Goal: Communication & Community: Answer question/provide support

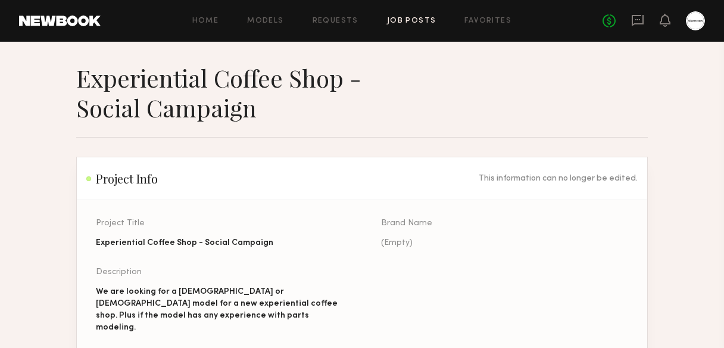
scroll to position [1326, 0]
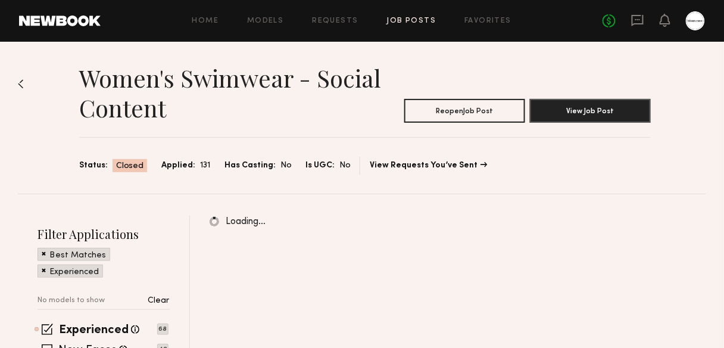
click at [419, 23] on link "Job Posts" at bounding box center [411, 21] width 49 height 8
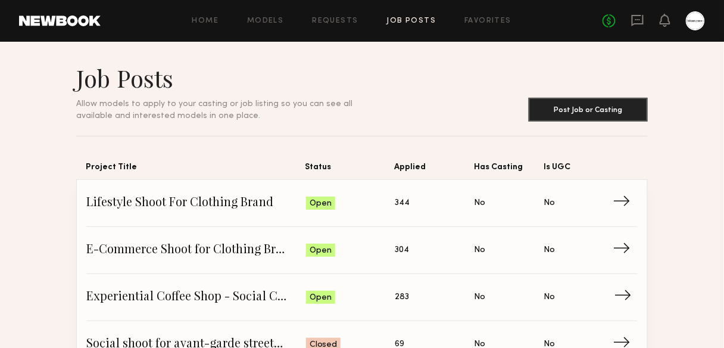
click at [257, 291] on span "Experiential Coffee Shop - Social Campaign" at bounding box center [196, 297] width 220 height 18
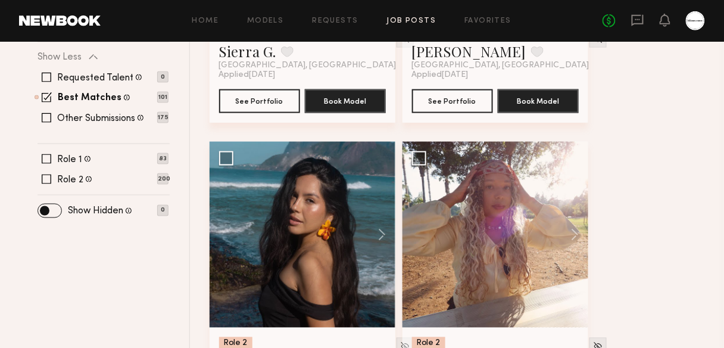
scroll to position [477, 0]
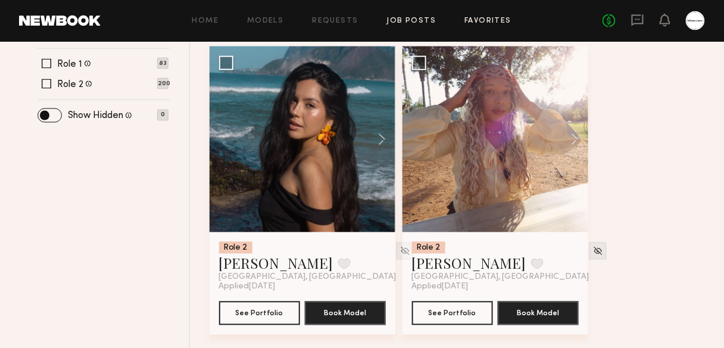
click at [477, 21] on link "Favorites" at bounding box center [488, 21] width 47 height 8
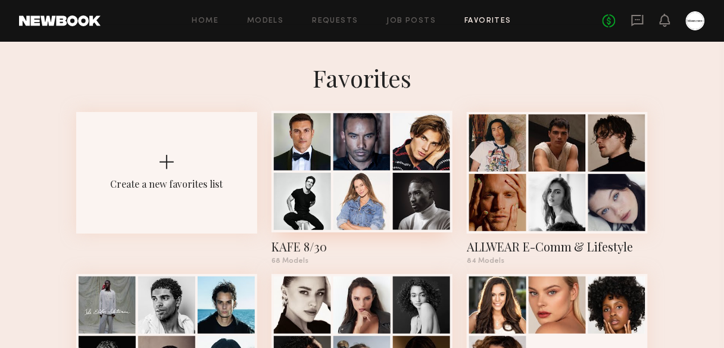
click at [377, 183] on div at bounding box center [362, 201] width 57 height 57
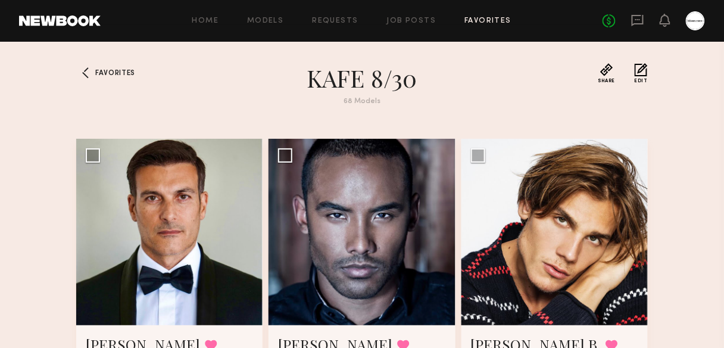
click at [483, 99] on div "68 Models" at bounding box center [362, 102] width 429 height 8
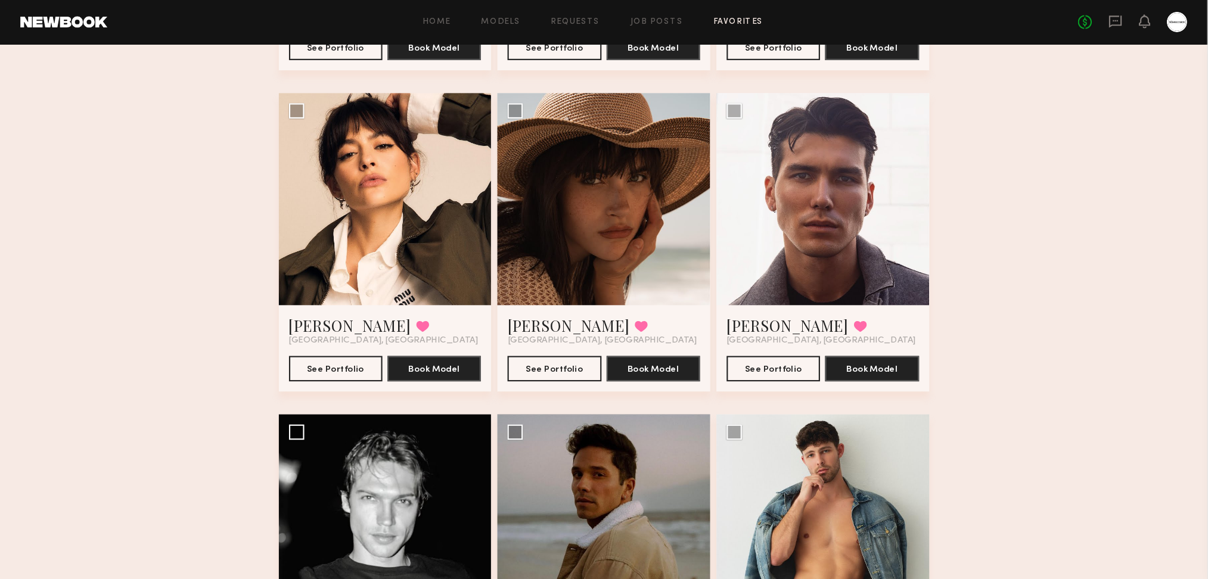
scroll to position [5485, 0]
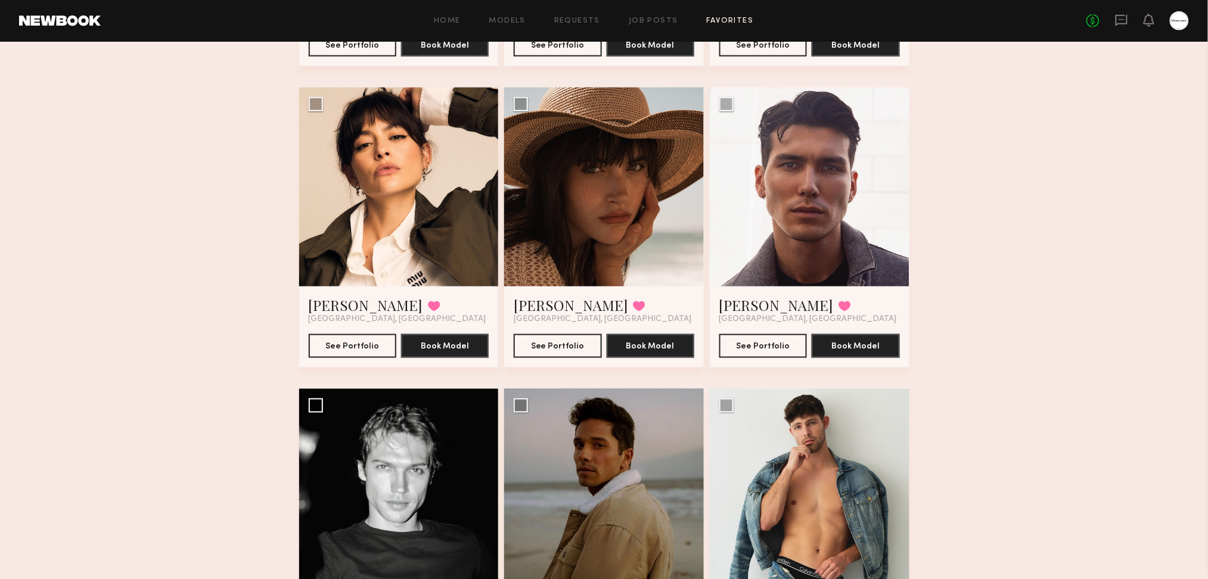
drag, startPoint x: 710, startPoint y: 3, endPoint x: 200, endPoint y: 304, distance: 592.1
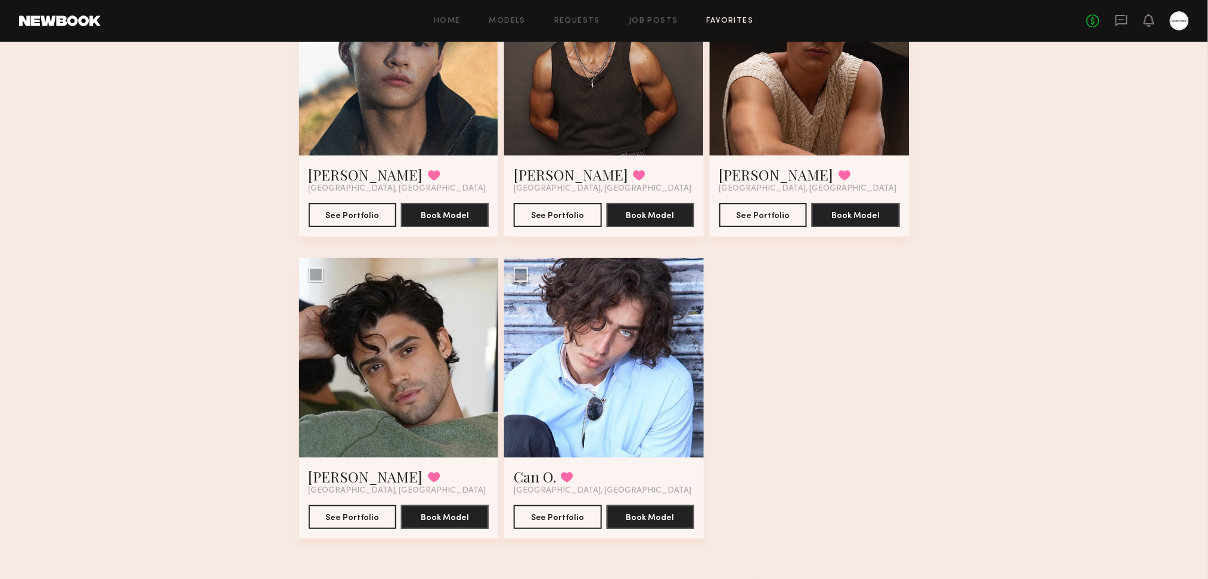
drag, startPoint x: 187, startPoint y: 194, endPoint x: 144, endPoint y: 573, distance: 381.3
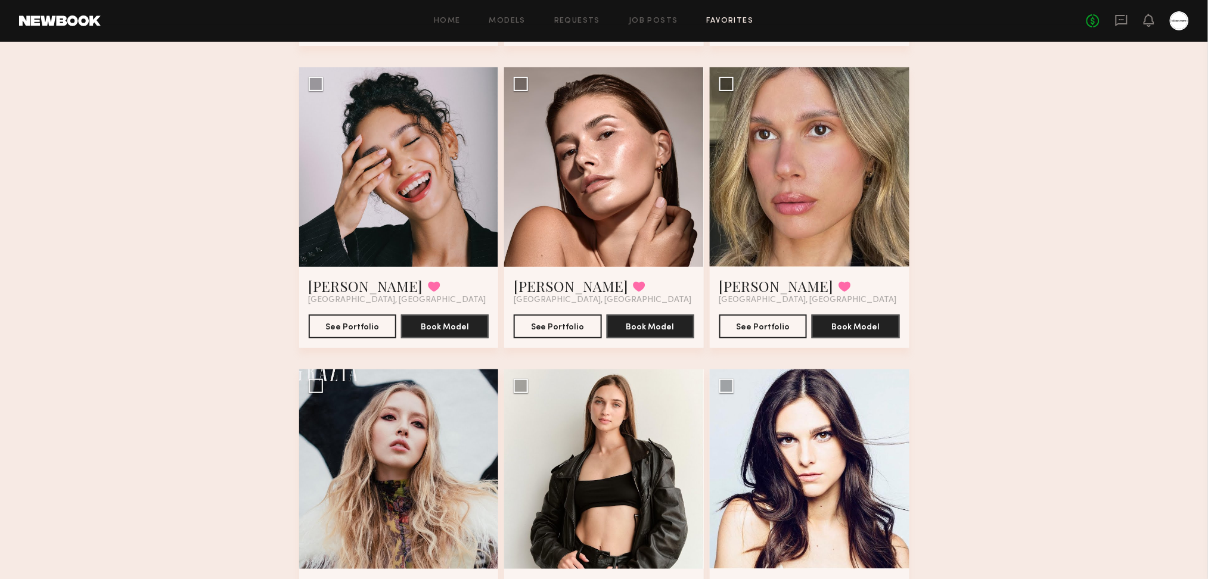
scroll to position [0, 0]
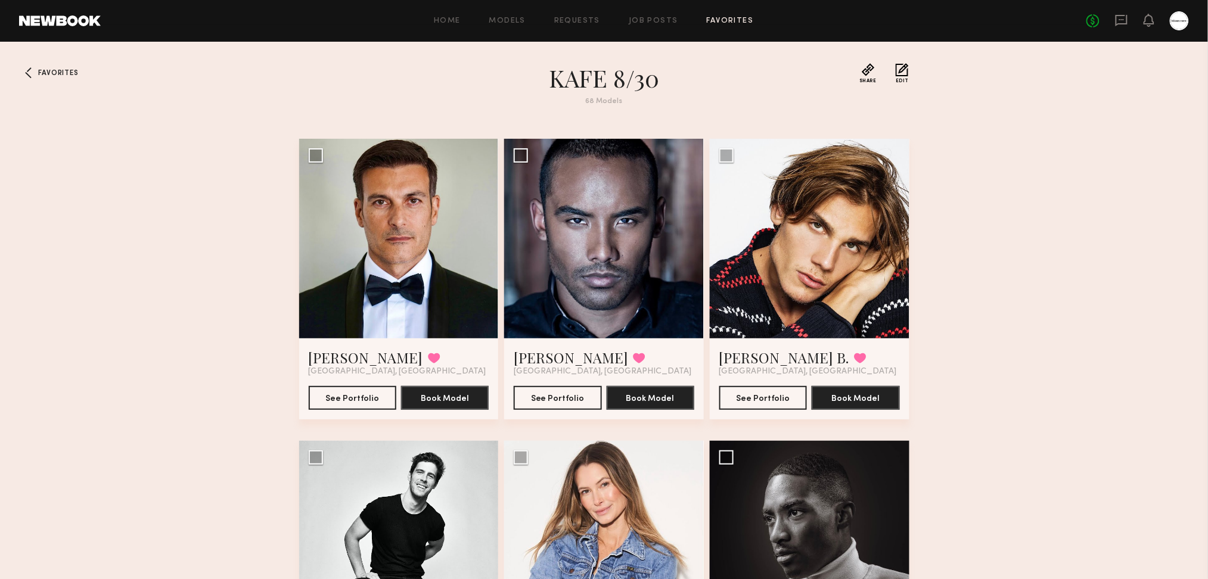
drag, startPoint x: 1001, startPoint y: 450, endPoint x: 1032, endPoint y: 52, distance: 399.2
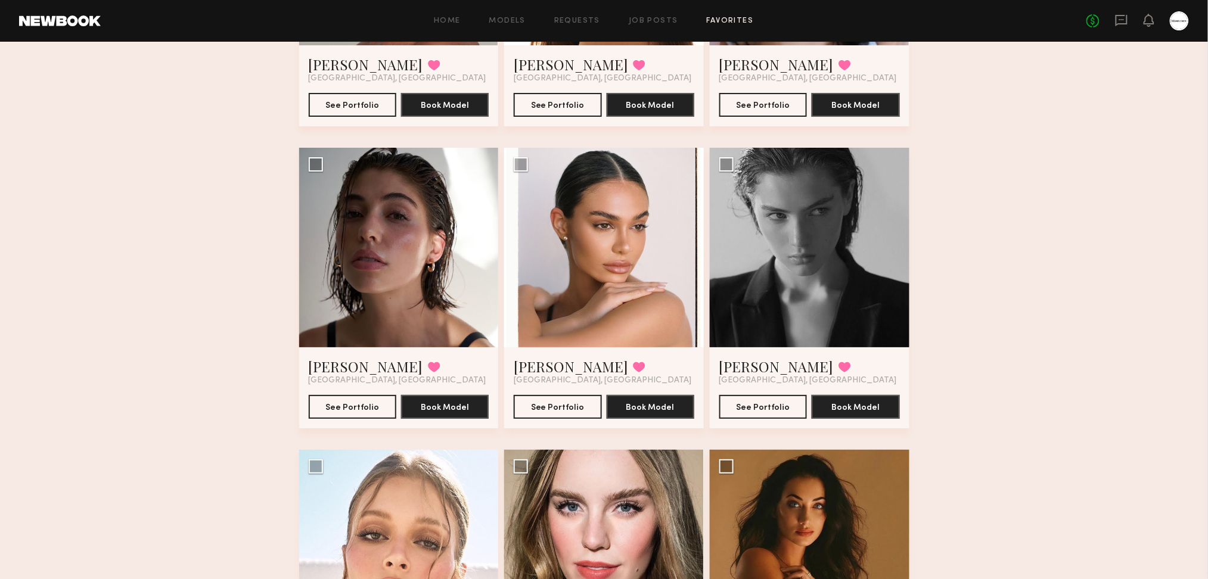
scroll to position [1588, 0]
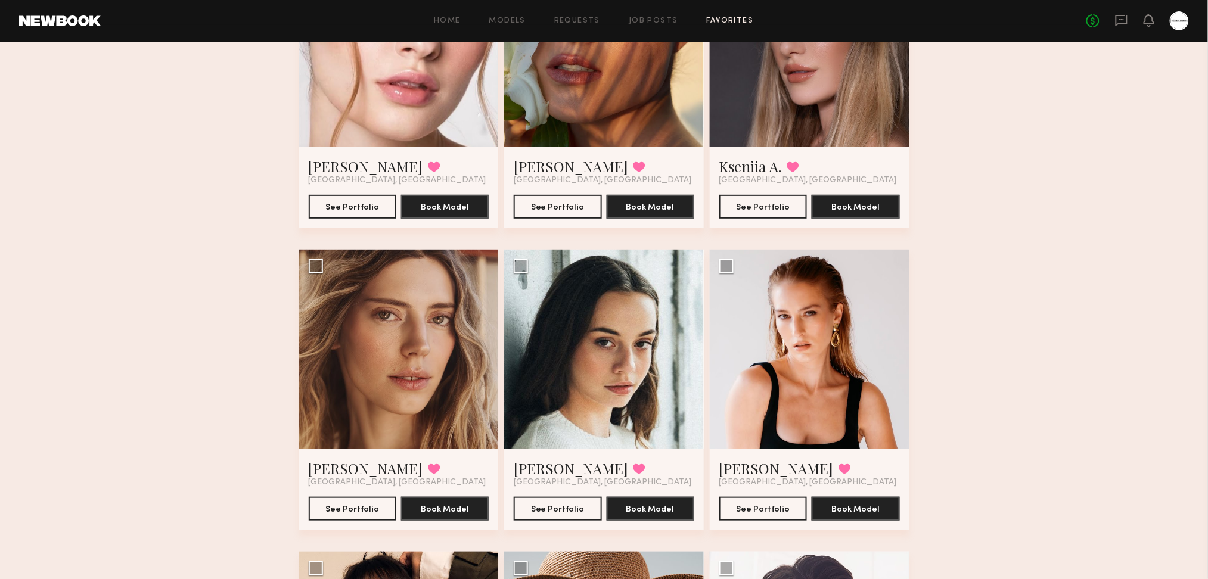
scroll to position [4774, 0]
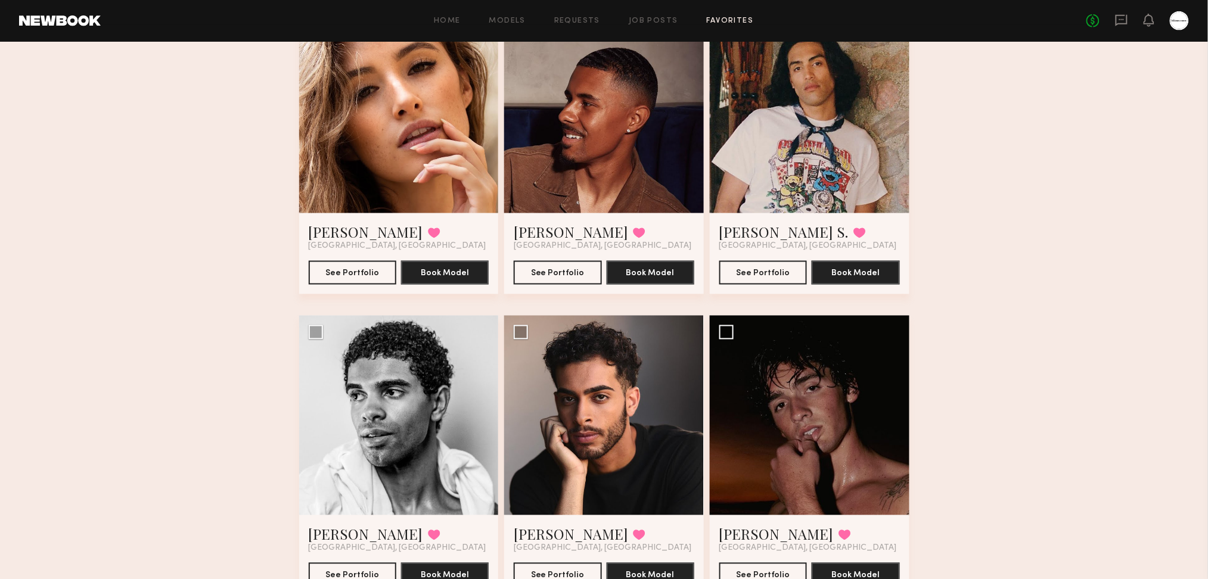
scroll to position [2232, 0]
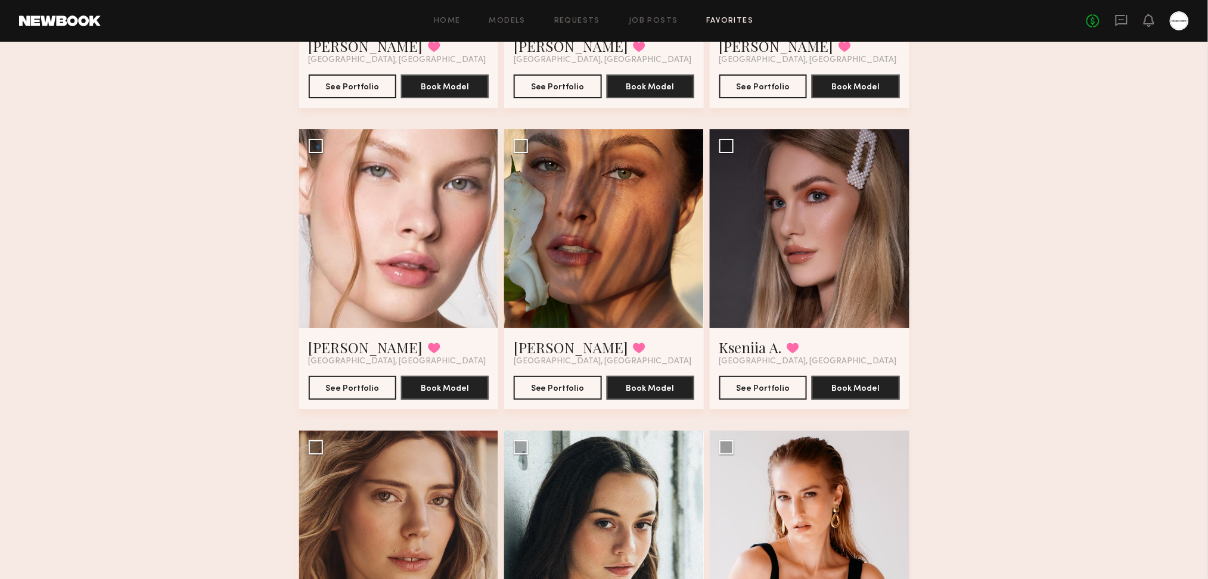
scroll to position [4933, 0]
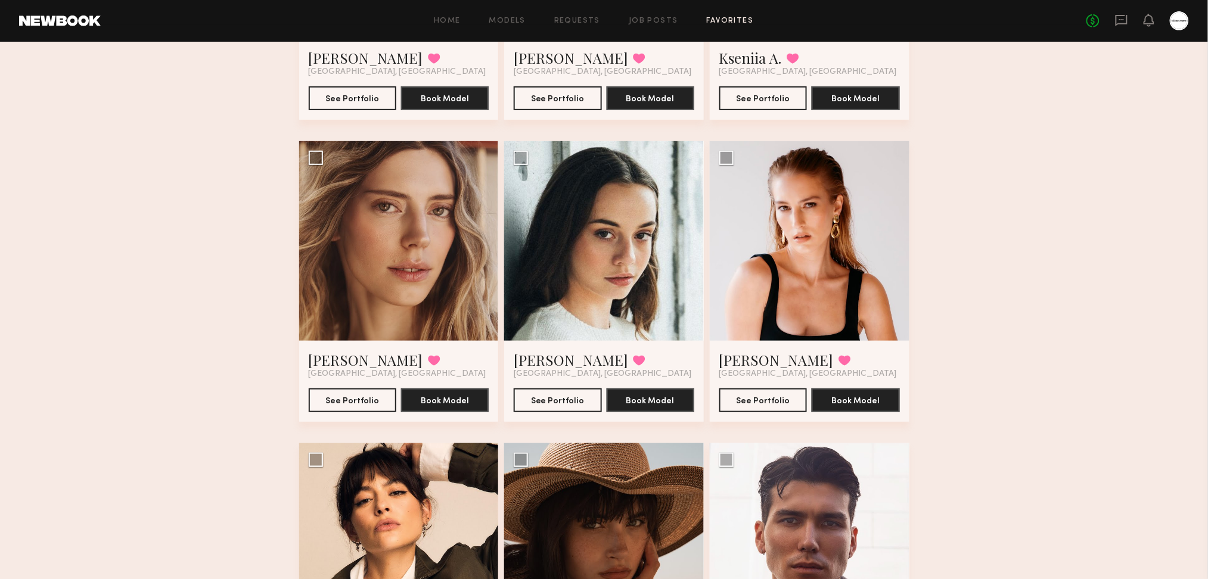
scroll to position [5092, 0]
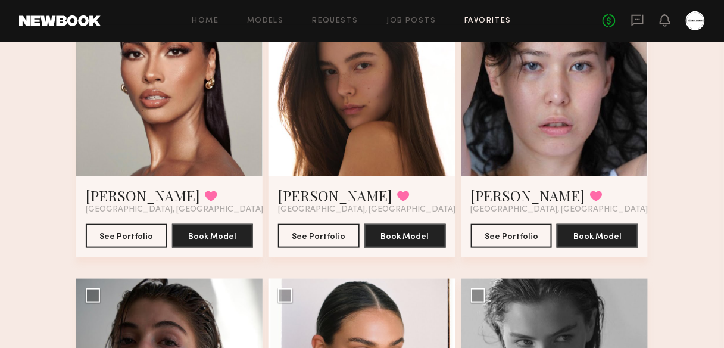
scroll to position [1335, 0]
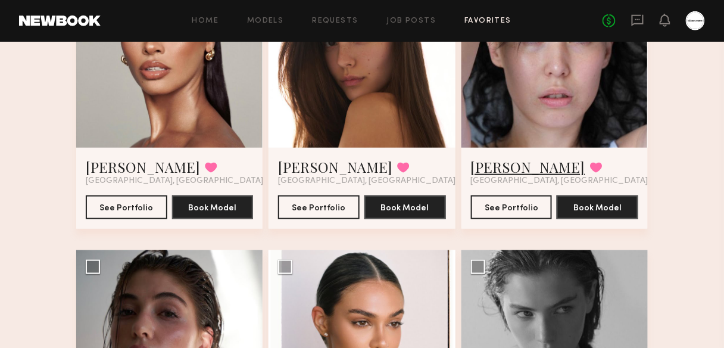
click at [497, 172] on link "Mari A." at bounding box center [528, 166] width 114 height 19
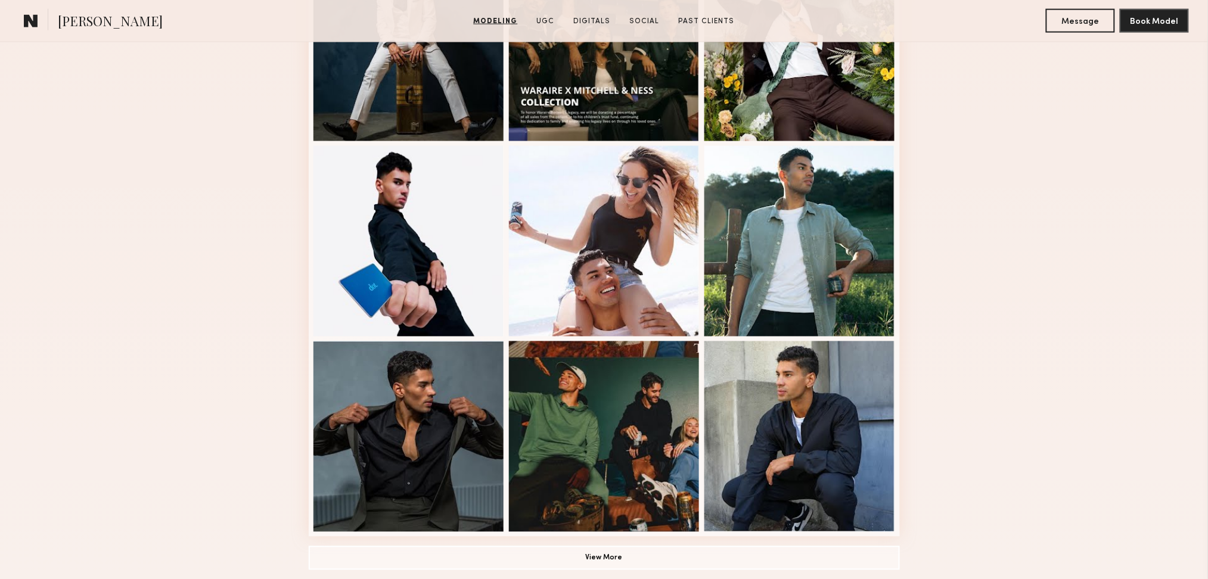
scroll to position [635, 0]
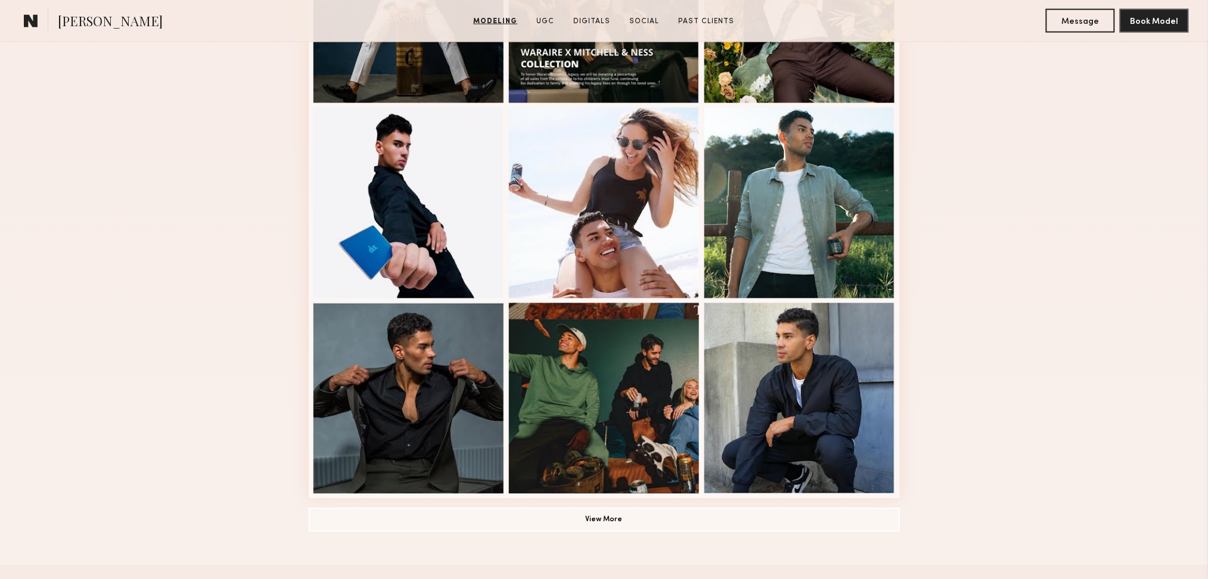
click at [1019, 256] on div "Modeling Portfolio View More" at bounding box center [604, 102] width 1208 height 928
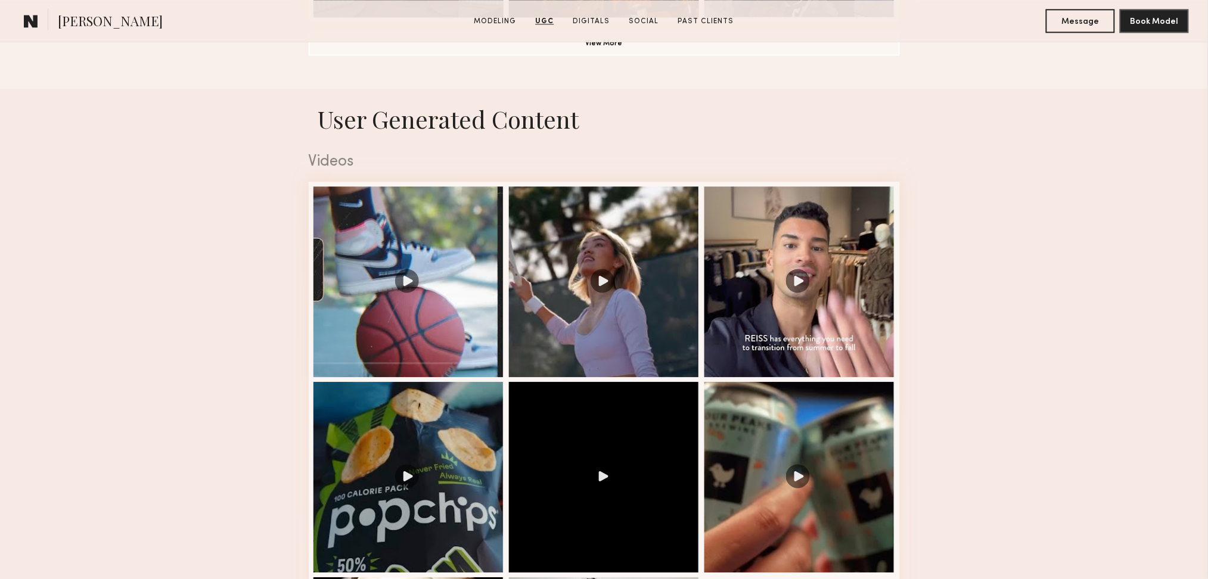
scroll to position [318, 0]
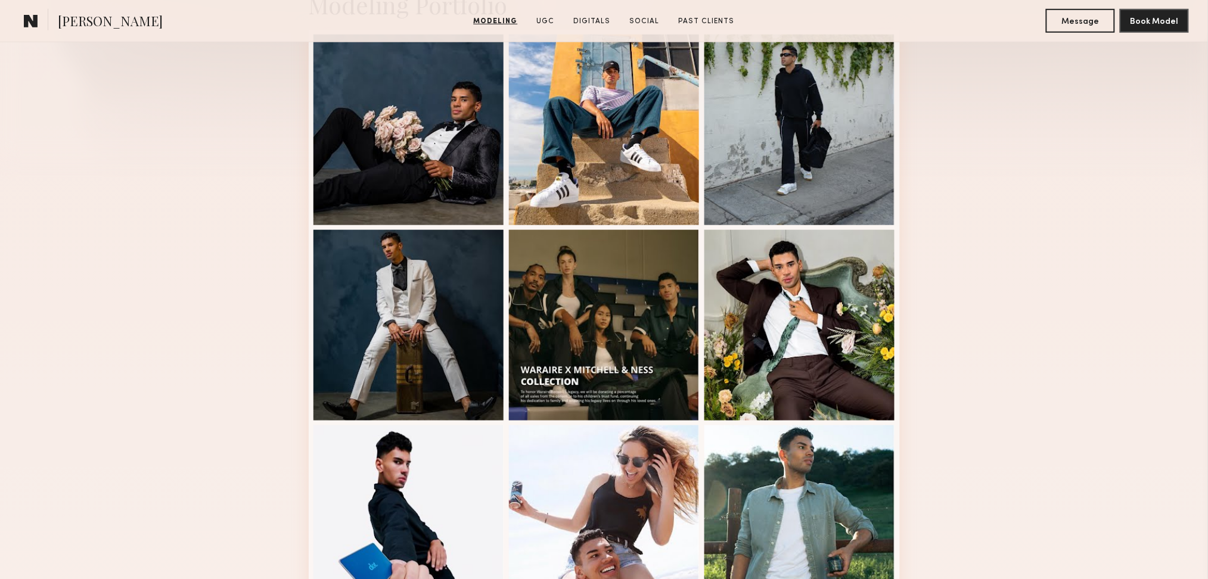
click at [1013, 307] on div "Modeling Portfolio View More" at bounding box center [604, 419] width 1208 height 928
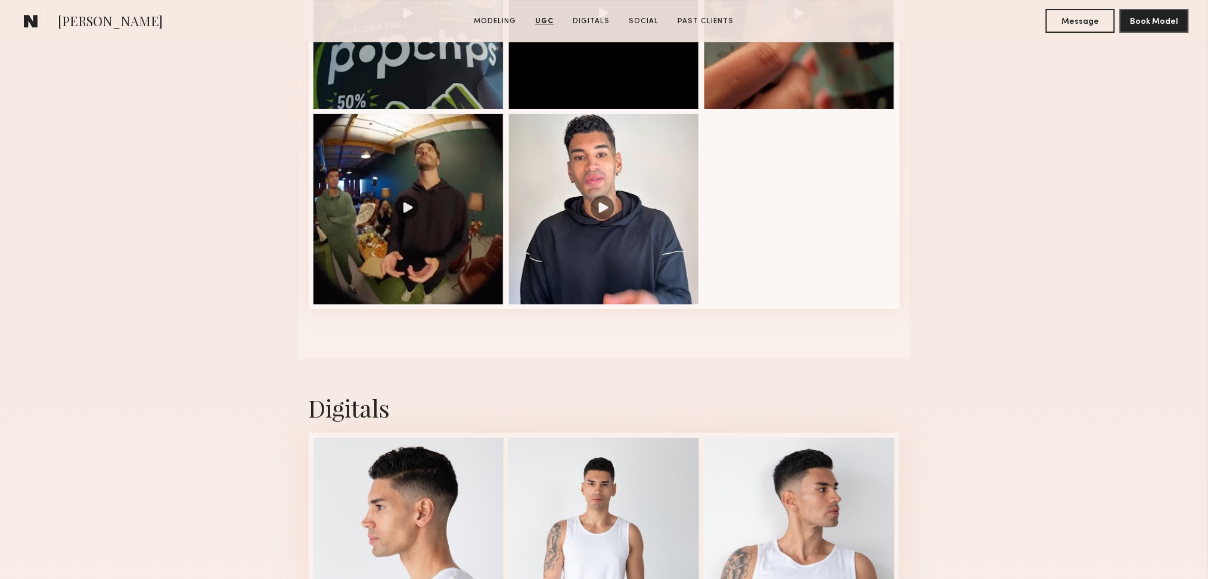
scroll to position [1588, 0]
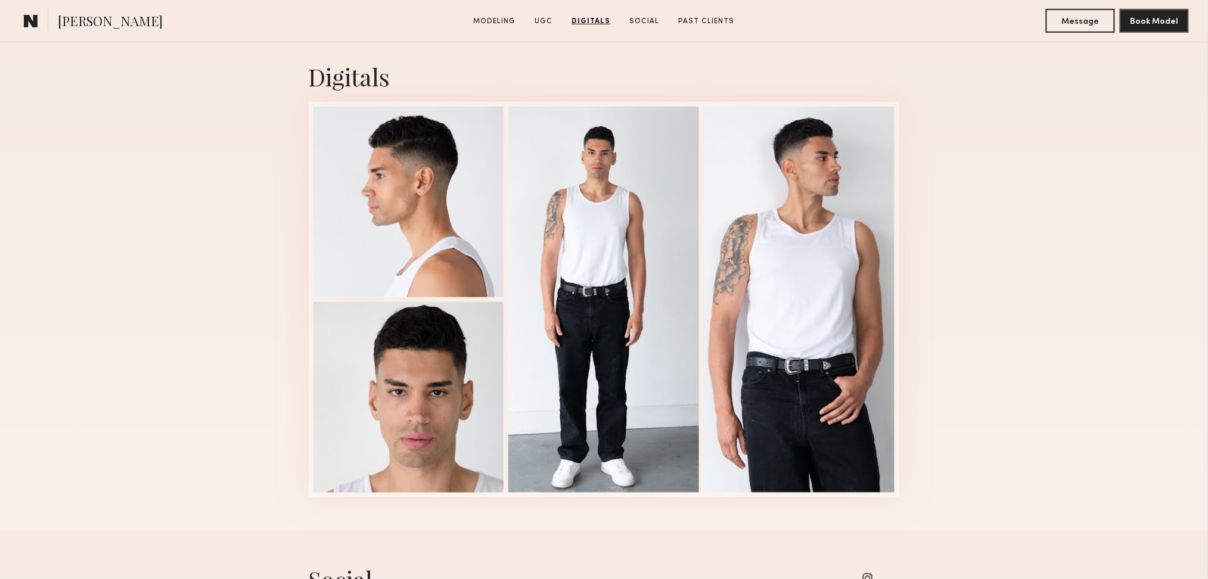
click at [985, 249] on div "Digitals 1 of 4" at bounding box center [604, 278] width 1208 height 503
click at [426, 220] on div at bounding box center [408, 200] width 191 height 191
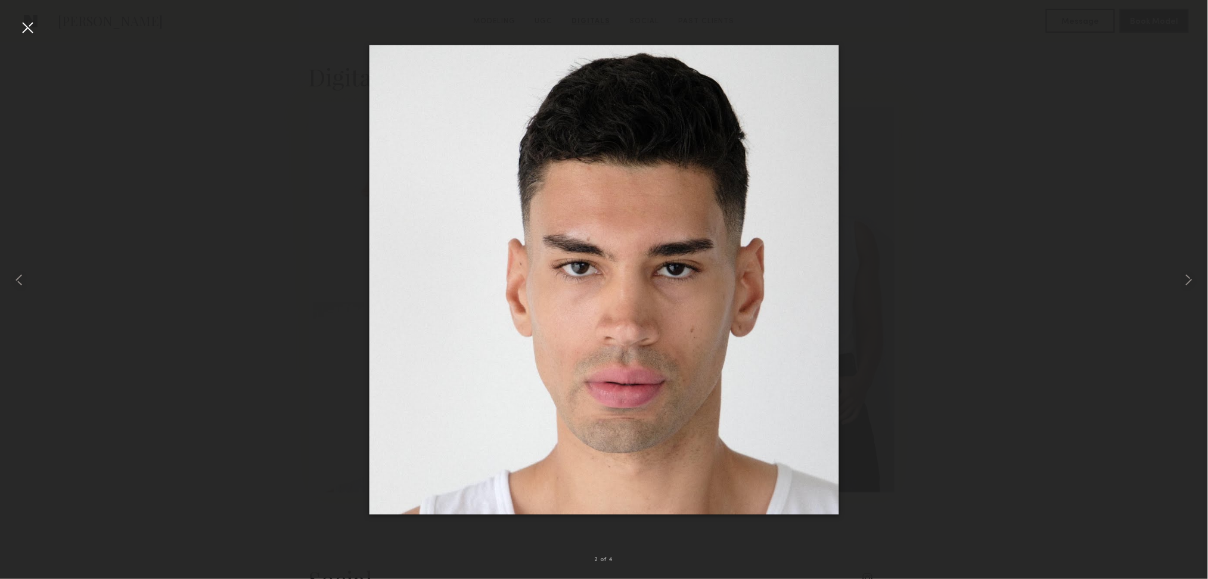
click at [910, 239] on div at bounding box center [604, 280] width 1208 height 522
click at [10, 15] on nb-gallery-light "2 of 4" at bounding box center [604, 289] width 1208 height 579
click at [21, 27] on div at bounding box center [27, 27] width 19 height 19
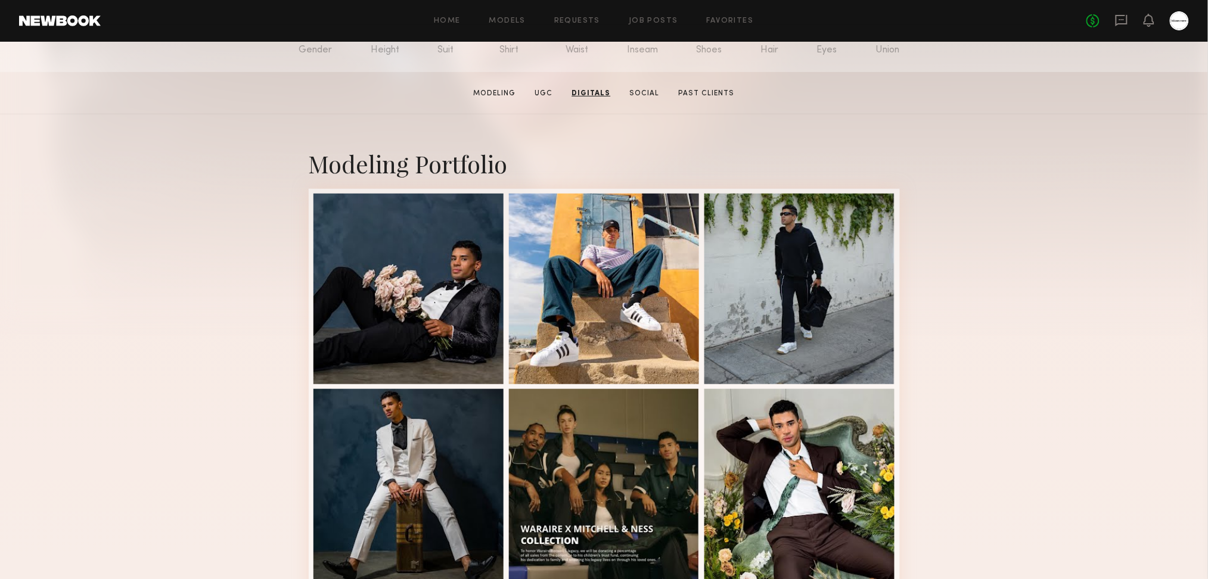
click at [1066, 355] on div "Modeling Portfolio View More" at bounding box center [604, 578] width 1208 height 928
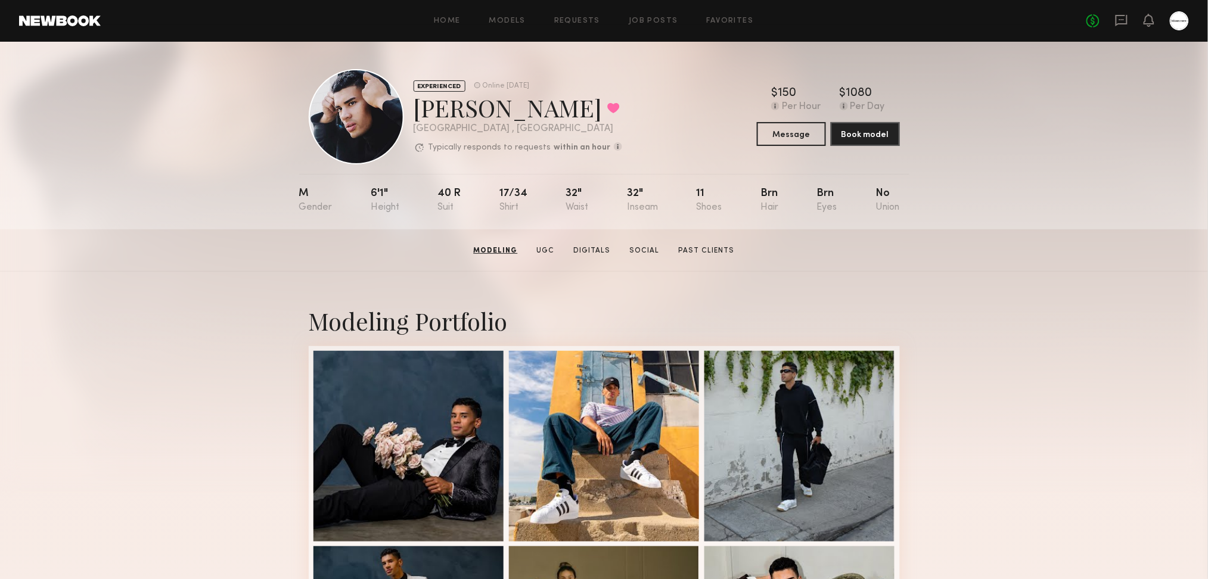
scroll to position [0, 0]
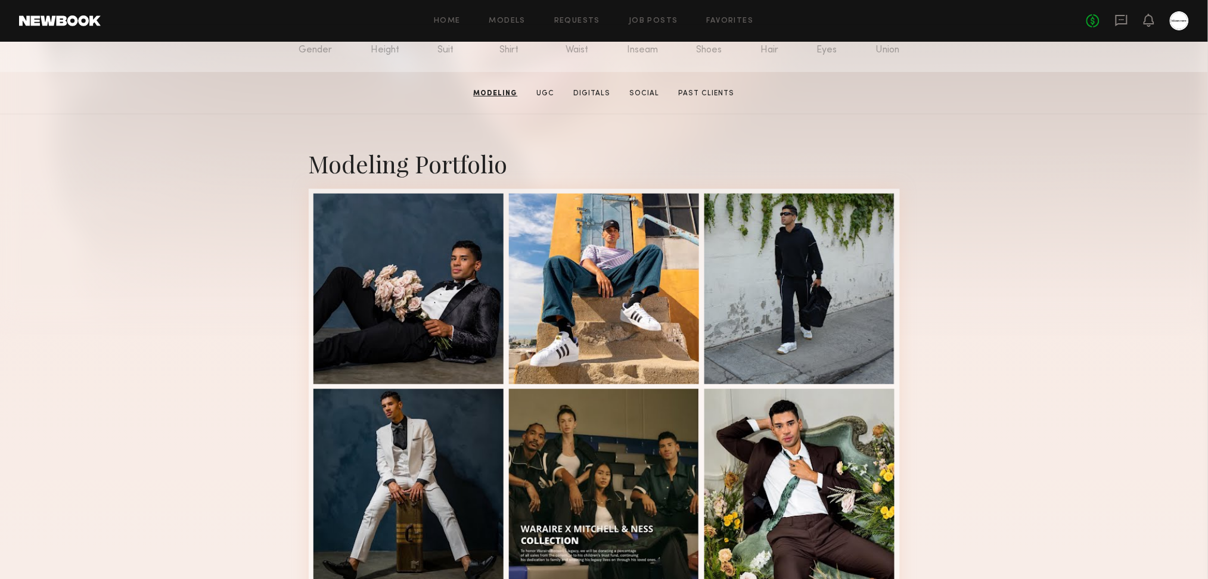
scroll to position [318, 0]
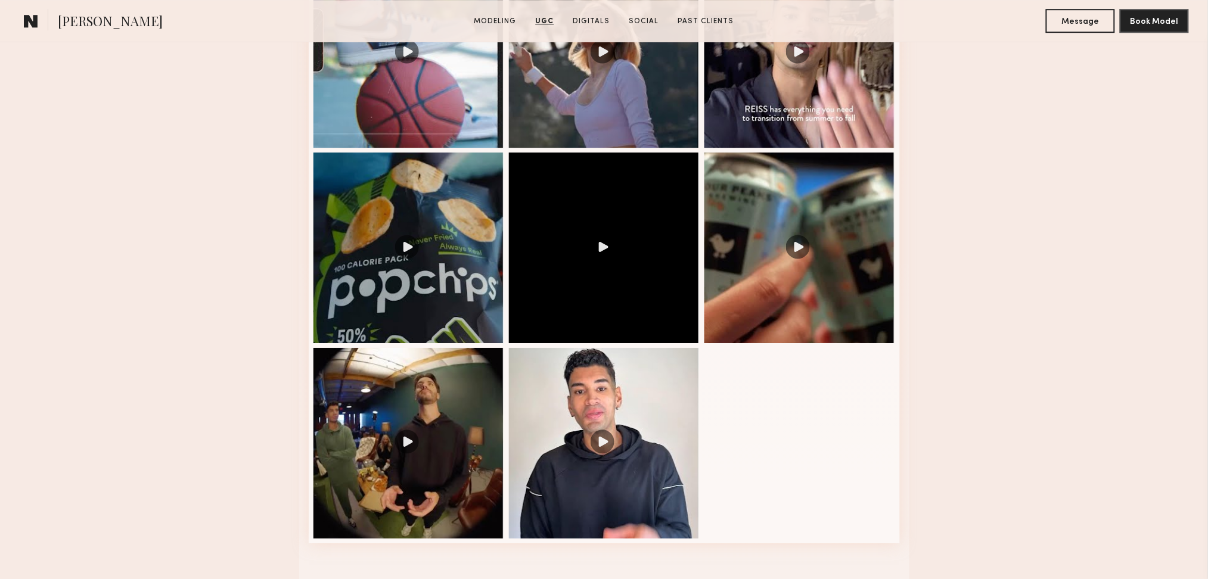
scroll to position [953, 0]
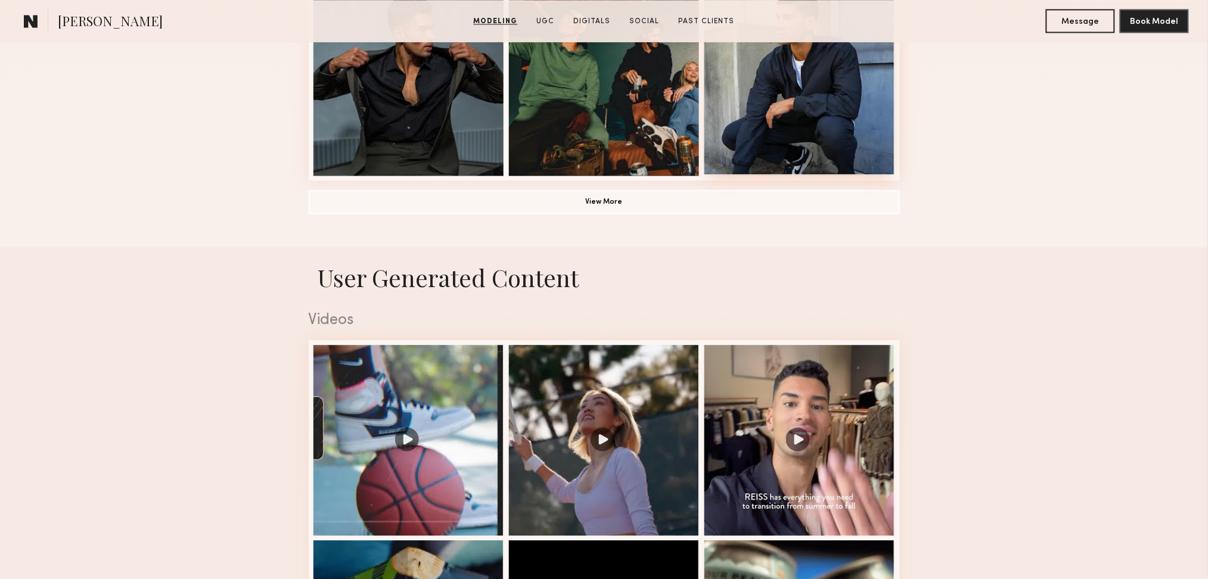
click at [786, 120] on div at bounding box center [799, 79] width 191 height 191
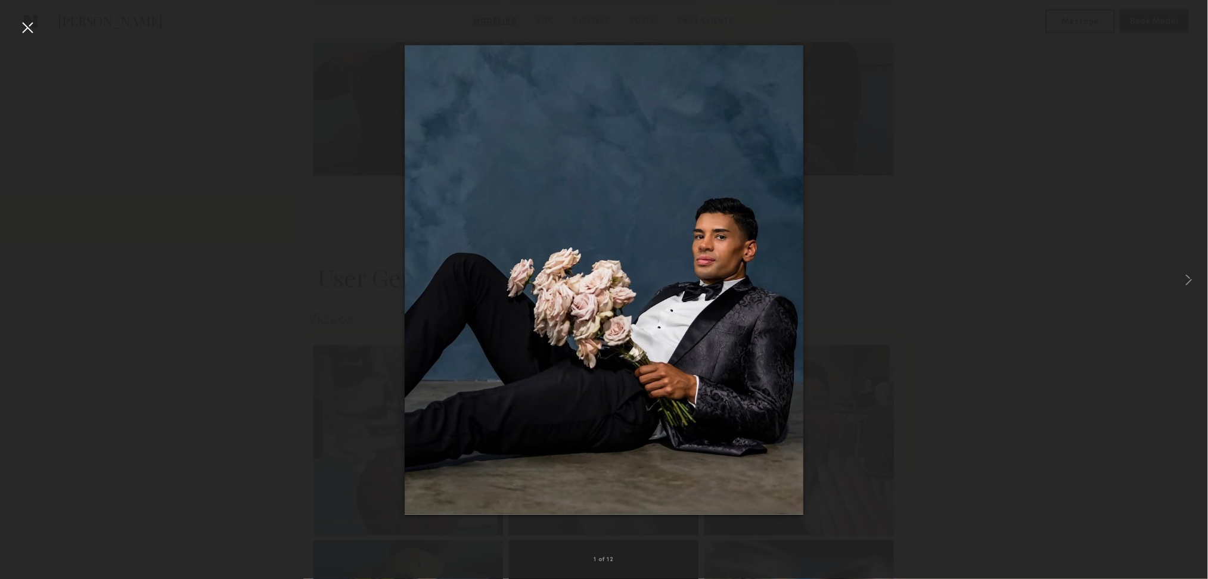
click at [13, 36] on div at bounding box center [604, 280] width 1208 height 522
click at [31, 30] on div at bounding box center [27, 27] width 19 height 19
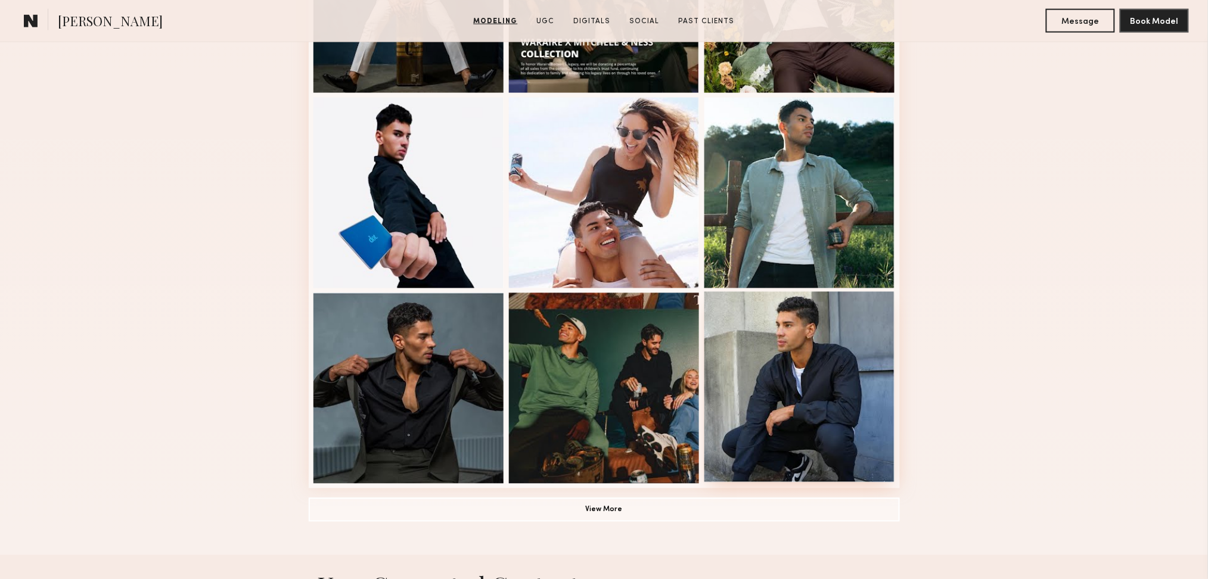
scroll to position [635, 0]
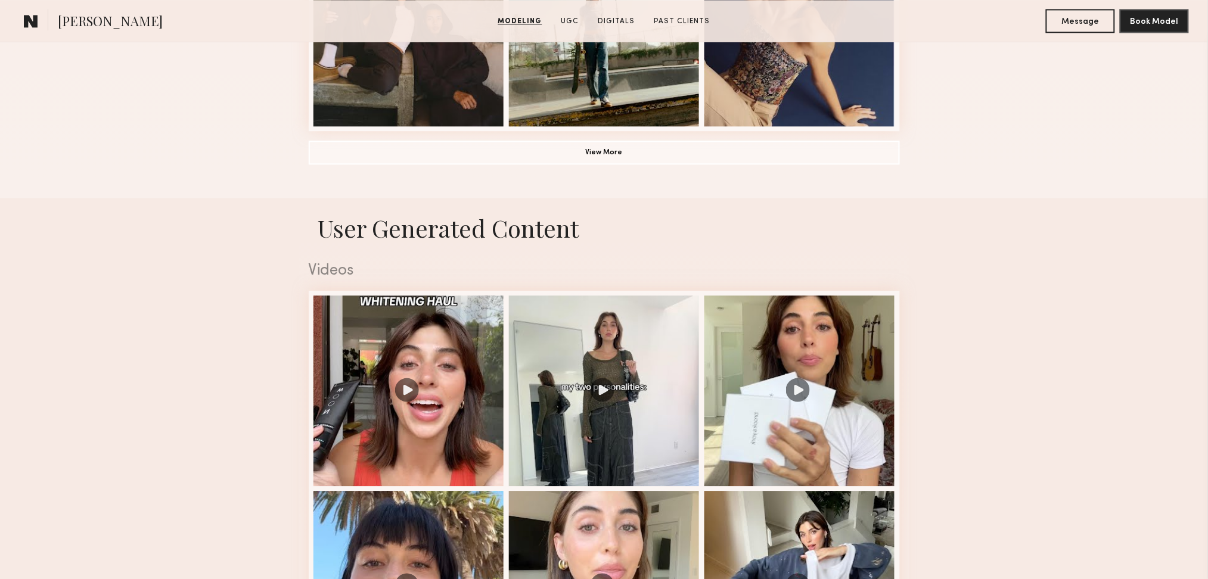
scroll to position [1112, 0]
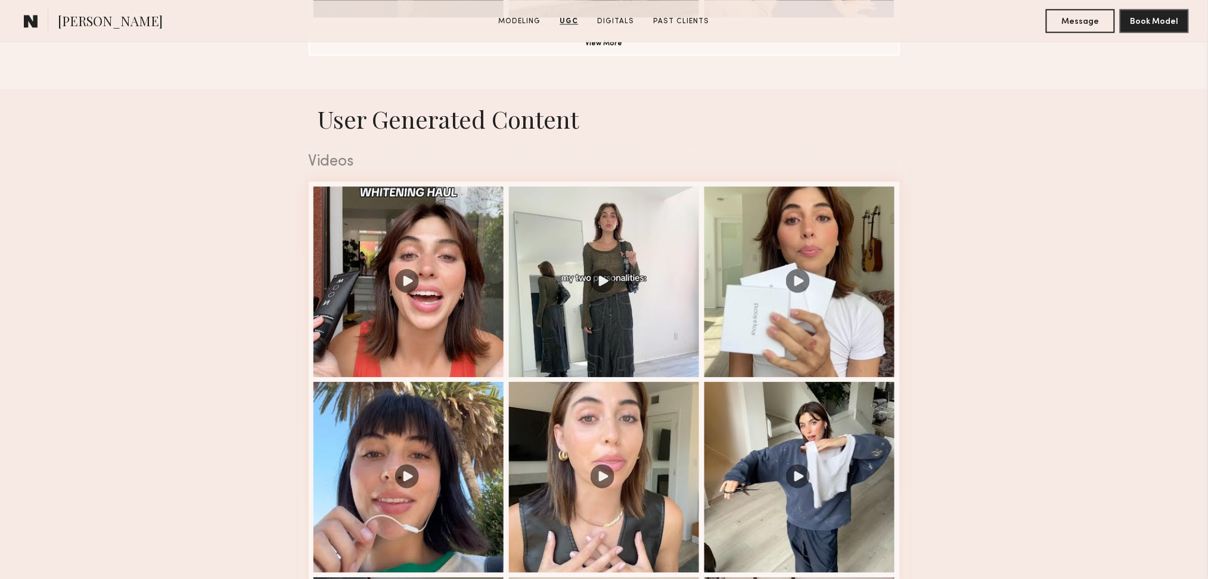
click at [1046, 327] on nb-model-profile-ugc-container "User Generated Content Videos 1 of 9" at bounding box center [604, 455] width 1208 height 733
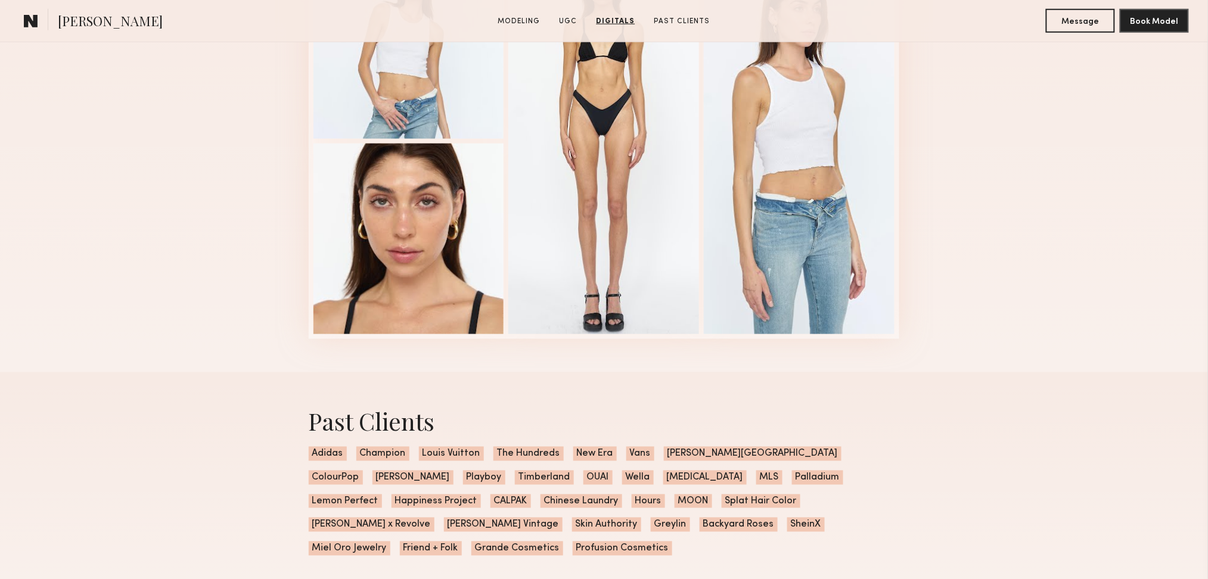
click at [1088, 330] on div "Digitals 1 of 4" at bounding box center [604, 120] width 1208 height 503
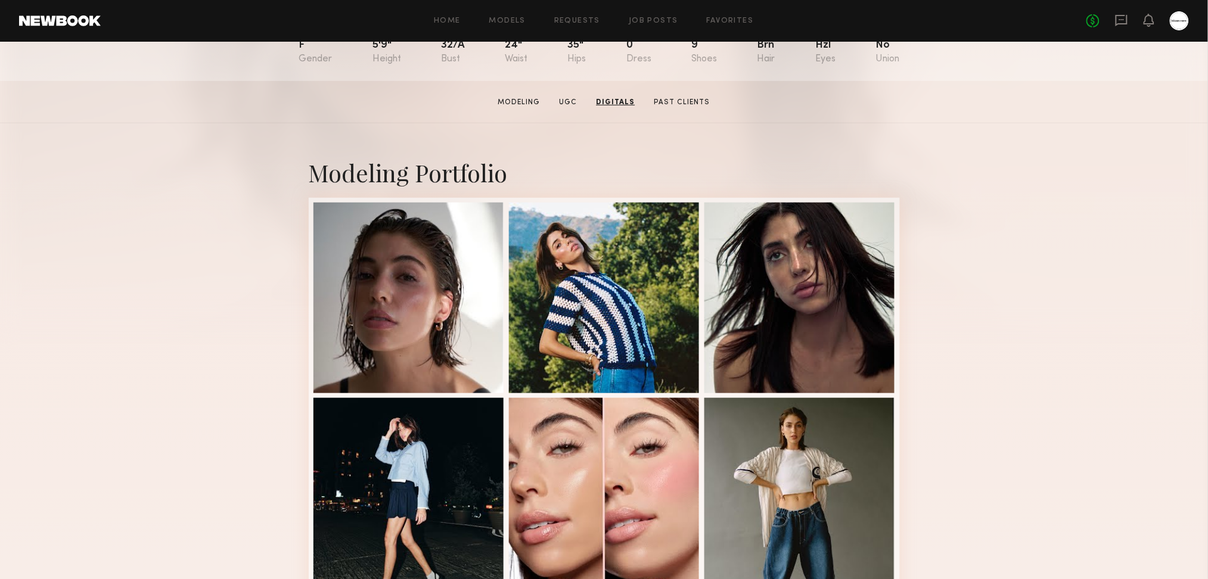
scroll to position [0, 0]
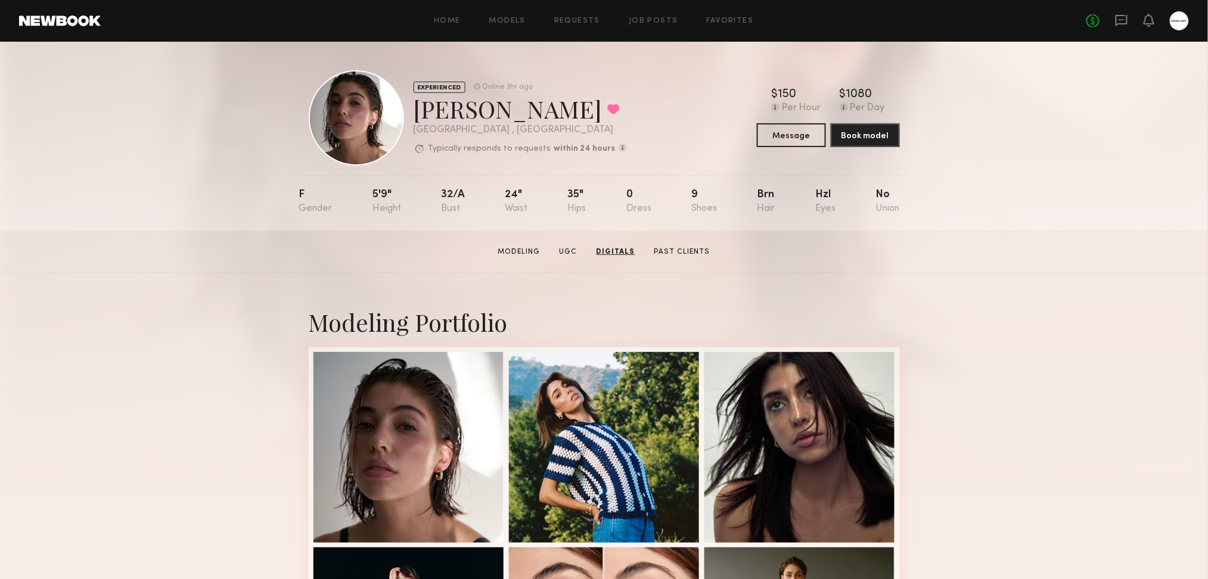
drag, startPoint x: 1085, startPoint y: 431, endPoint x: 1008, endPoint y: -60, distance: 497.6
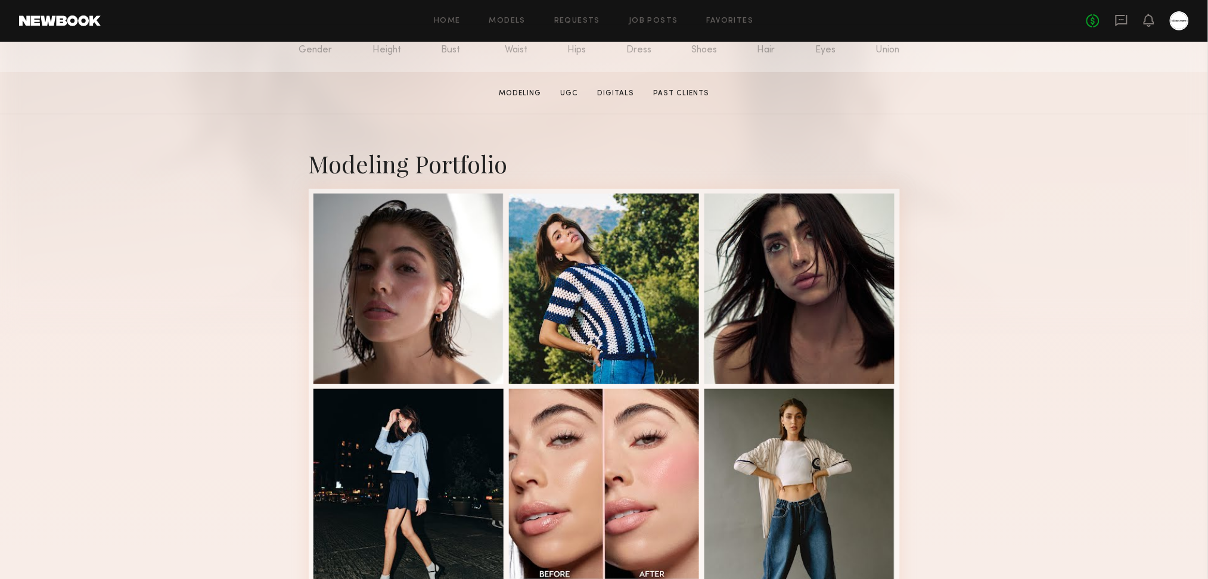
click at [1090, 364] on div "Modeling Portfolio View More" at bounding box center [604, 578] width 1208 height 928
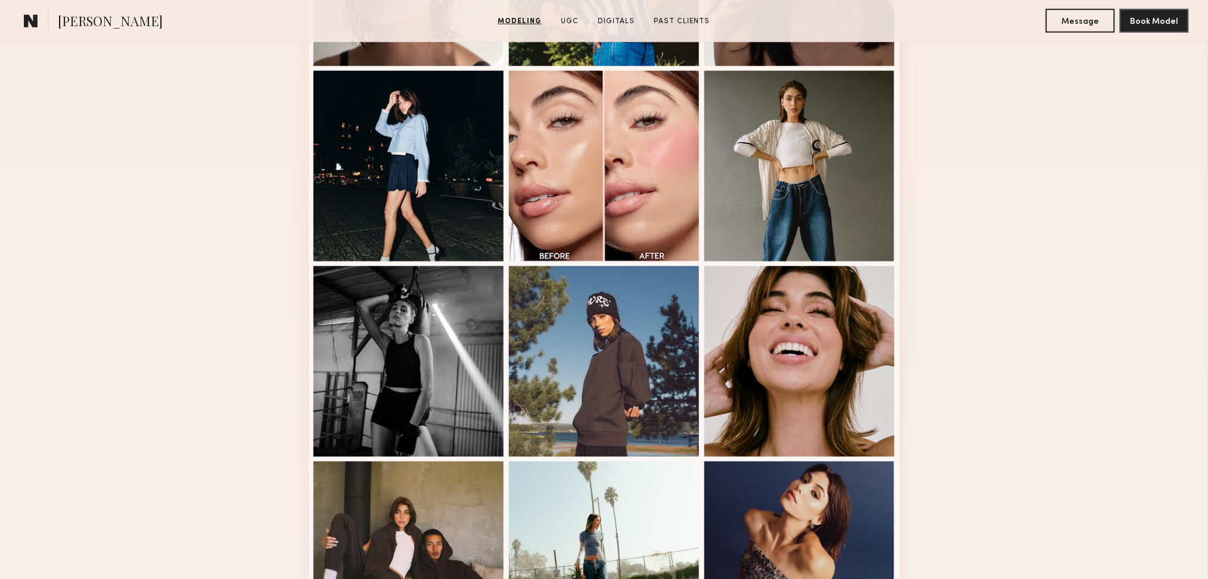
click at [1050, 344] on div "Modeling Portfolio View More" at bounding box center [604, 260] width 1208 height 928
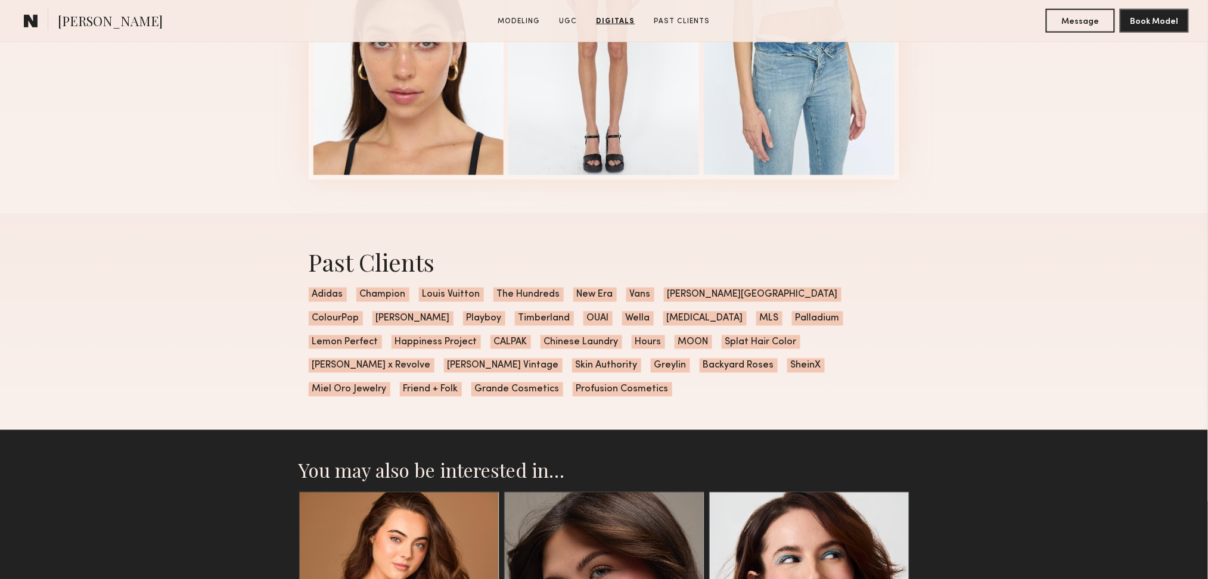
click at [1018, 400] on div "Past Clients Adidas Champion Louis Vuitton The Hundreds New Era Vans Anastasia …" at bounding box center [604, 321] width 1208 height 217
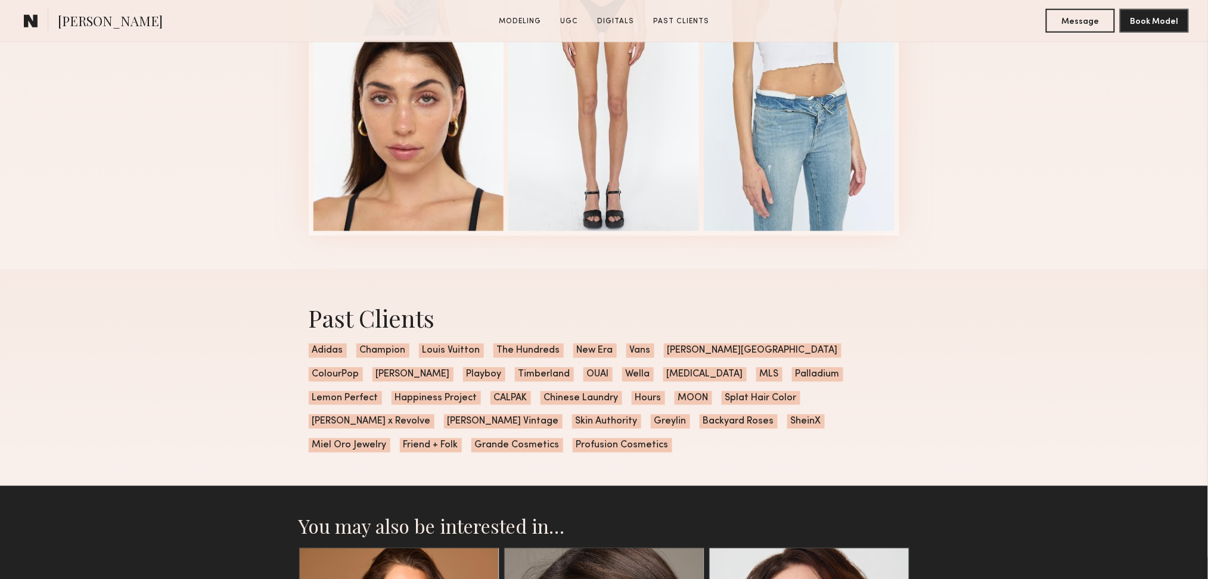
scroll to position [2065, 0]
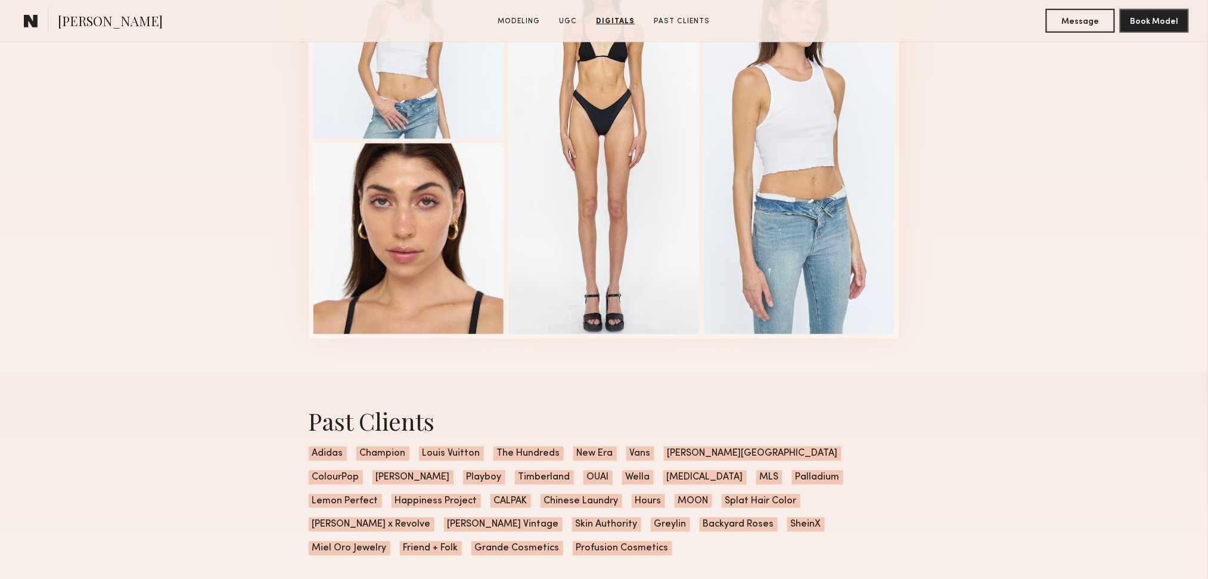
click at [1053, 401] on div "Past Clients Adidas Champion Louis Vuitton The Hundreds New Era Vans Anastasia …" at bounding box center [604, 480] width 1208 height 217
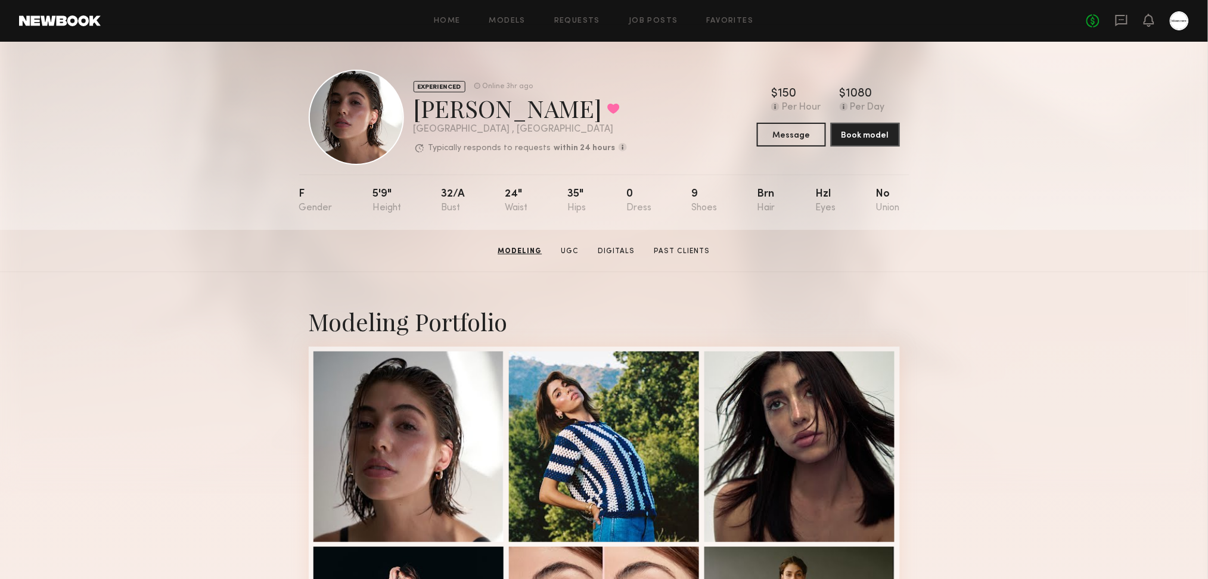
scroll to position [0, 0]
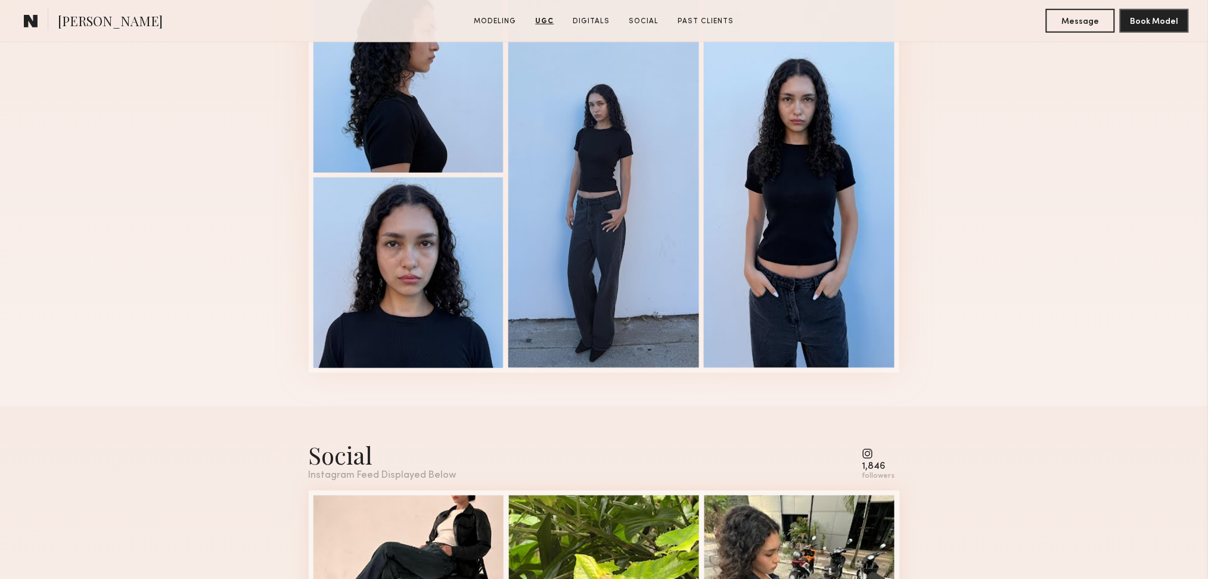
scroll to position [2065, 0]
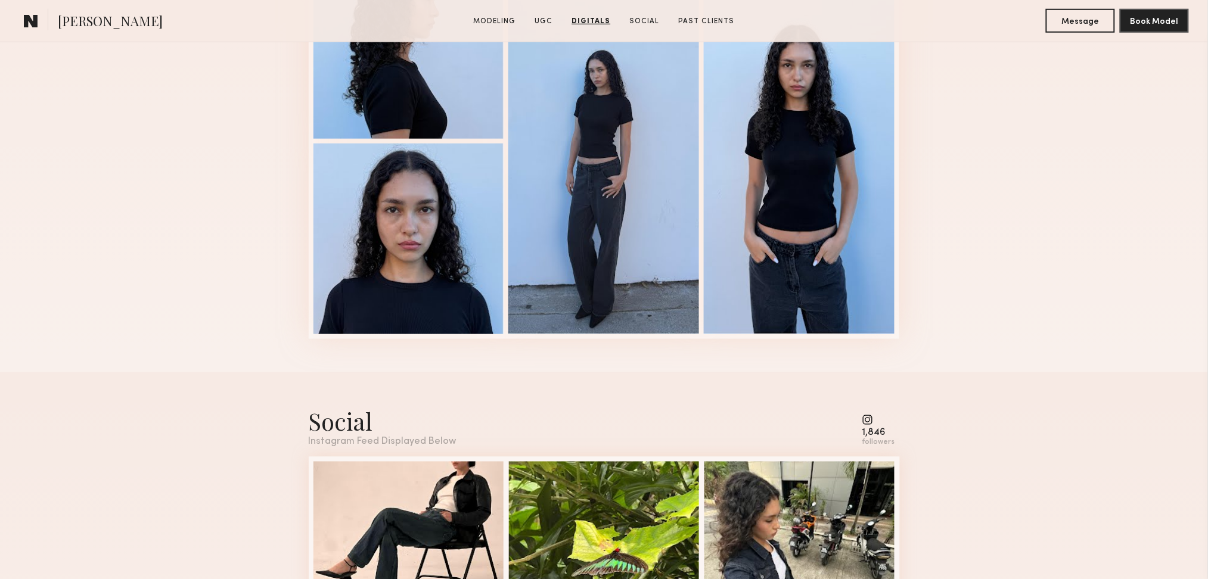
click at [1055, 133] on div "Digitals 1 of 4" at bounding box center [604, 120] width 1208 height 503
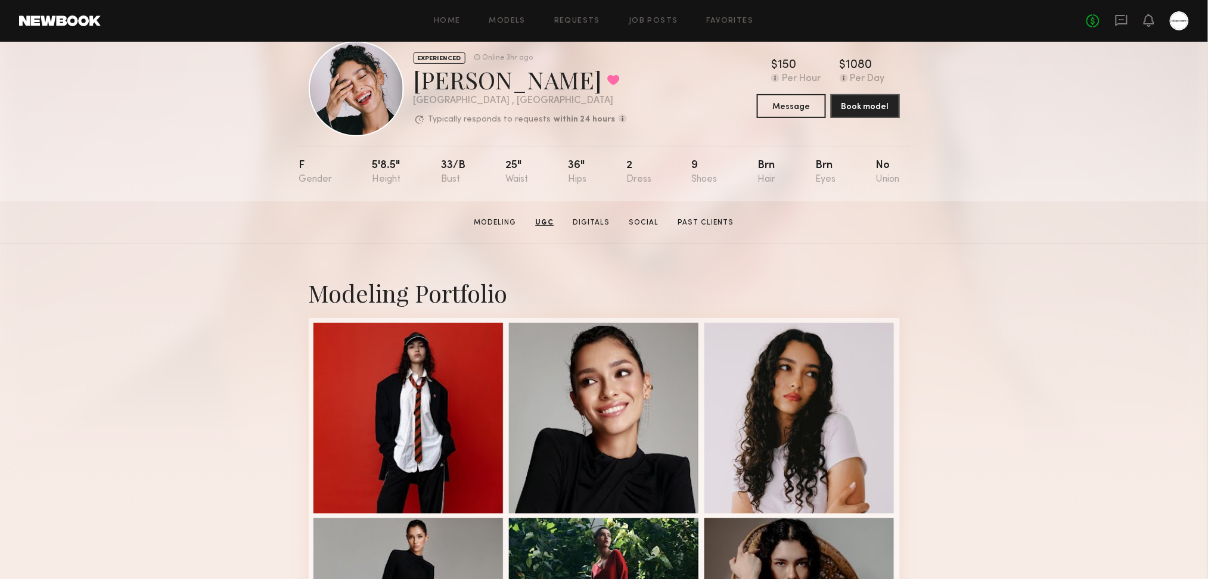
scroll to position [0, 0]
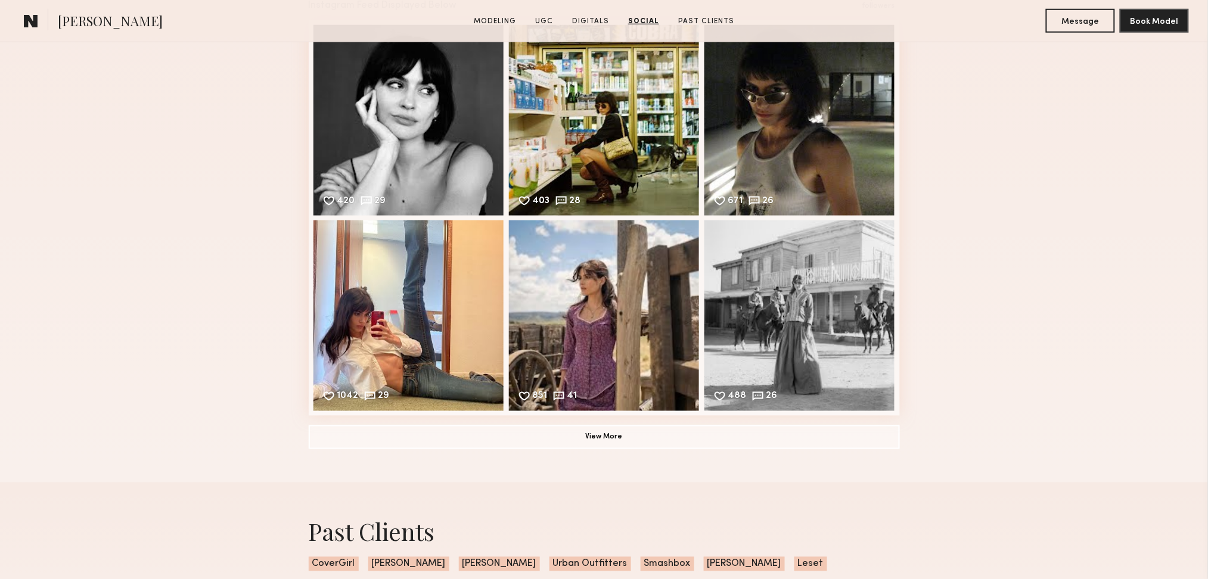
scroll to position [2337, 0]
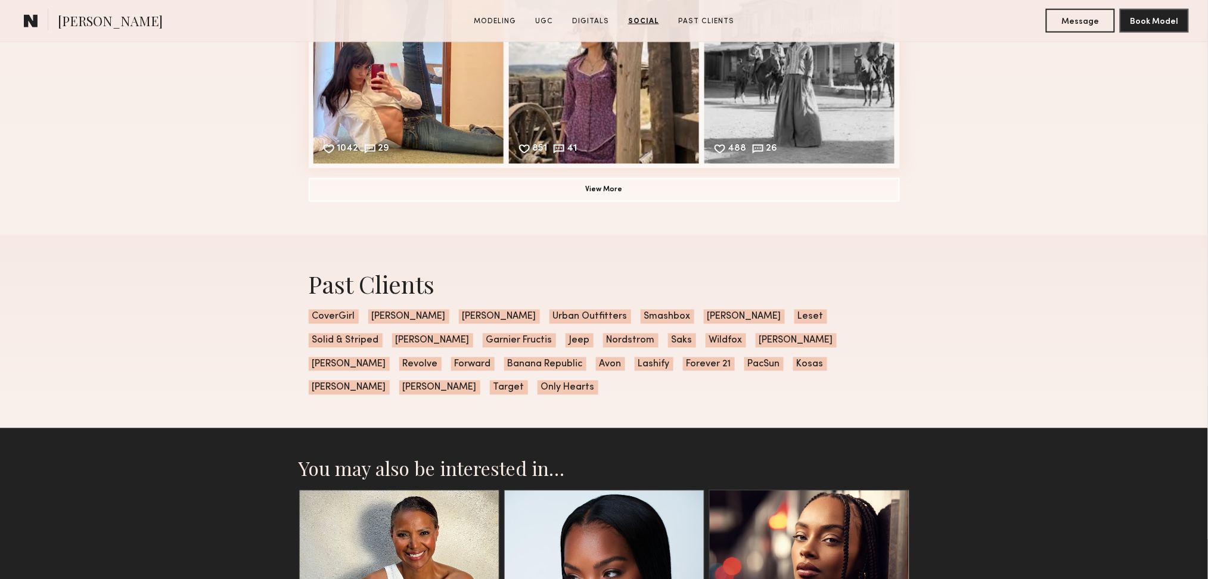
click at [1036, 315] on div "Past Clients CoverGirl [PERSON_NAME] [PERSON_NAME] Outfitters Smashbox [PERSON_…" at bounding box center [604, 332] width 1208 height 194
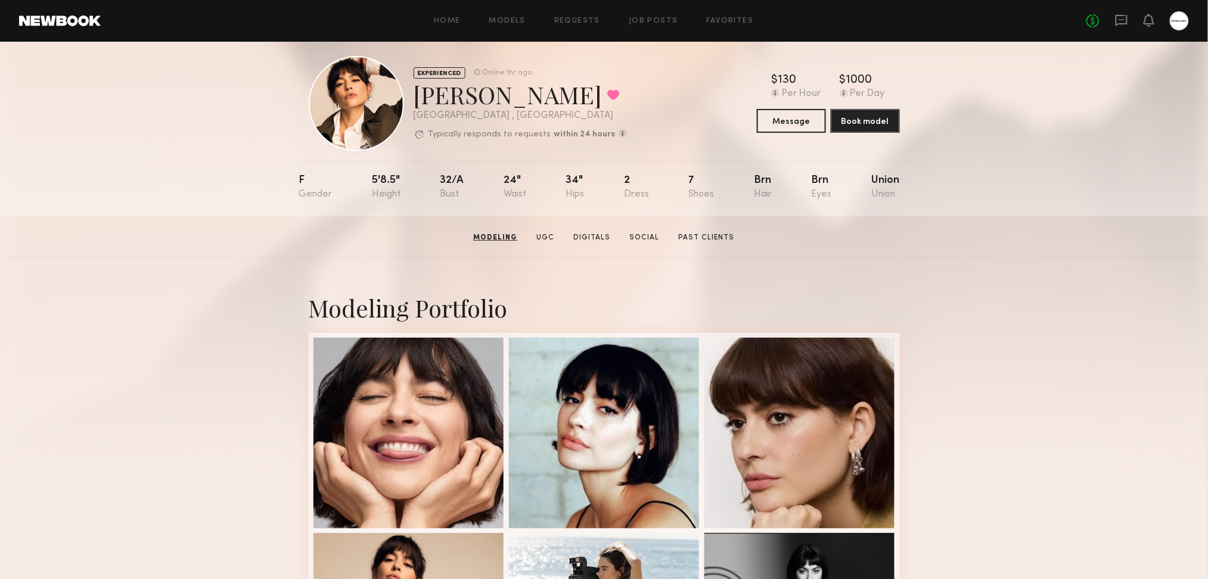
scroll to position [0, 0]
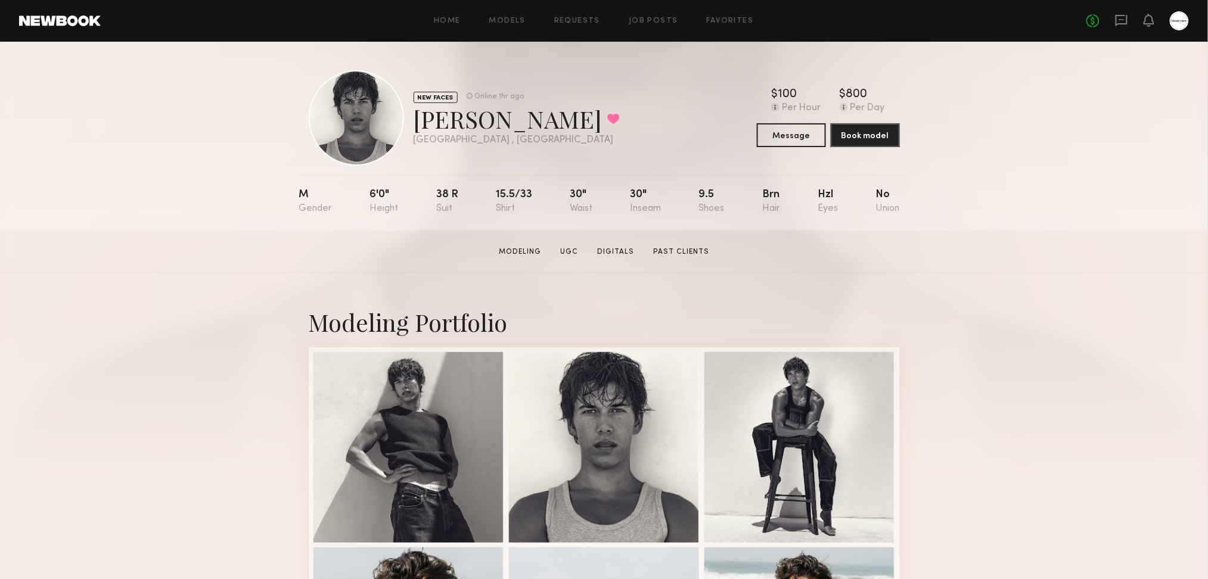
click at [1097, 272] on section "Nick B. Modeling UGC Digitals Past Clients Message Book Model" at bounding box center [604, 252] width 1208 height 42
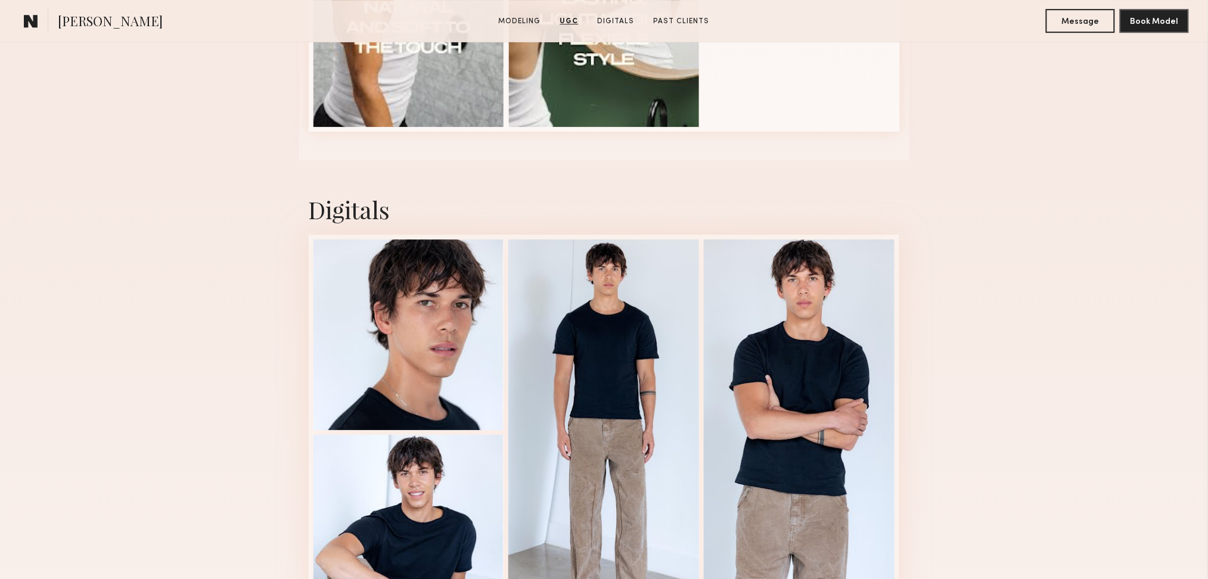
scroll to position [1430, 0]
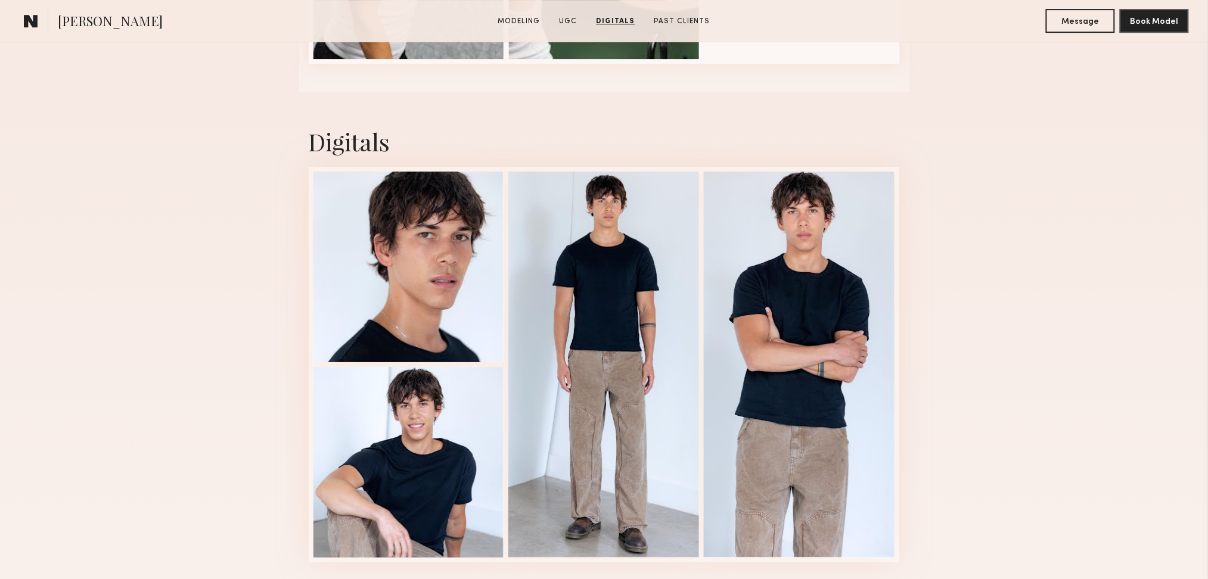
click at [990, 318] on div "Digitals 1 of 4" at bounding box center [604, 343] width 1208 height 503
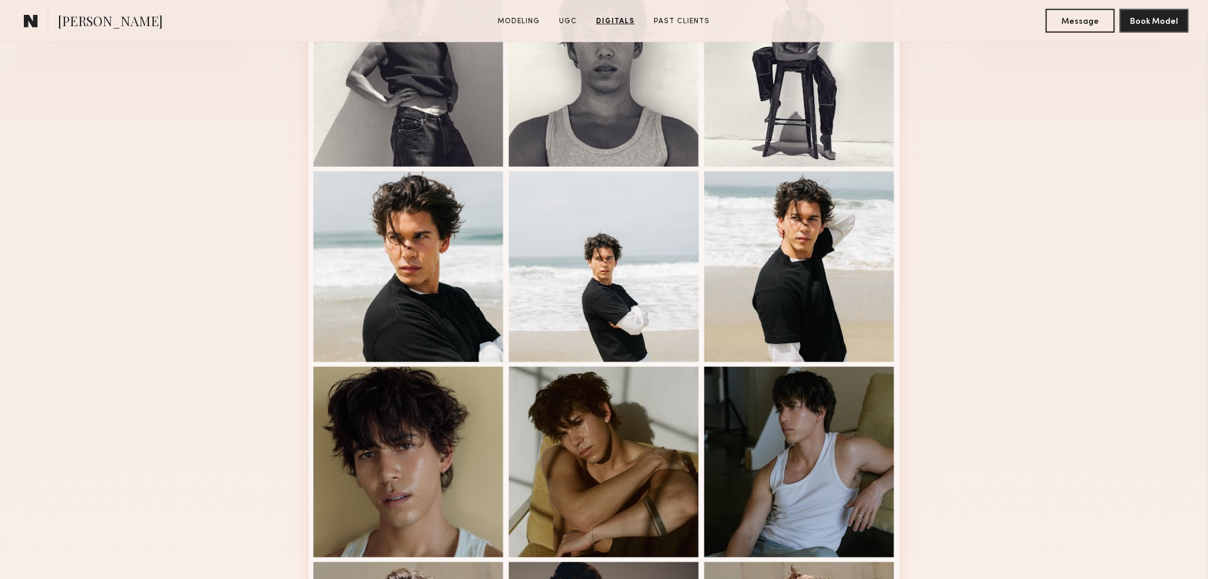
scroll to position [0, 0]
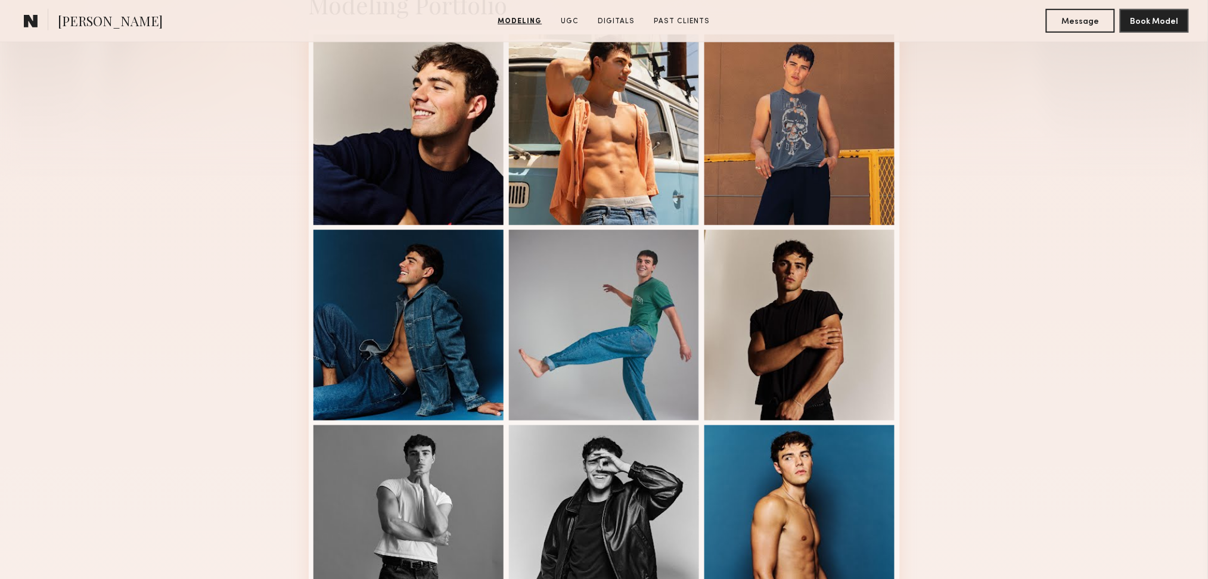
click at [1060, 273] on div "Modeling Portfolio View More" at bounding box center [604, 419] width 1208 height 928
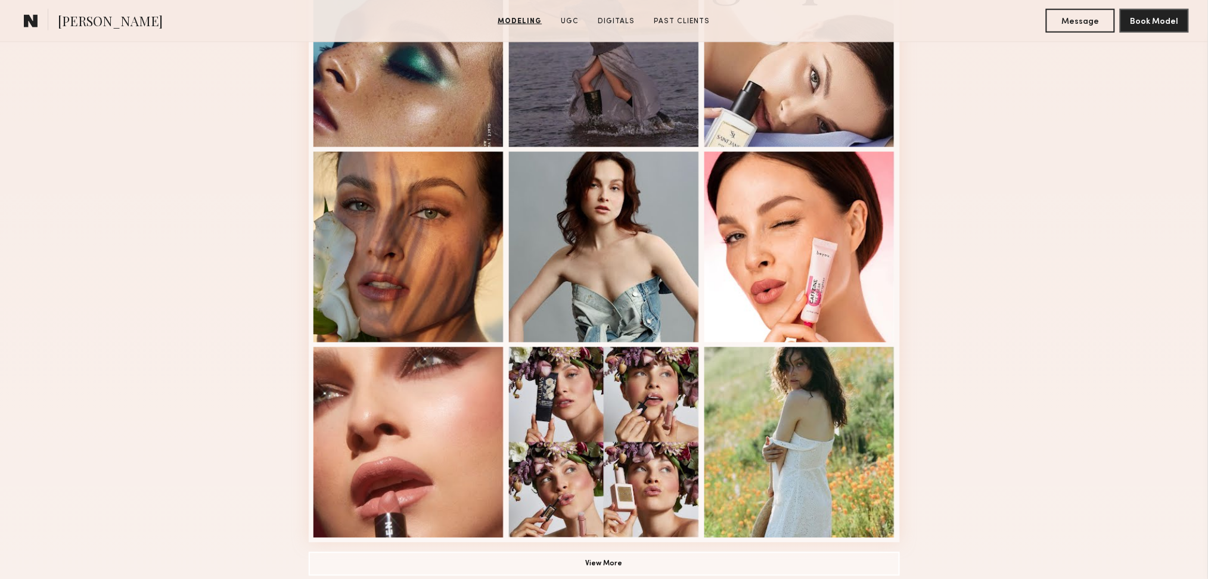
scroll to position [477, 0]
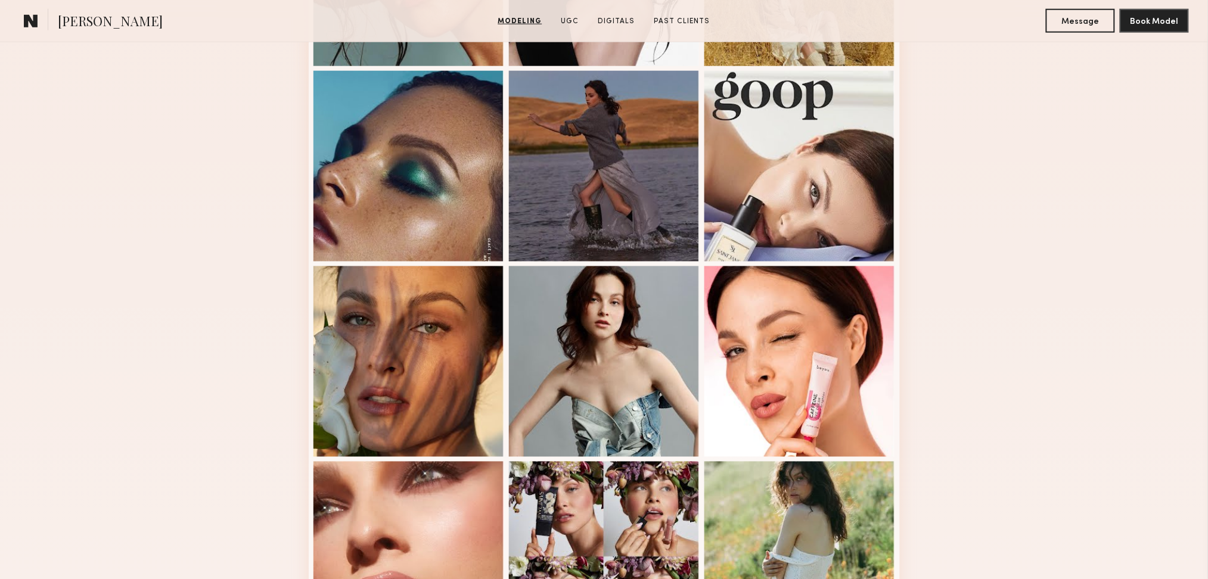
click at [1063, 372] on div "Modeling Portfolio View More" at bounding box center [604, 260] width 1208 height 928
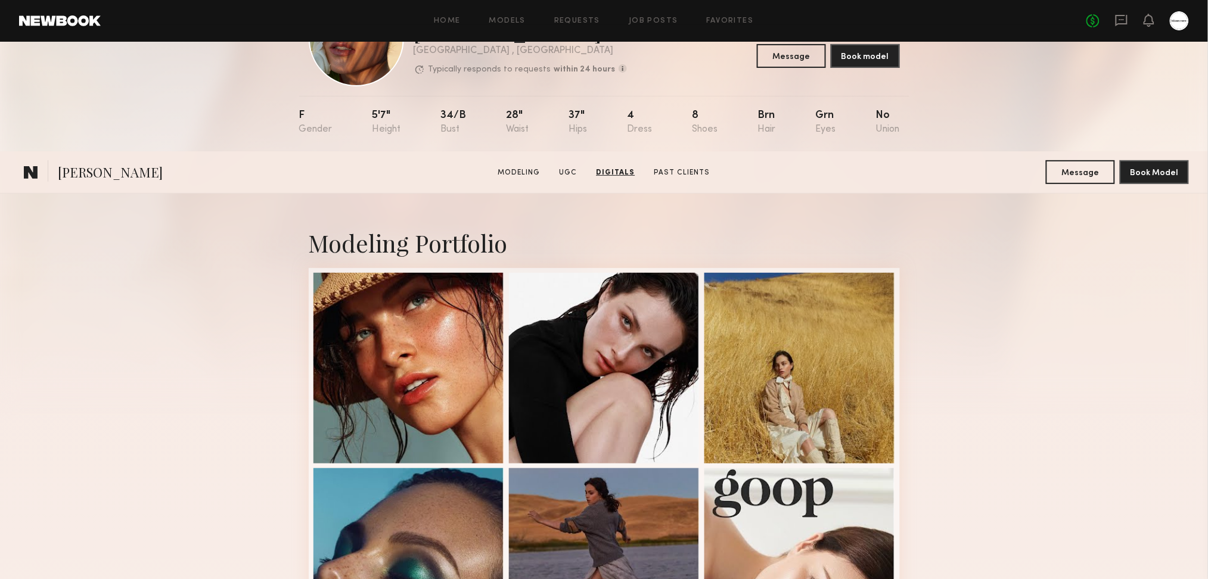
scroll to position [0, 0]
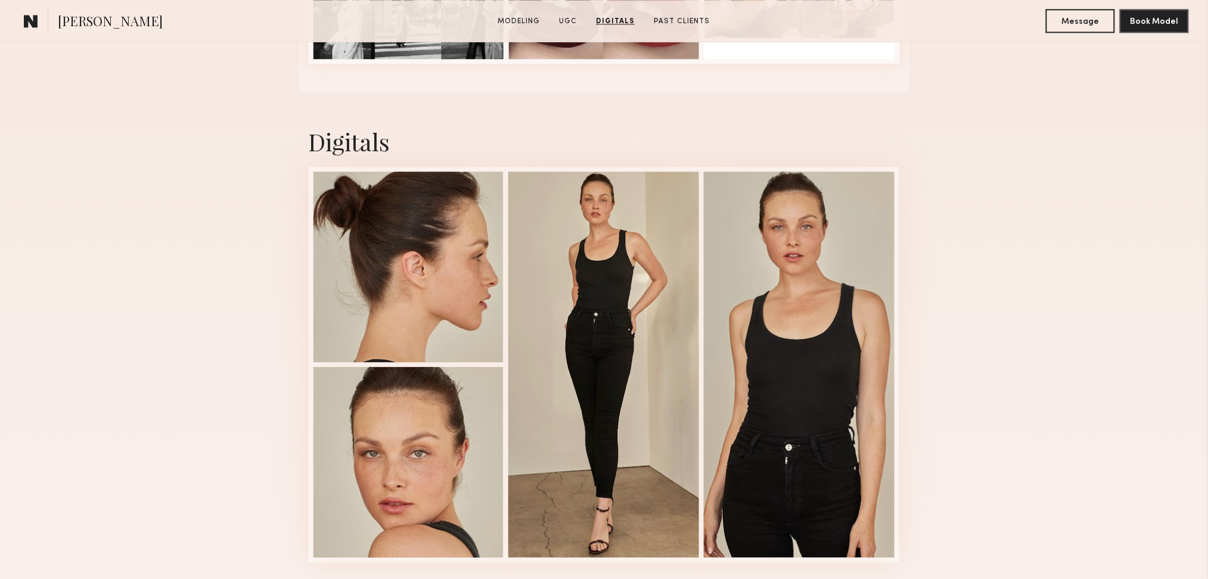
scroll to position [2701, 0]
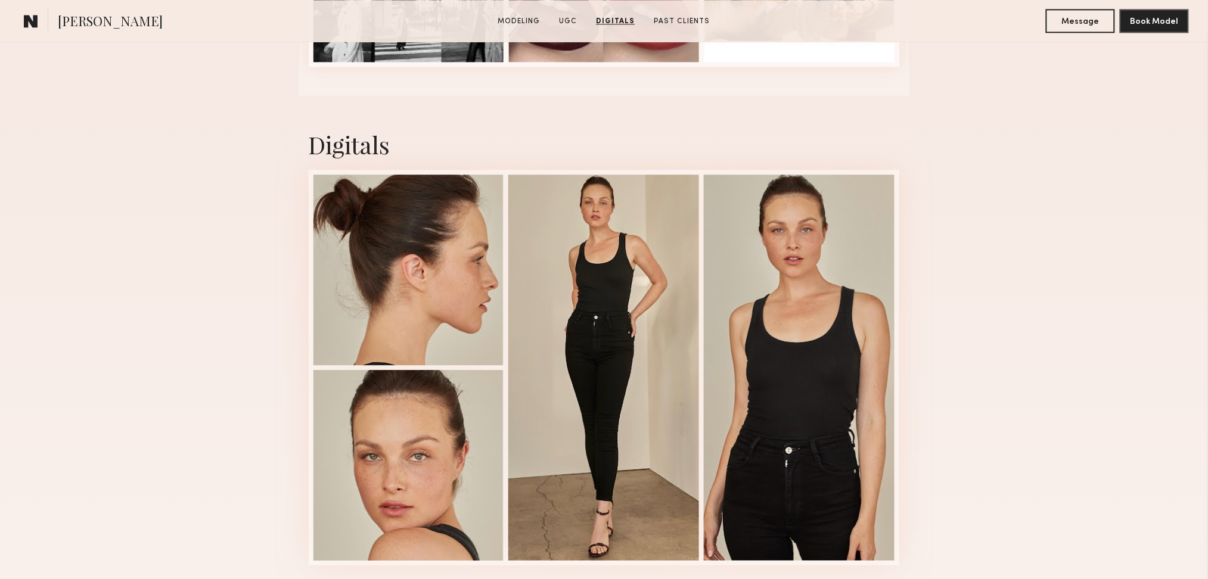
click at [998, 319] on div "Digitals 1 of 4" at bounding box center [604, 346] width 1208 height 503
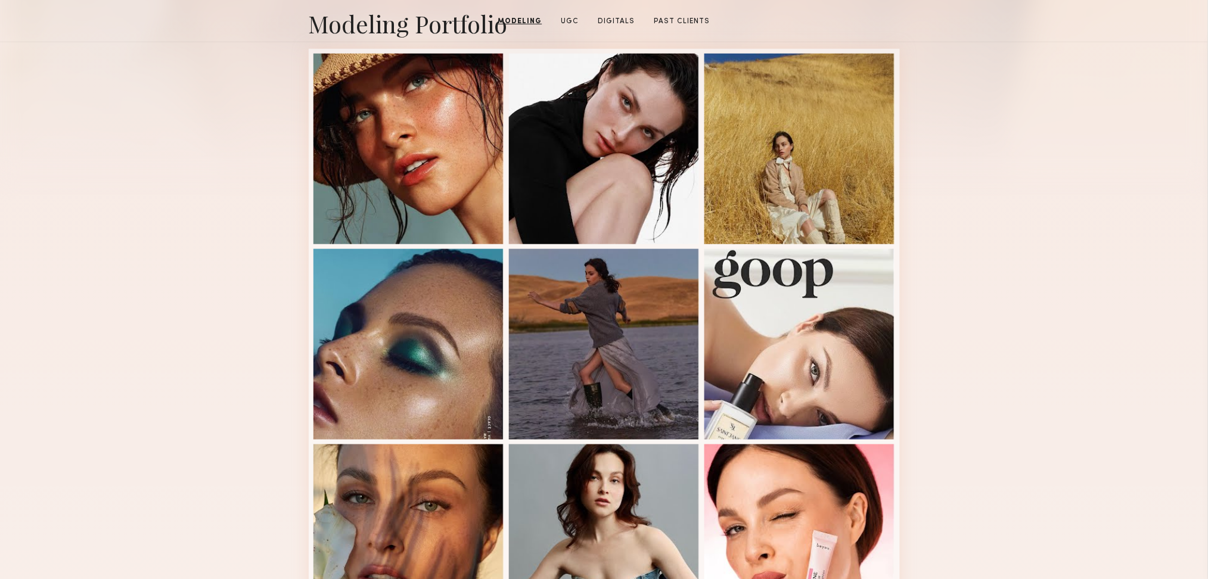
scroll to position [0, 0]
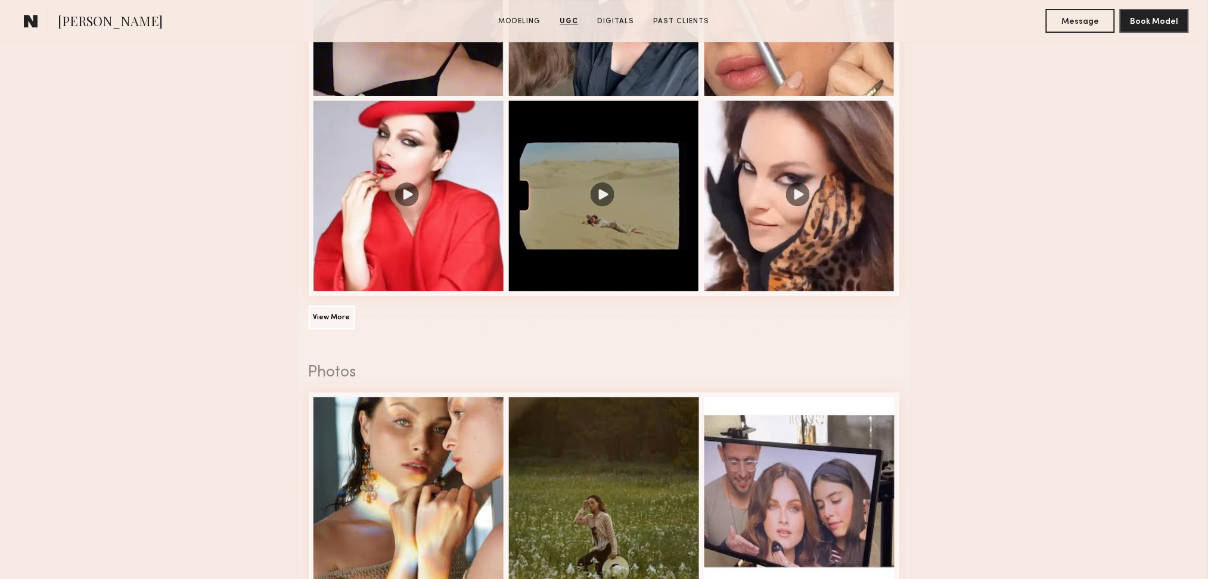
click at [1034, 358] on nb-model-profile-ugc-container "User Generated Content Videos View More 1 of 10 Photos 1 of 12" at bounding box center [604, 409] width 1208 height 1595
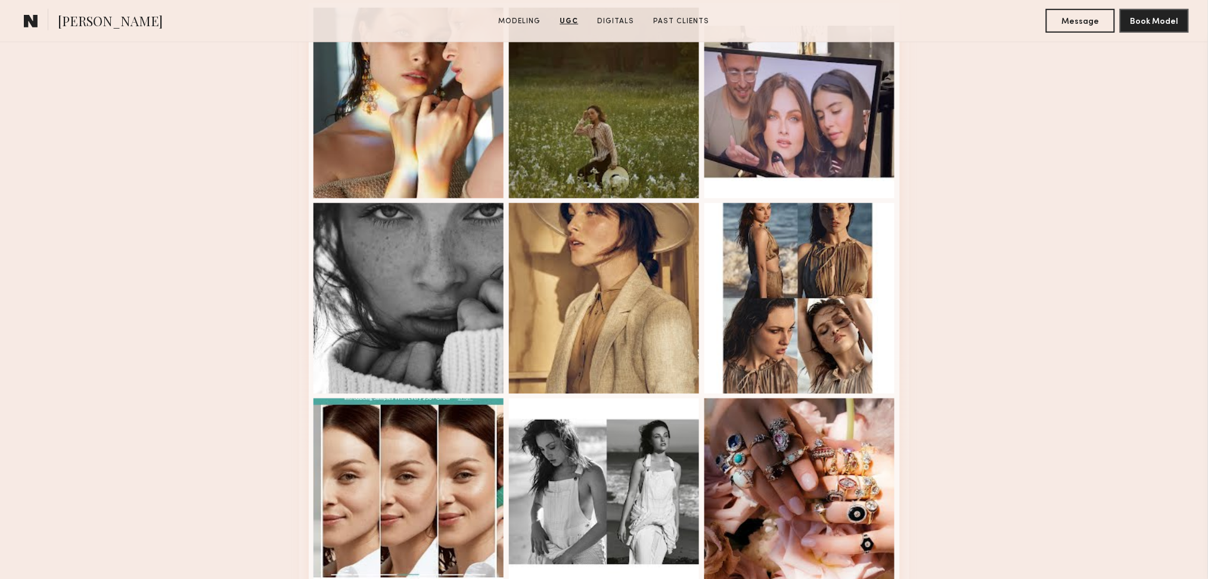
scroll to position [1906, 0]
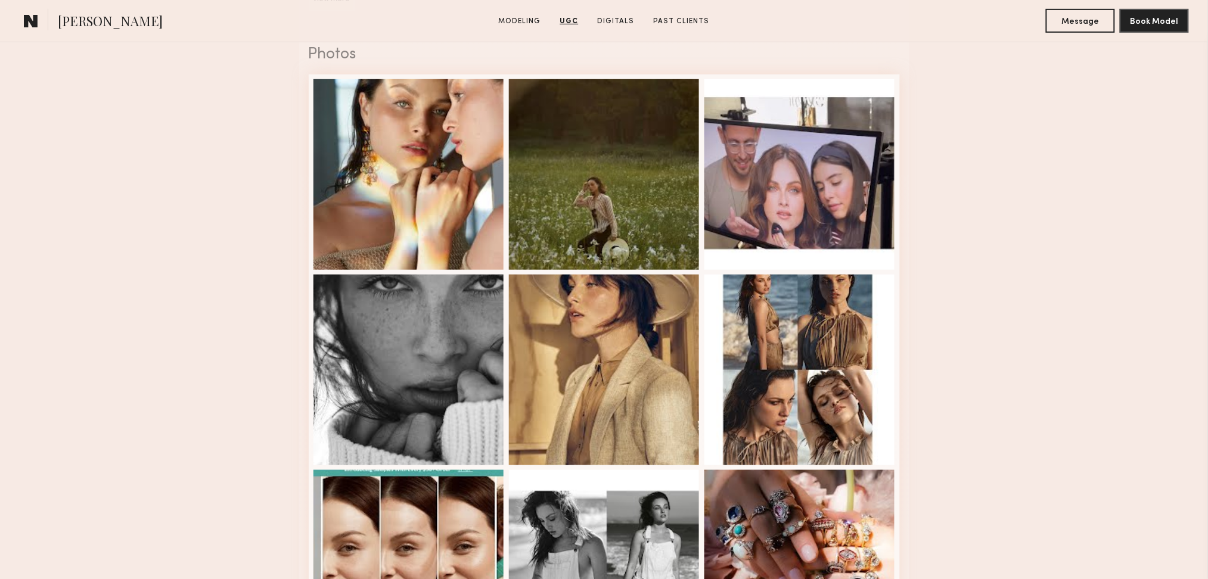
click at [1034, 358] on nb-model-profile-ugc-container "User Generated Content Videos View More 1 of 10 Photos 1 of 12" at bounding box center [604, 91] width 1208 height 1595
click at [1020, 369] on nb-model-profile-ugc-container "User Generated Content Videos View More 1 of 10 Photos 1 of 12" at bounding box center [604, 91] width 1208 height 1595
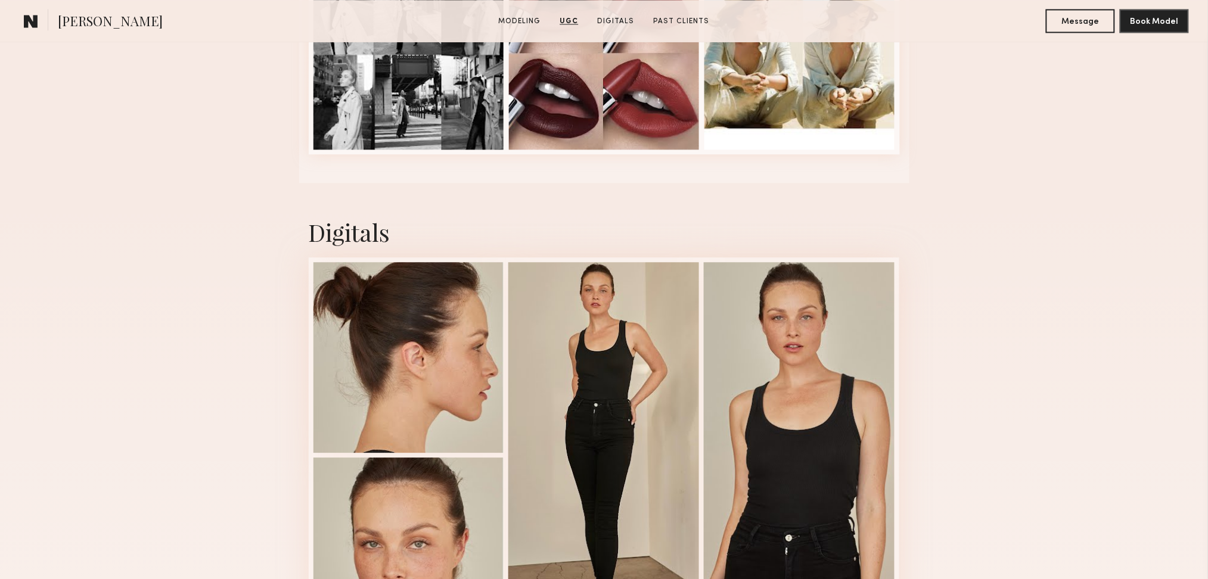
scroll to position [2860, 0]
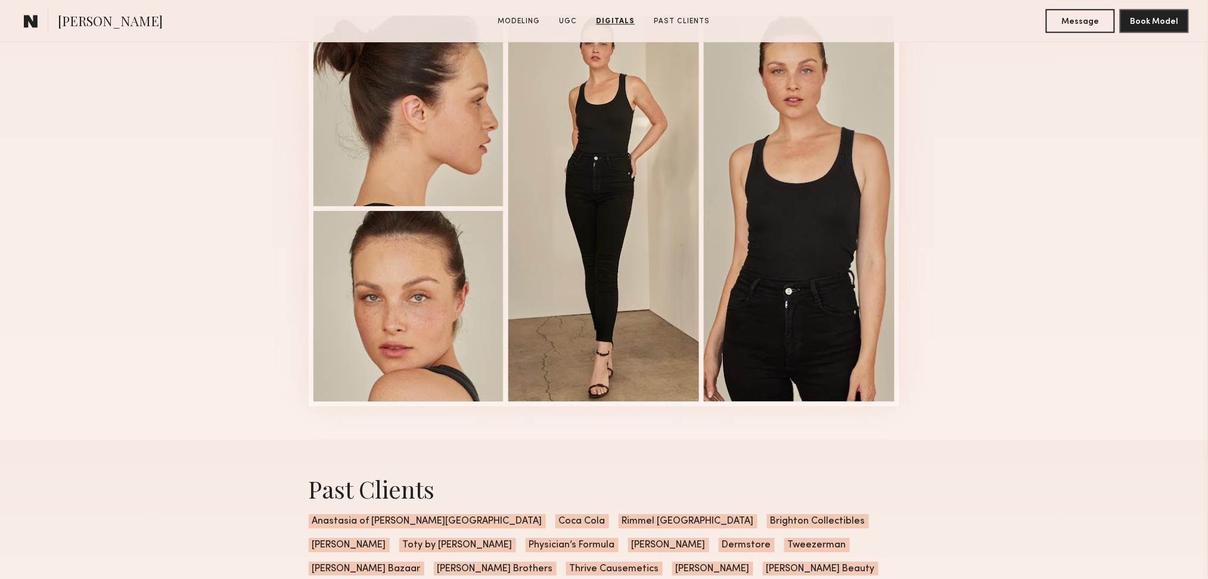
click at [1022, 373] on div "Digitals 1 of 4" at bounding box center [604, 187] width 1208 height 503
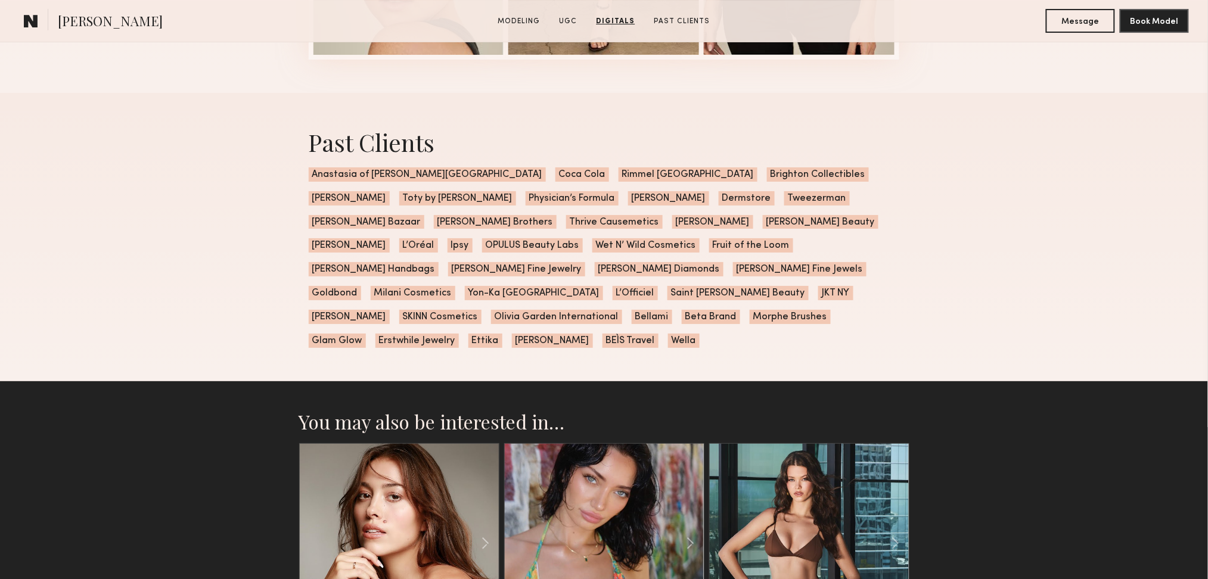
scroll to position [3336, 0]
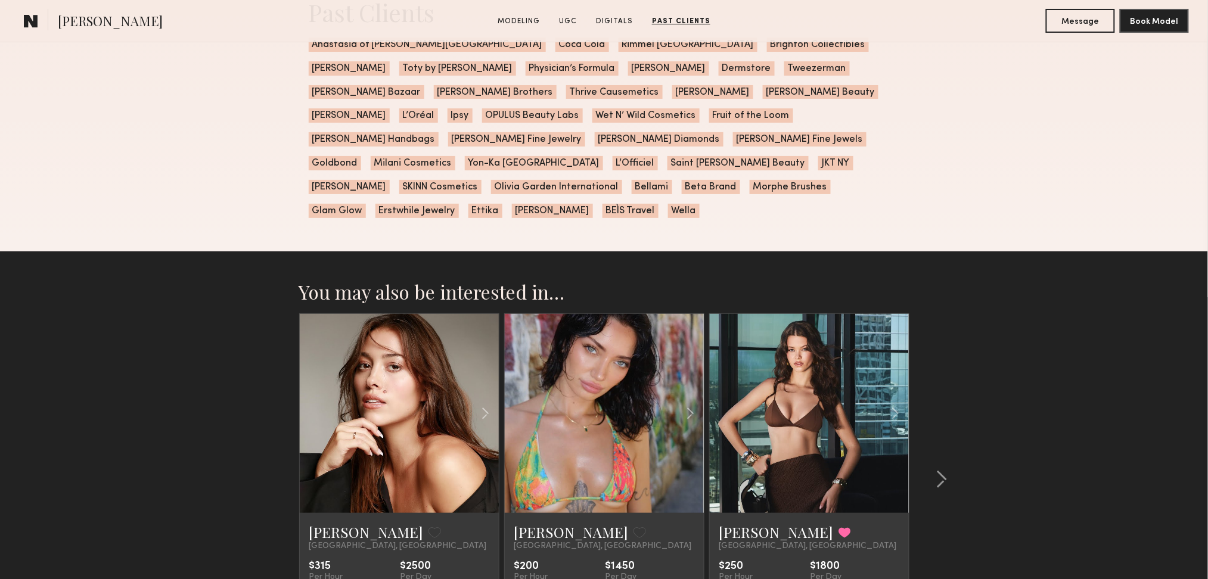
click at [1022, 374] on section "You may also be interested in… Laurel W. Favorite Los Angeles, CA $315 Per Hour…" at bounding box center [604, 492] width 1208 height 482
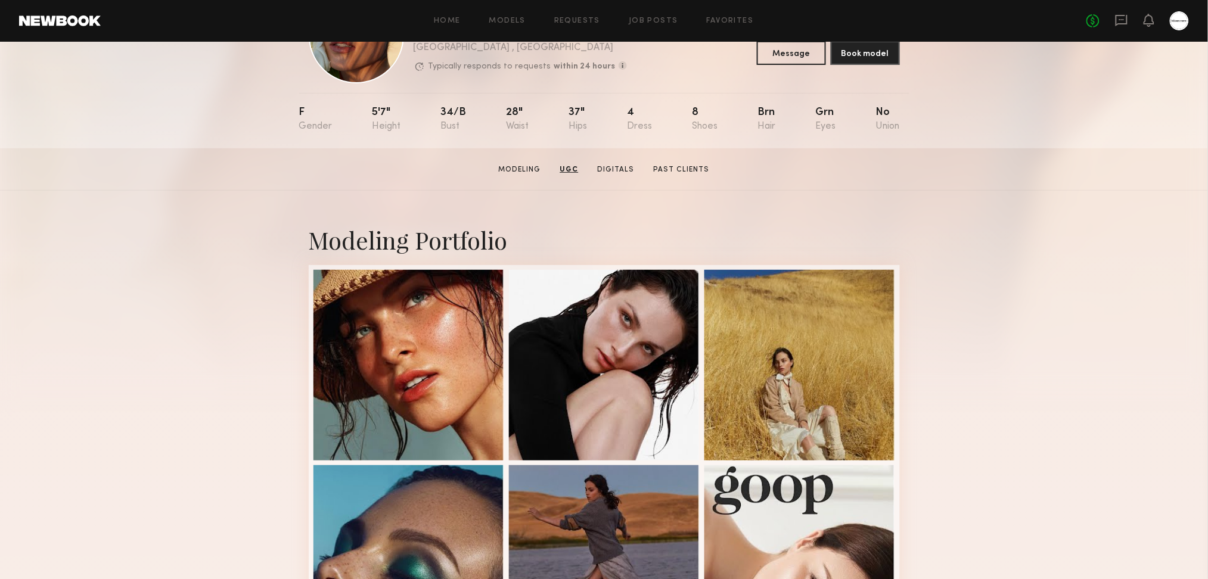
scroll to position [0, 0]
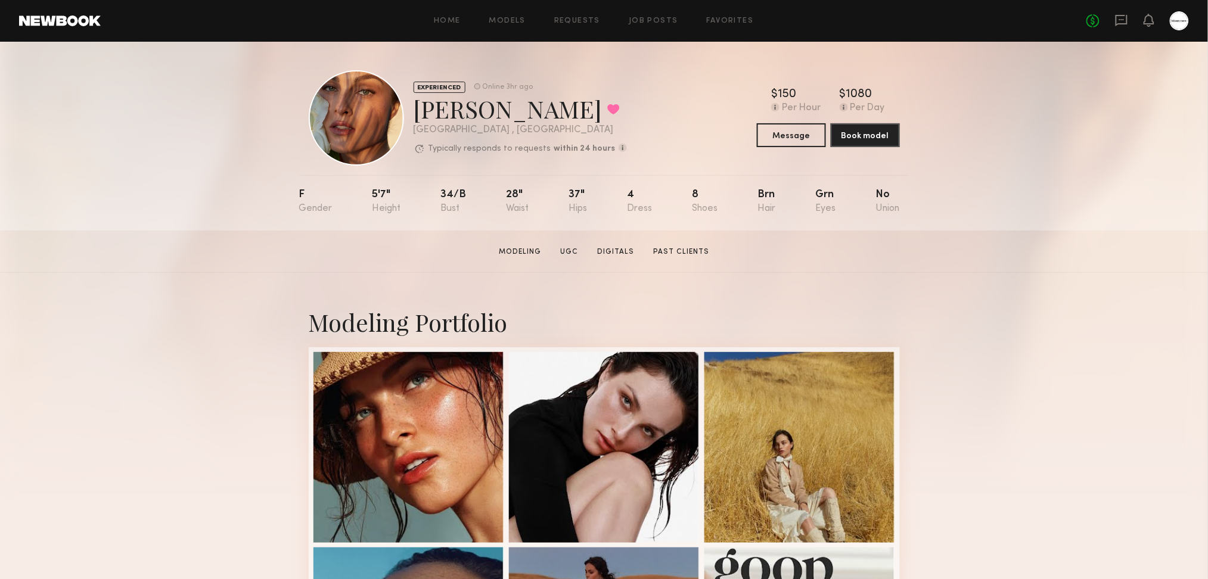
click at [438, 101] on div "Nicole C. Favorited" at bounding box center [519, 109] width 213 height 32
copy div "Nicole"
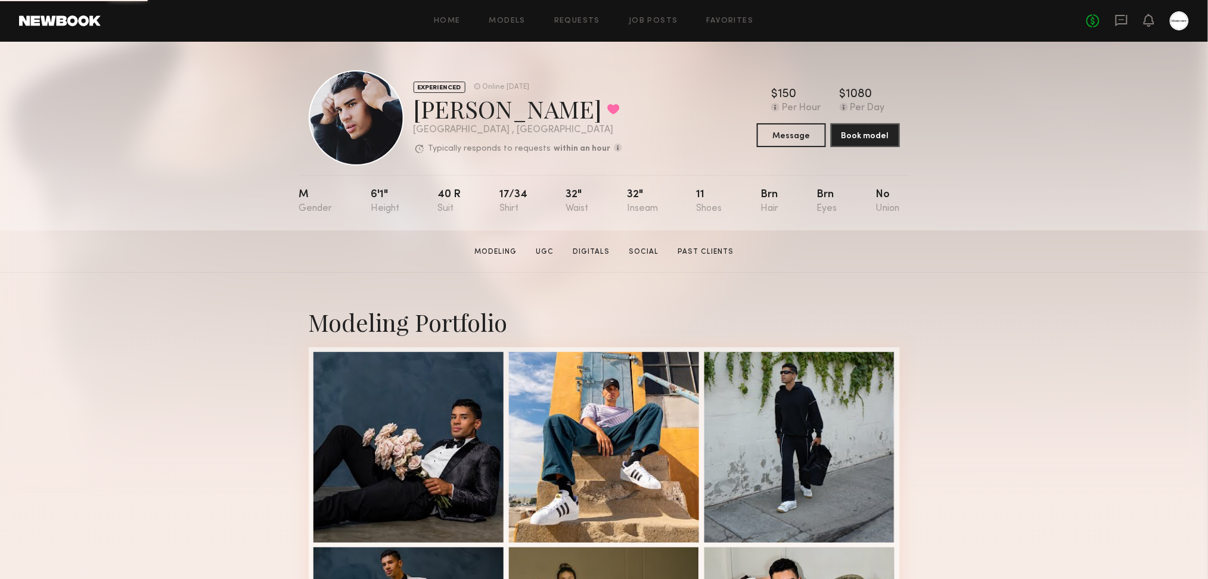
click at [1106, 251] on section "[PERSON_NAME] Modeling UGC Digitals Social Past Clients Message Book Model" at bounding box center [604, 252] width 1208 height 42
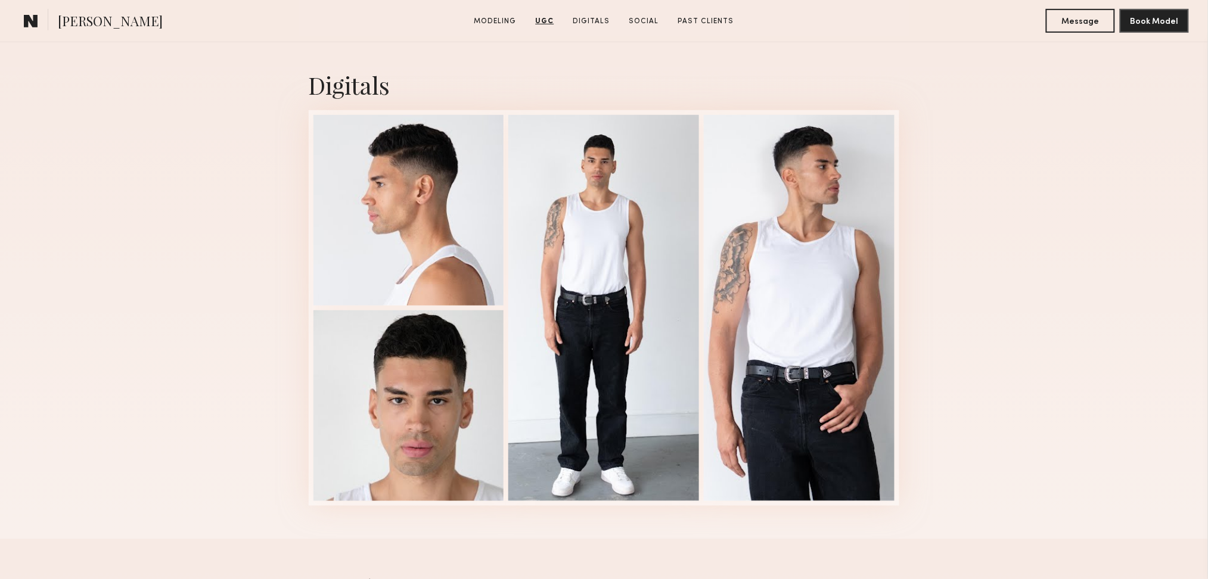
scroll to position [1906, 0]
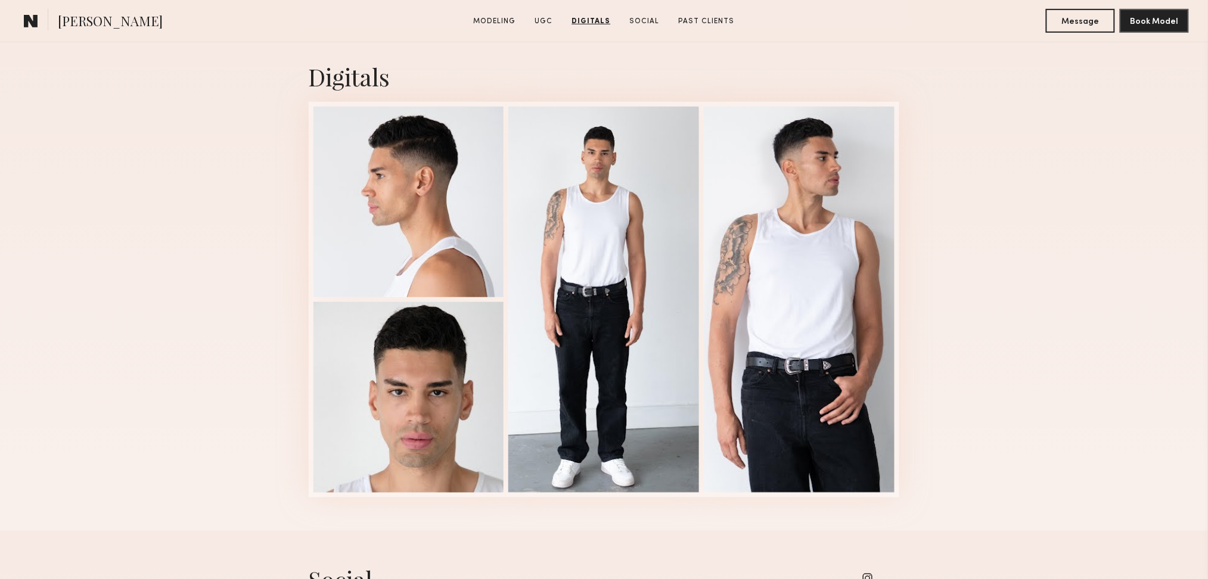
click at [1088, 318] on div "Digitals 1 of 4" at bounding box center [604, 278] width 1208 height 503
click at [187, 157] on div "Digitals 1 of 4" at bounding box center [604, 278] width 1208 height 503
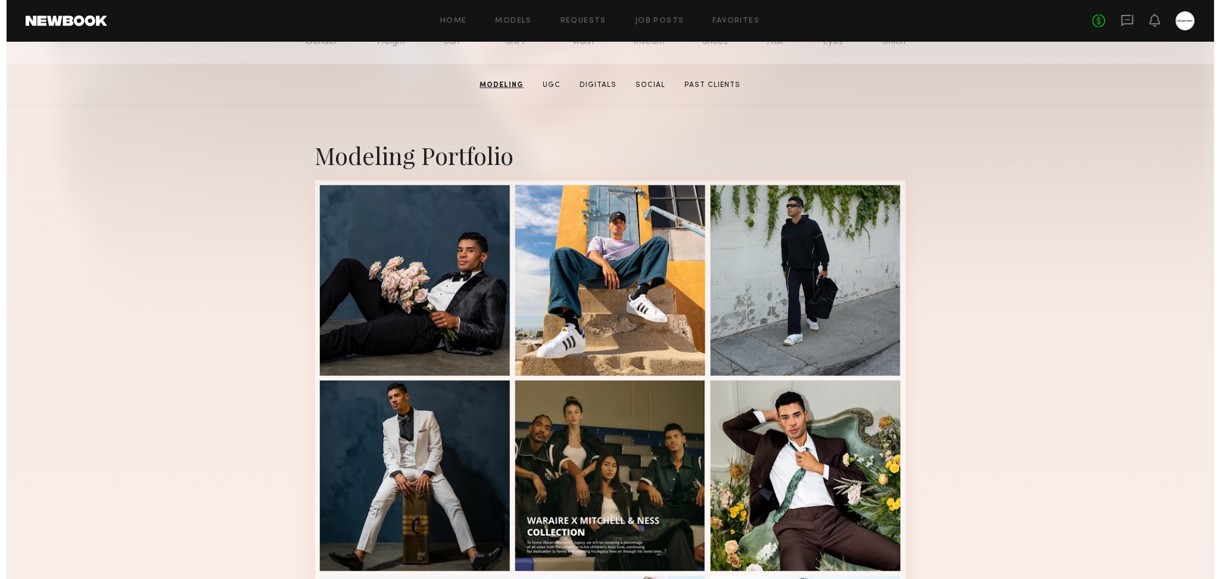
scroll to position [0, 0]
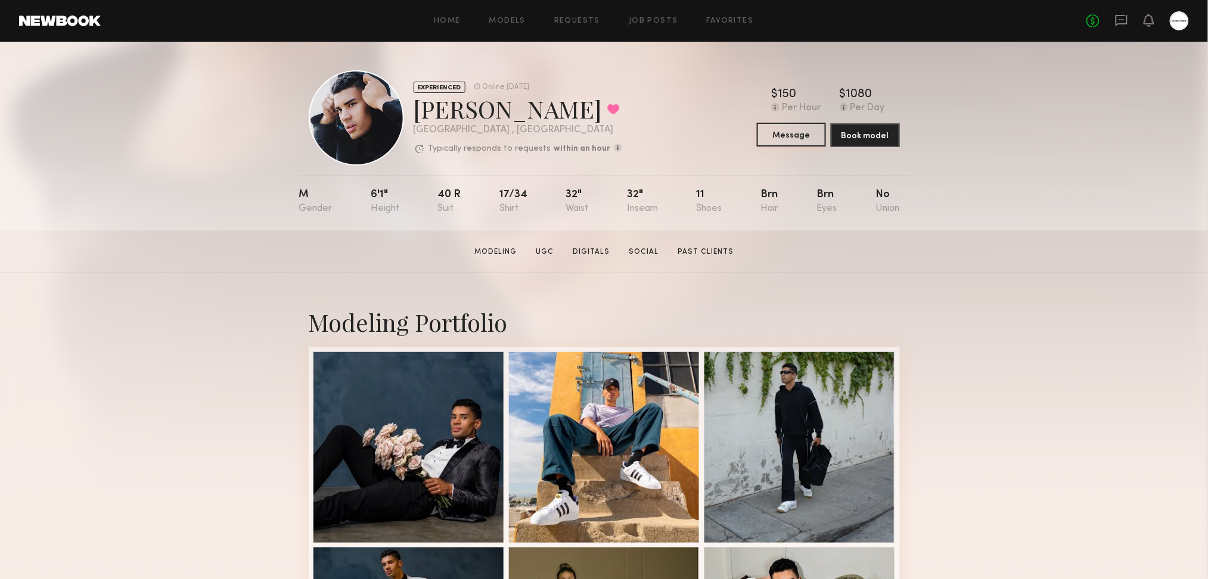
click at [770, 139] on button "Message" at bounding box center [791, 135] width 69 height 24
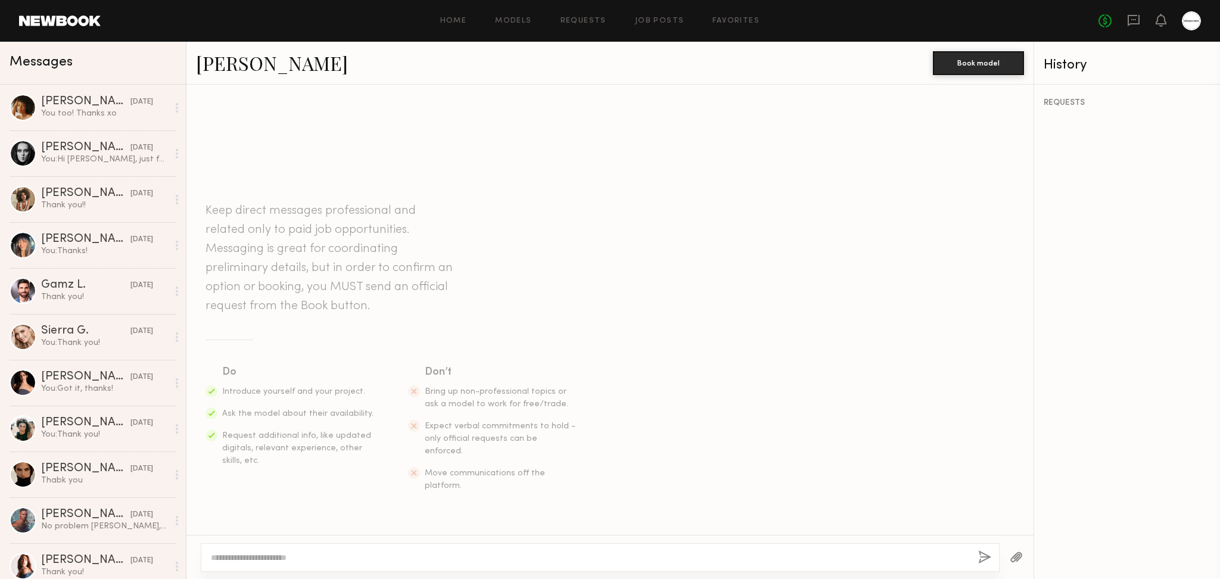
click at [342, 560] on textarea at bounding box center [590, 558] width 758 height 12
click at [346, 561] on textarea at bounding box center [590, 558] width 758 height 12
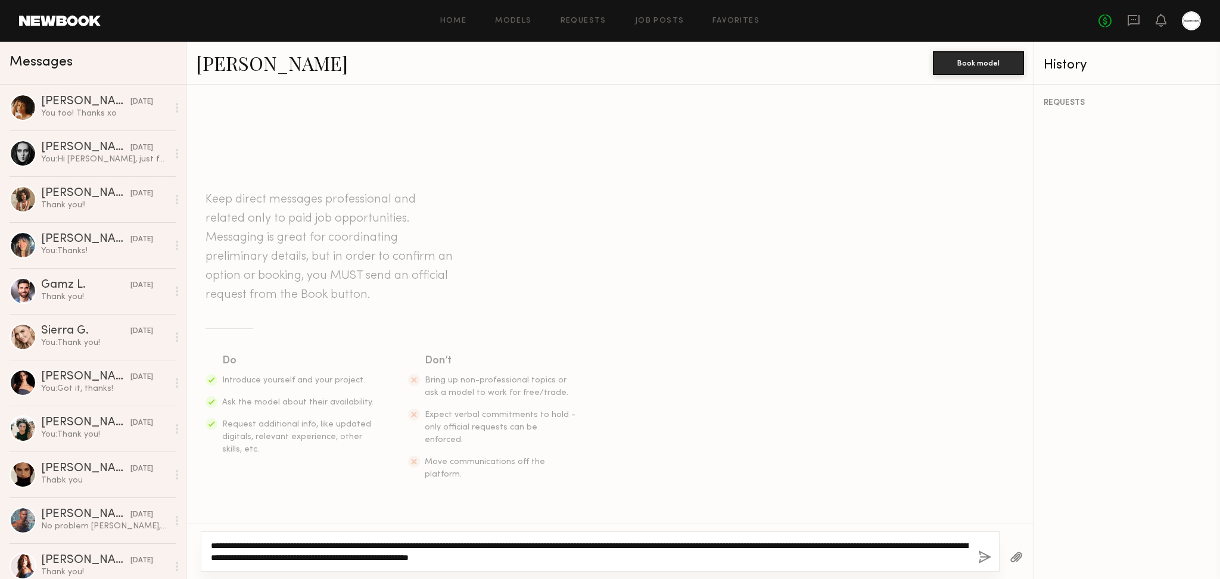
click at [646, 558] on textarea "**********" at bounding box center [590, 552] width 758 height 24
click at [676, 562] on textarea "**********" at bounding box center [590, 552] width 758 height 24
type textarea "**********"
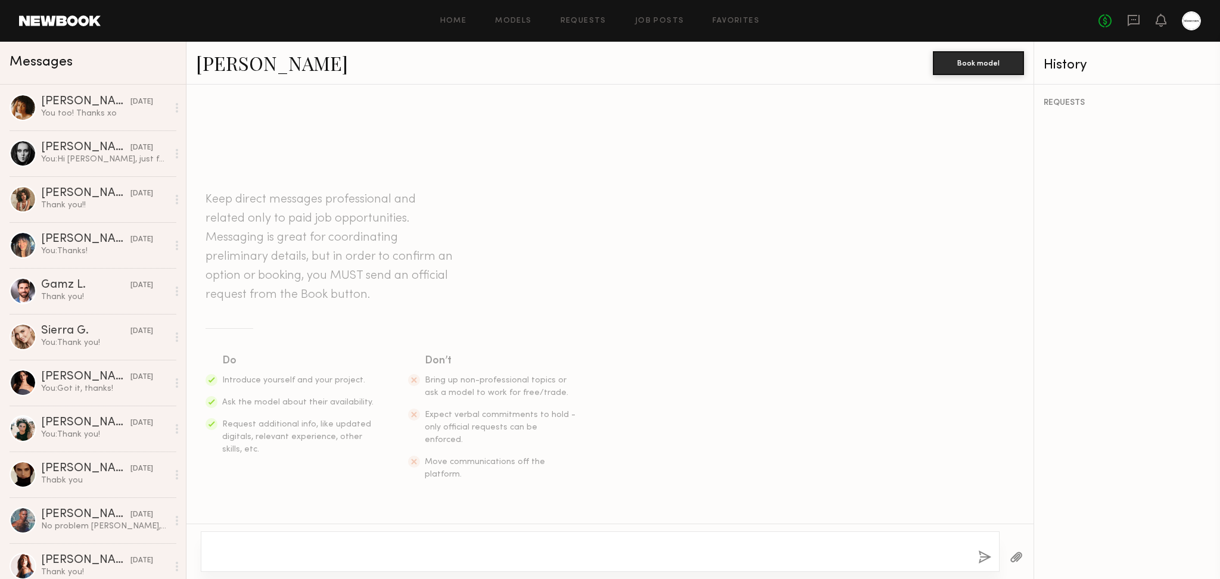
click at [982, 561] on button "button" at bounding box center [984, 557] width 13 height 15
click at [816, 554] on textarea at bounding box center [590, 552] width 758 height 24
click at [370, 574] on div at bounding box center [609, 557] width 847 height 44
click at [380, 567] on div at bounding box center [600, 557] width 799 height 29
click at [388, 559] on textarea at bounding box center [590, 558] width 758 height 12
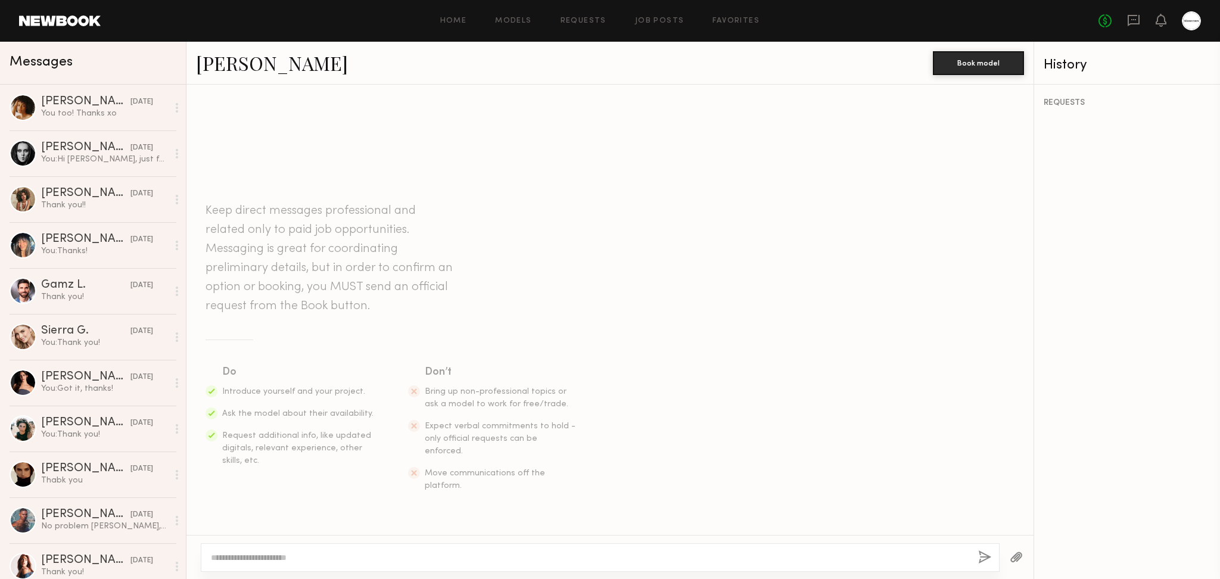
paste textarea "**********"
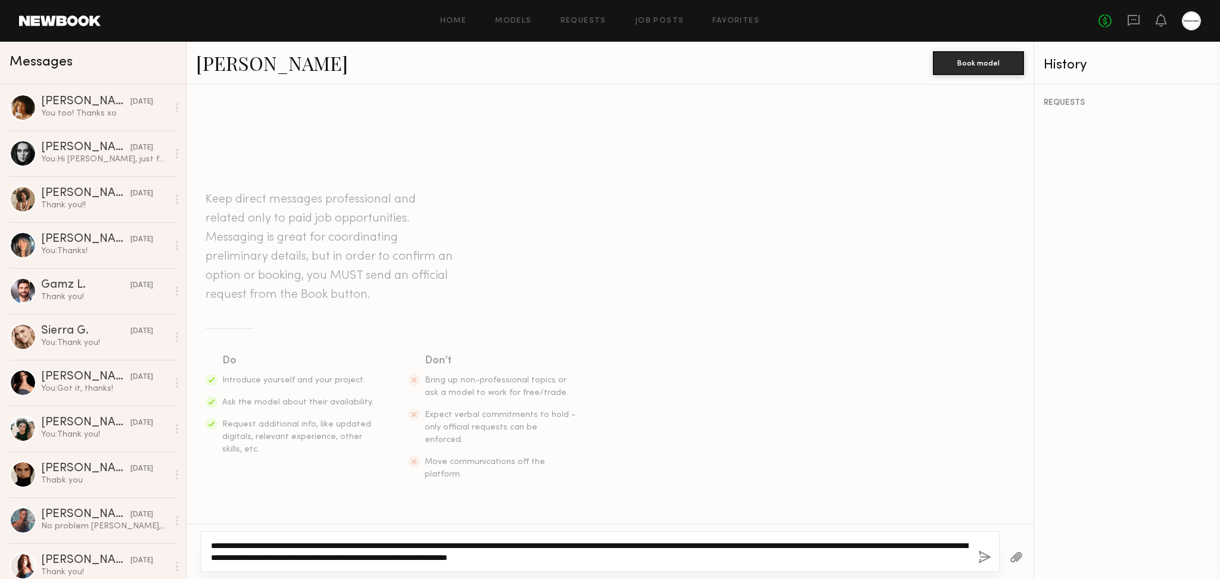
type textarea "**********"
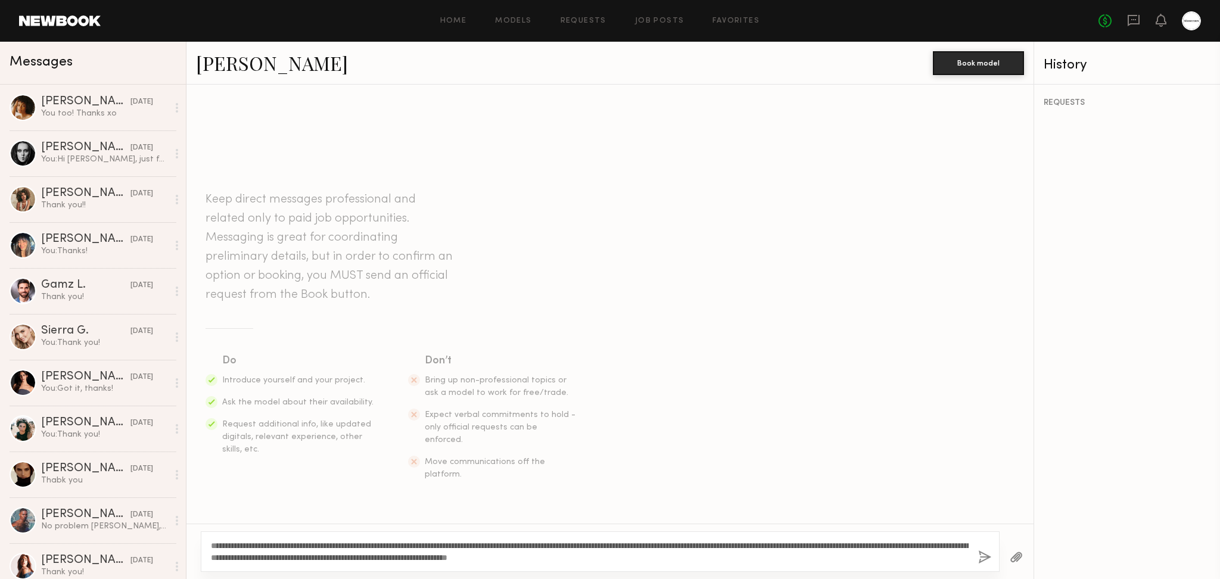
click at [973, 558] on div "**********" at bounding box center [600, 551] width 799 height 41
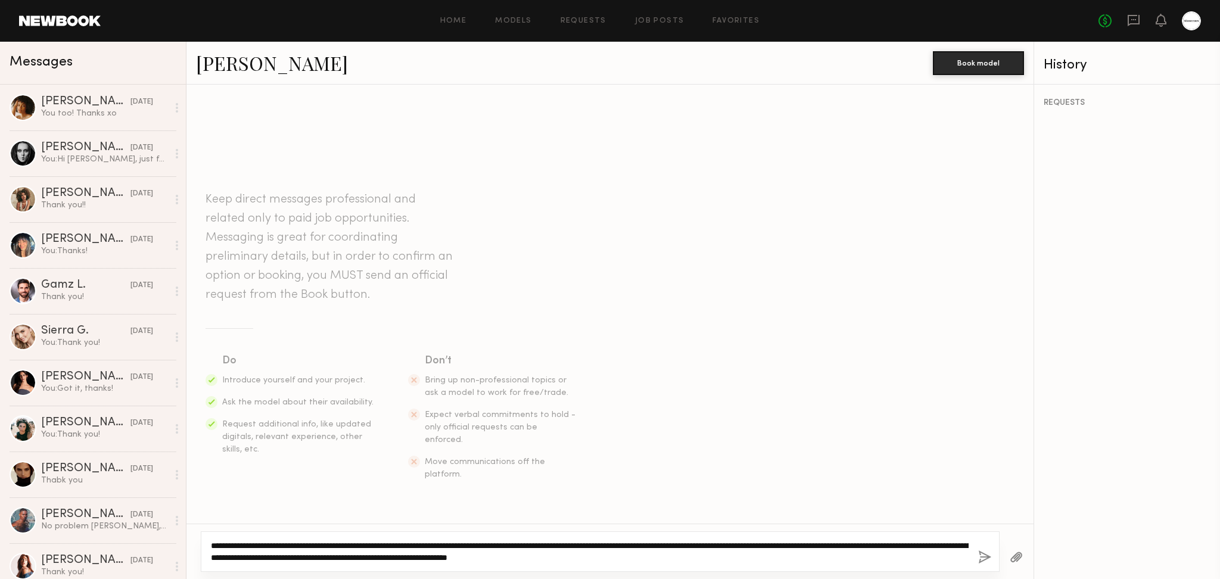
click at [864, 561] on textarea "**********" at bounding box center [590, 552] width 758 height 24
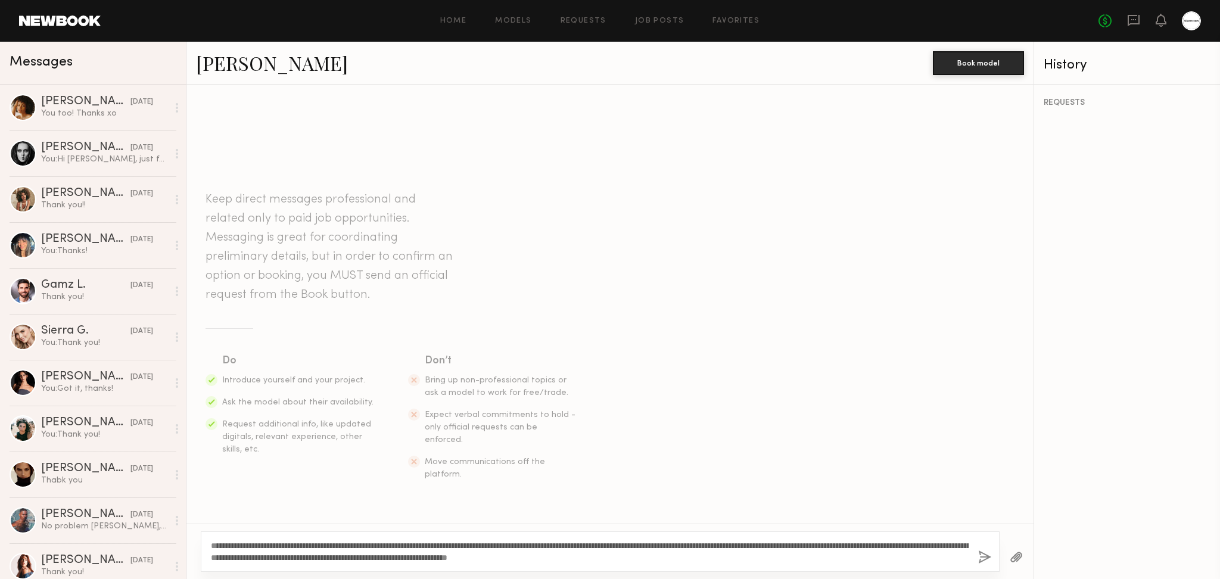
click at [1009, 545] on div at bounding box center [1017, 557] width 34 height 29
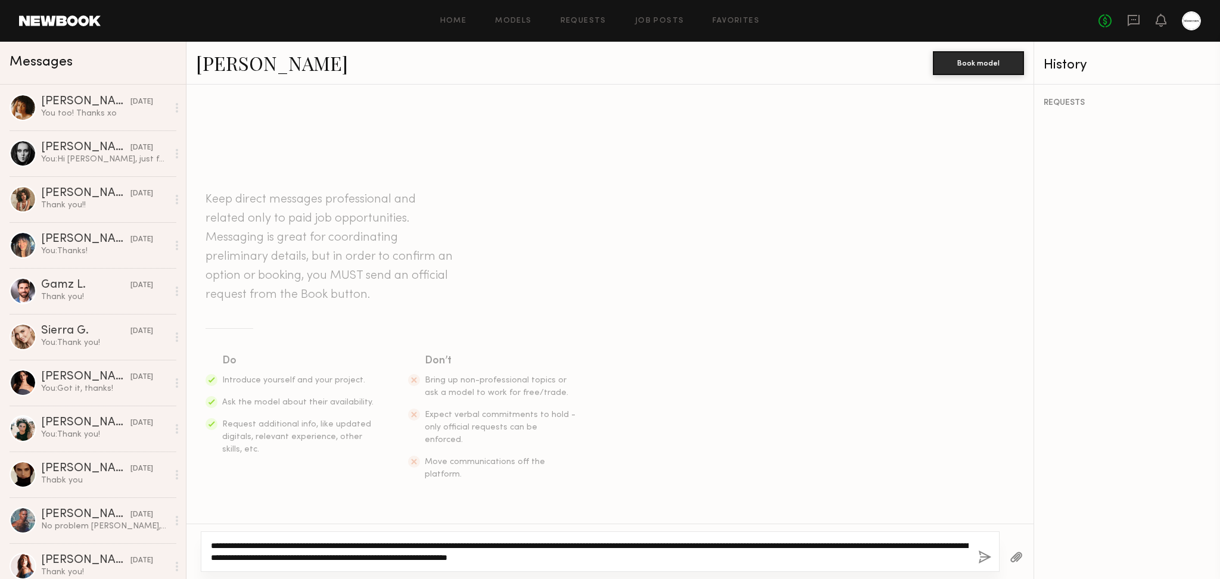
click at [716, 559] on textarea "**********" at bounding box center [590, 552] width 758 height 24
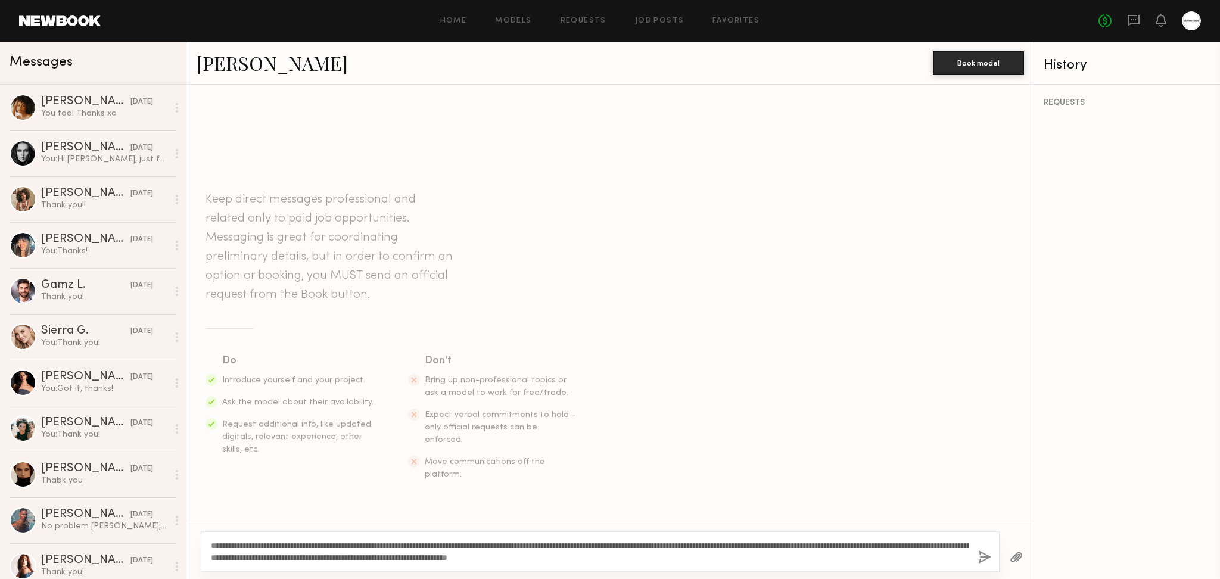
click at [1013, 556] on button "button" at bounding box center [1016, 557] width 13 height 15
click at [1014, 553] on button "button" at bounding box center [1016, 557] width 13 height 15
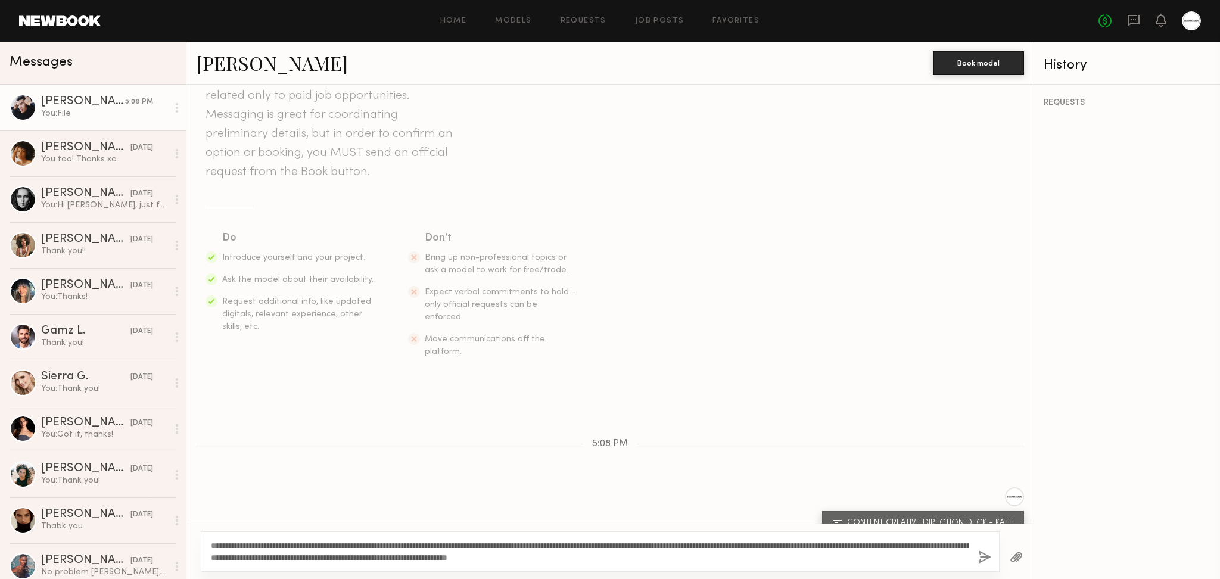
click at [983, 558] on button "button" at bounding box center [984, 557] width 13 height 15
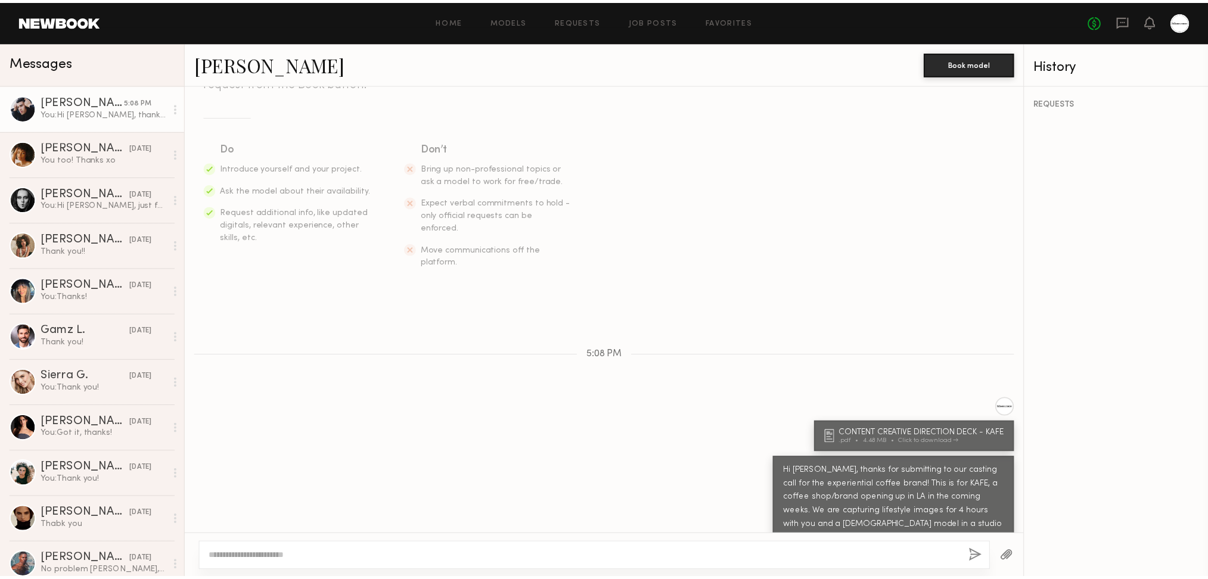
scroll to position [223, 0]
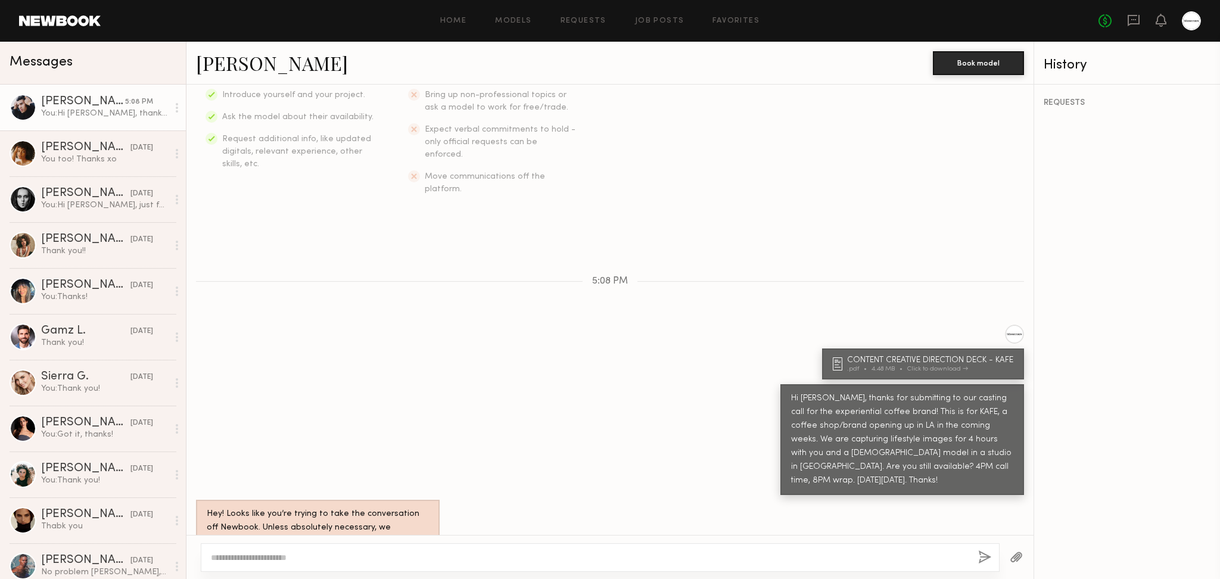
click at [509, 410] on div "Hi Keith, thanks for submitting to our casting call for the experiential coffee…" at bounding box center [609, 439] width 847 height 111
click at [51, 66] on span "Messages" at bounding box center [41, 62] width 63 height 14
click at [1189, 17] on div at bounding box center [1191, 20] width 19 height 19
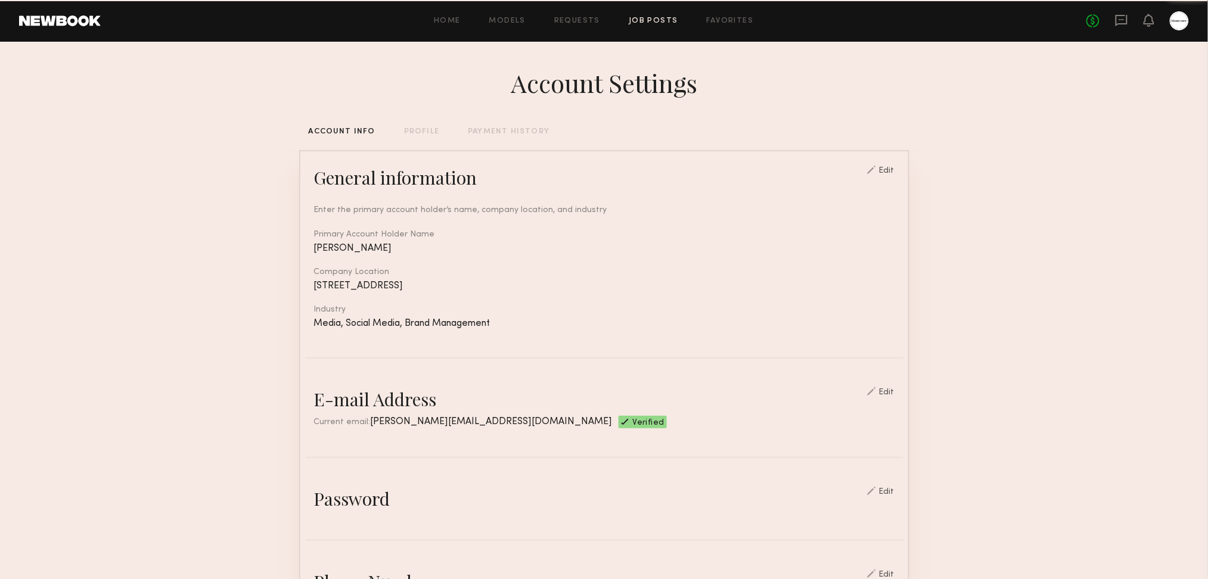
click at [660, 17] on link "Job Posts" at bounding box center [653, 21] width 49 height 8
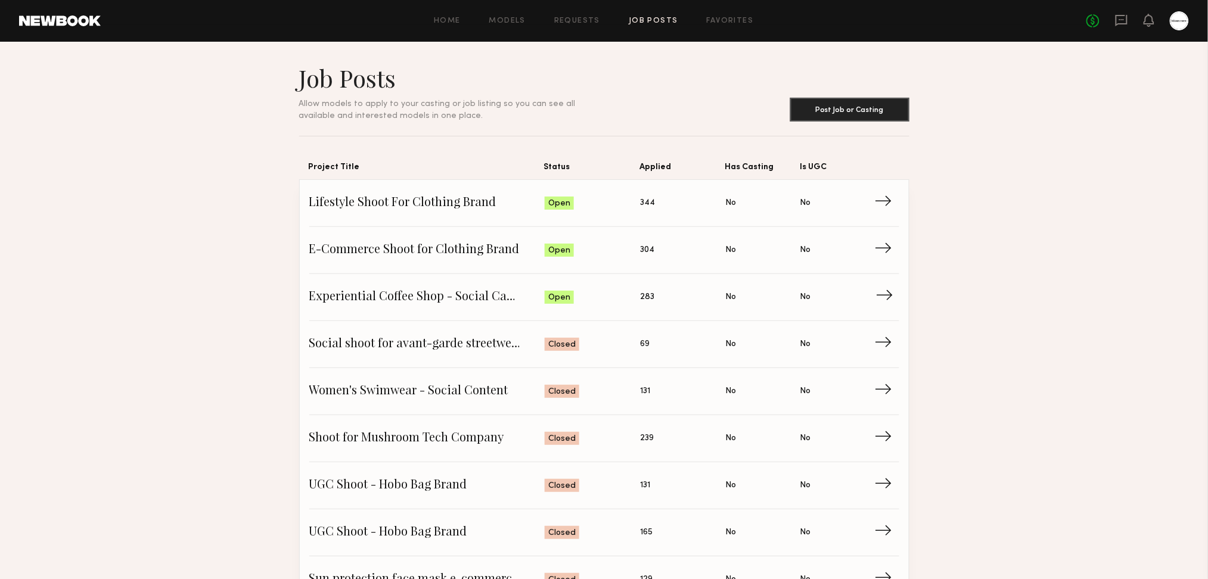
click at [441, 294] on span "Experiential Coffee Shop - Social Campaign" at bounding box center [427, 297] width 236 height 18
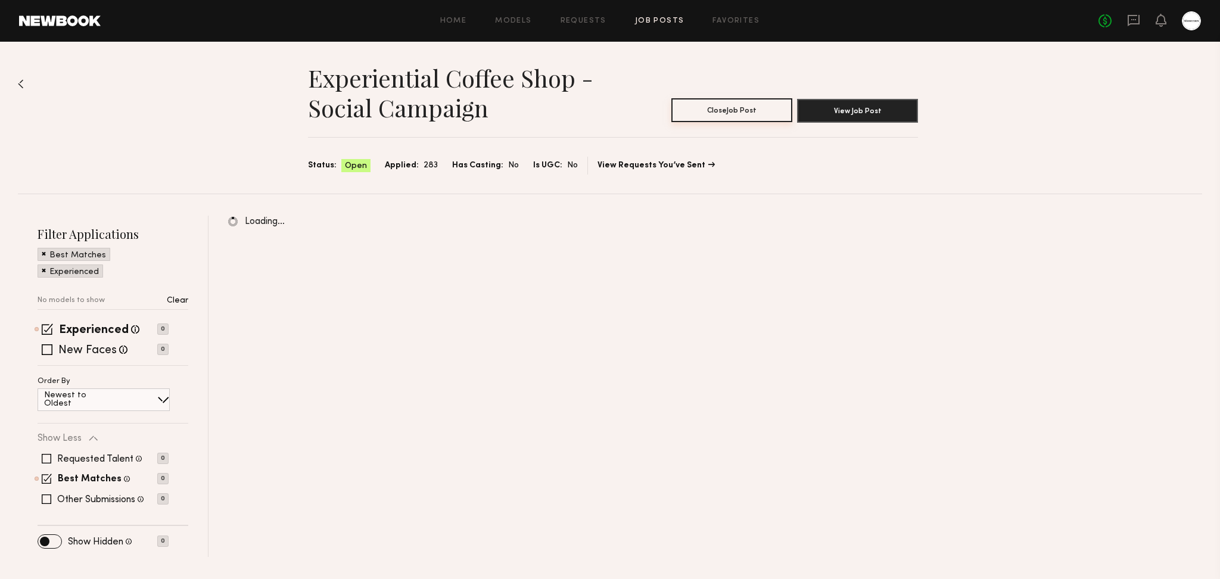
click at [726, 111] on button "Close Job Post" at bounding box center [731, 110] width 121 height 24
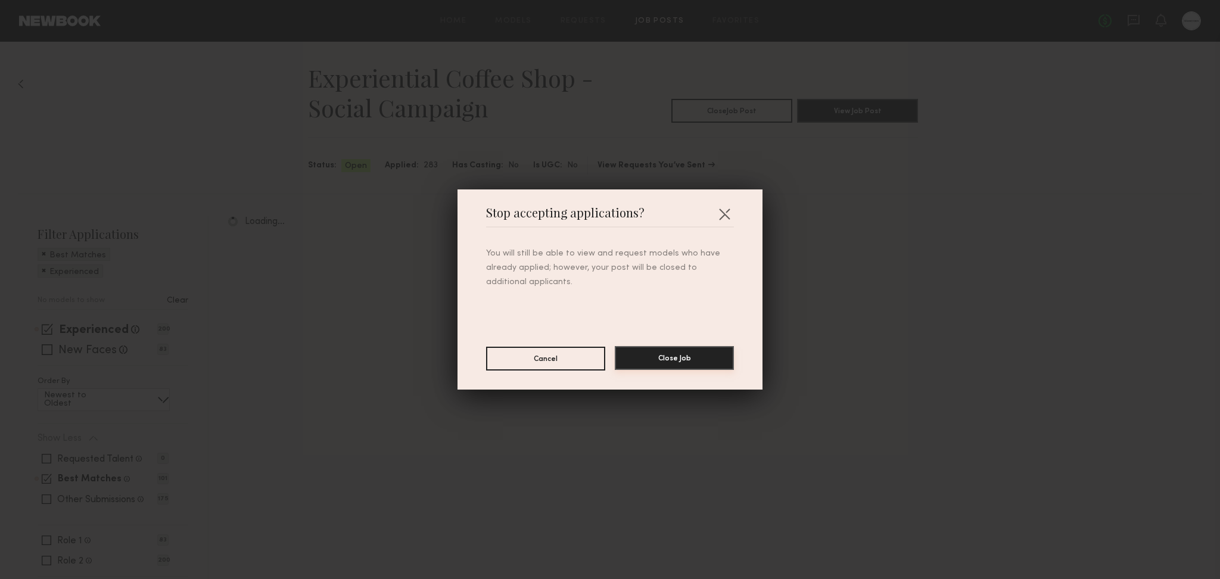
click at [681, 362] on button "Close Job" at bounding box center [674, 358] width 119 height 24
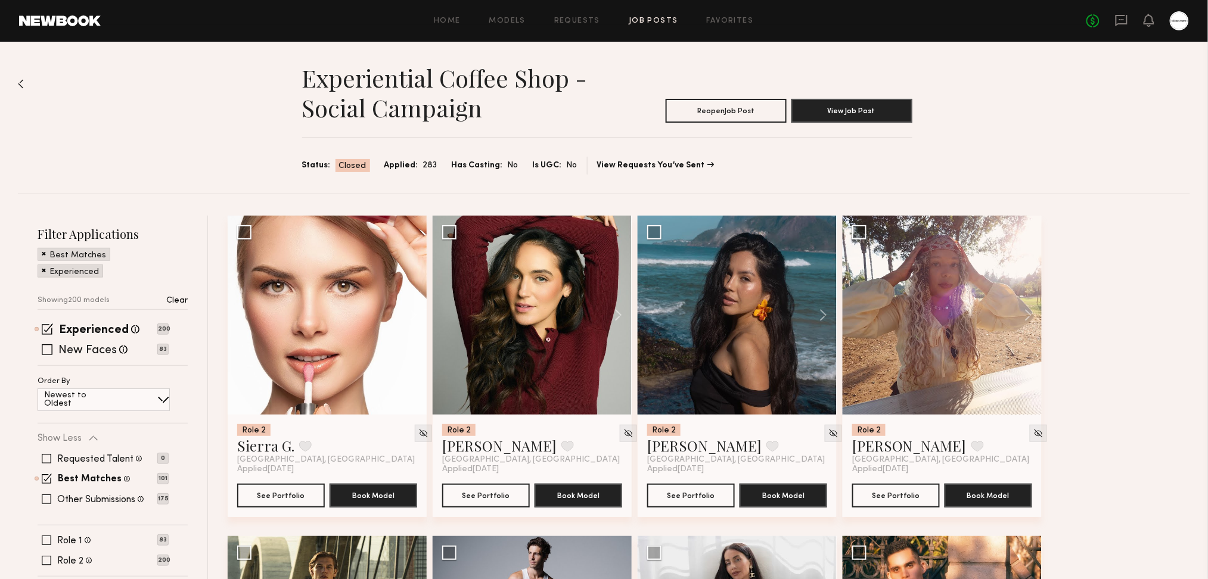
click at [830, 175] on div "Experiential Coffee Shop - Social Campaign Reopen Job Post View Job Post Status…" at bounding box center [604, 118] width 1172 height 152
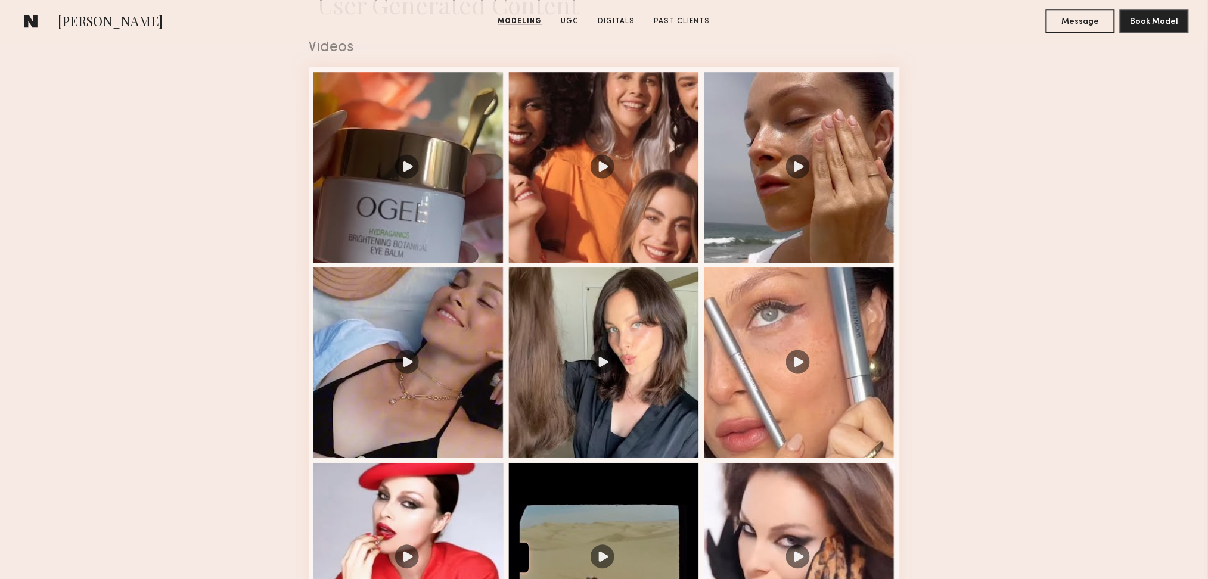
scroll to position [1271, 0]
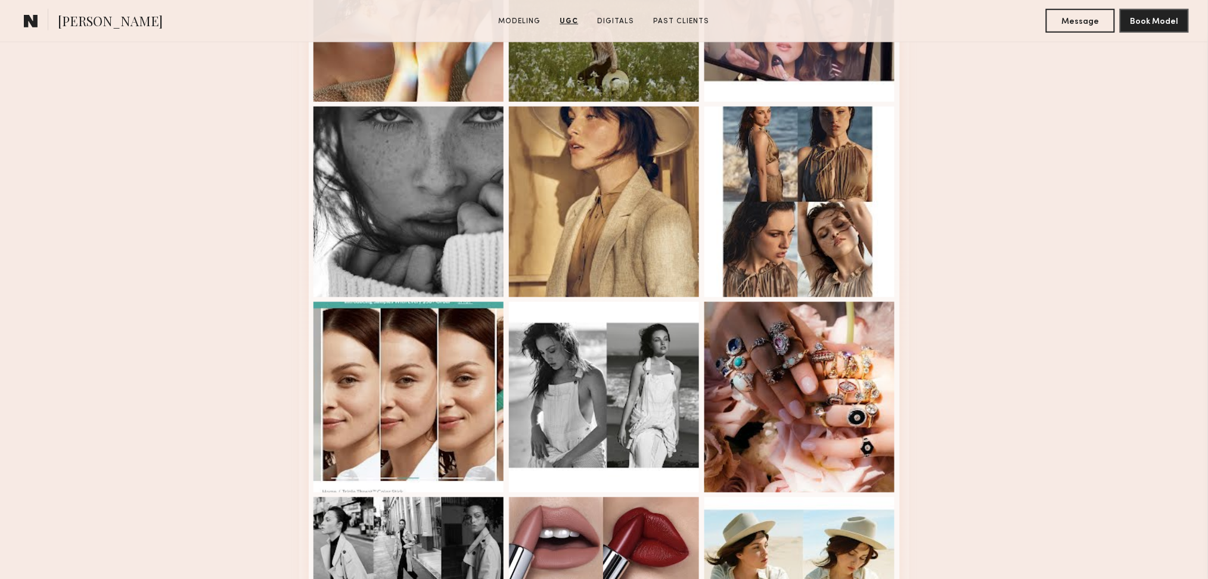
scroll to position [2383, 0]
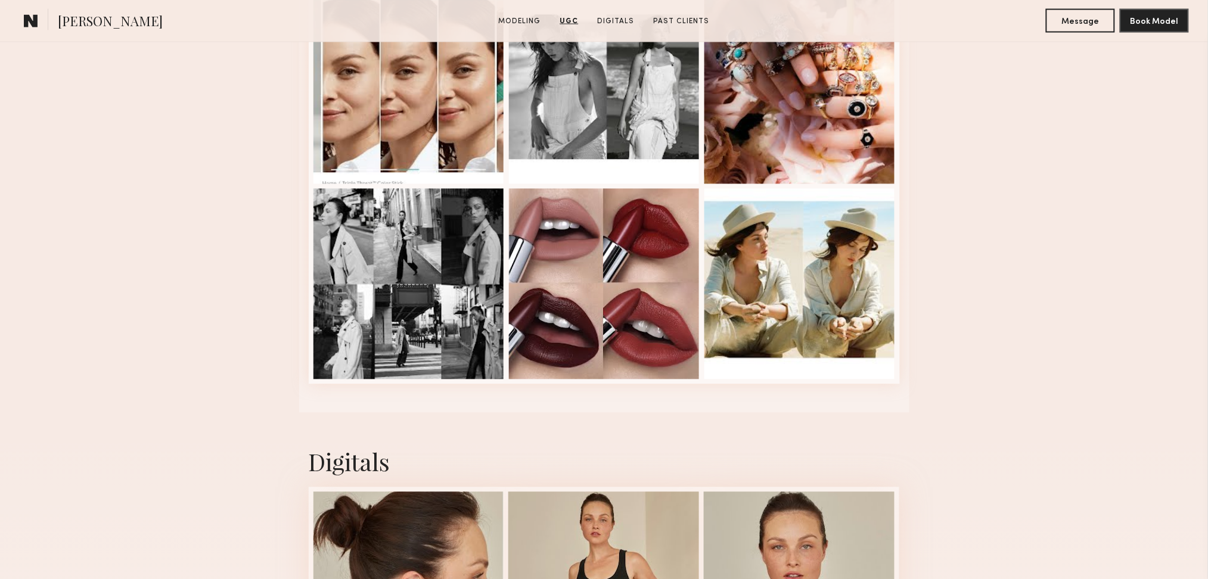
drag, startPoint x: 151, startPoint y: 180, endPoint x: 172, endPoint y: 8, distance: 172.8
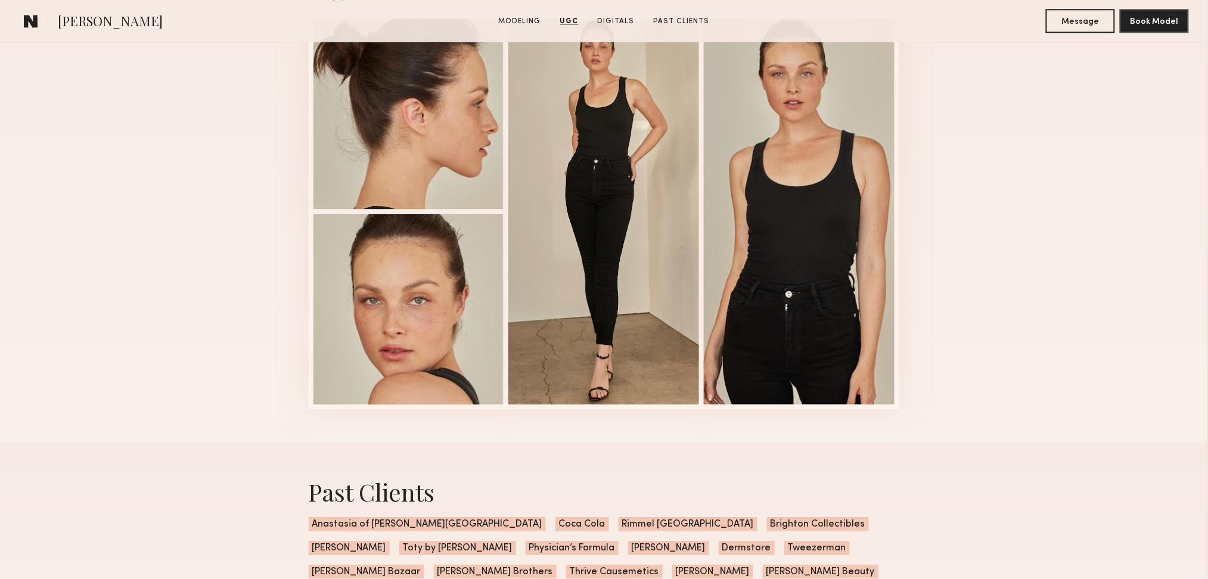
scroll to position [2860, 0]
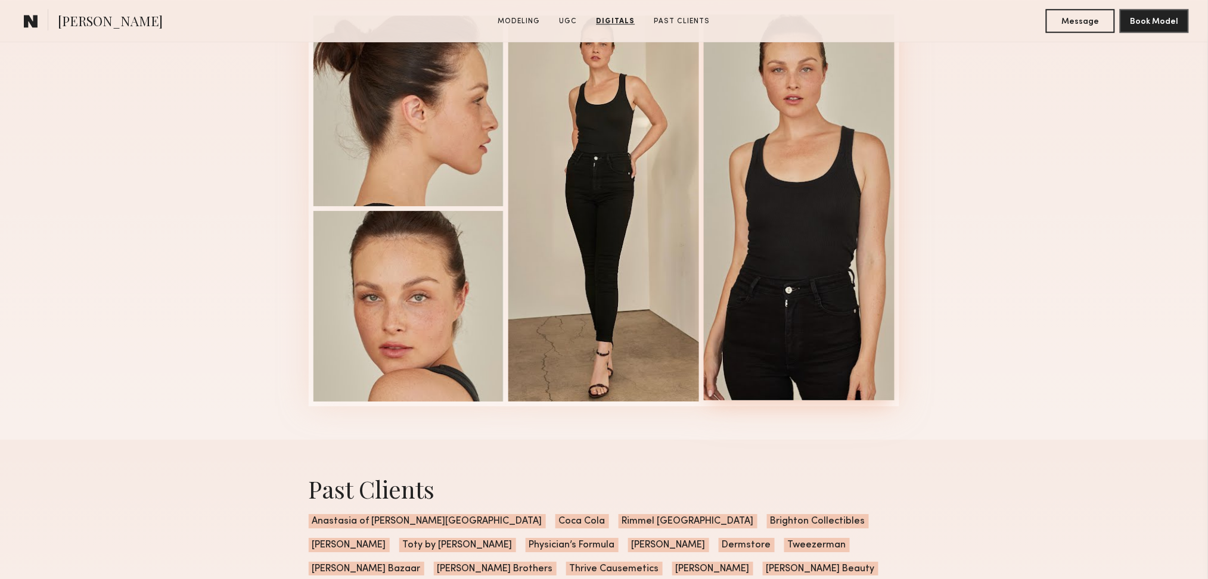
click at [793, 320] on div at bounding box center [799, 207] width 191 height 386
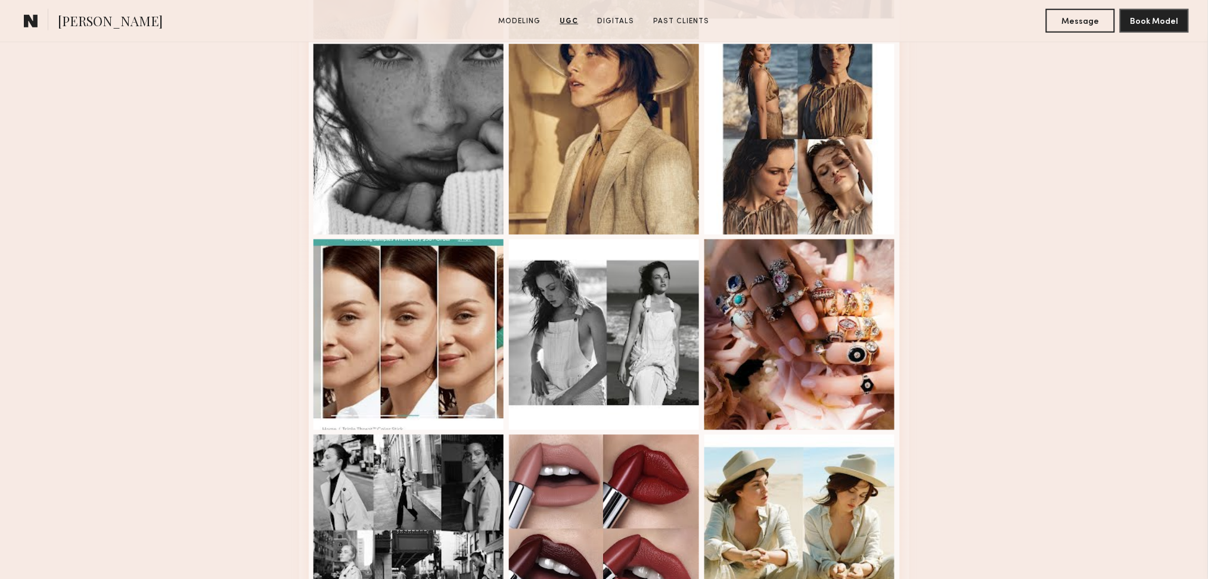
scroll to position [2383, 0]
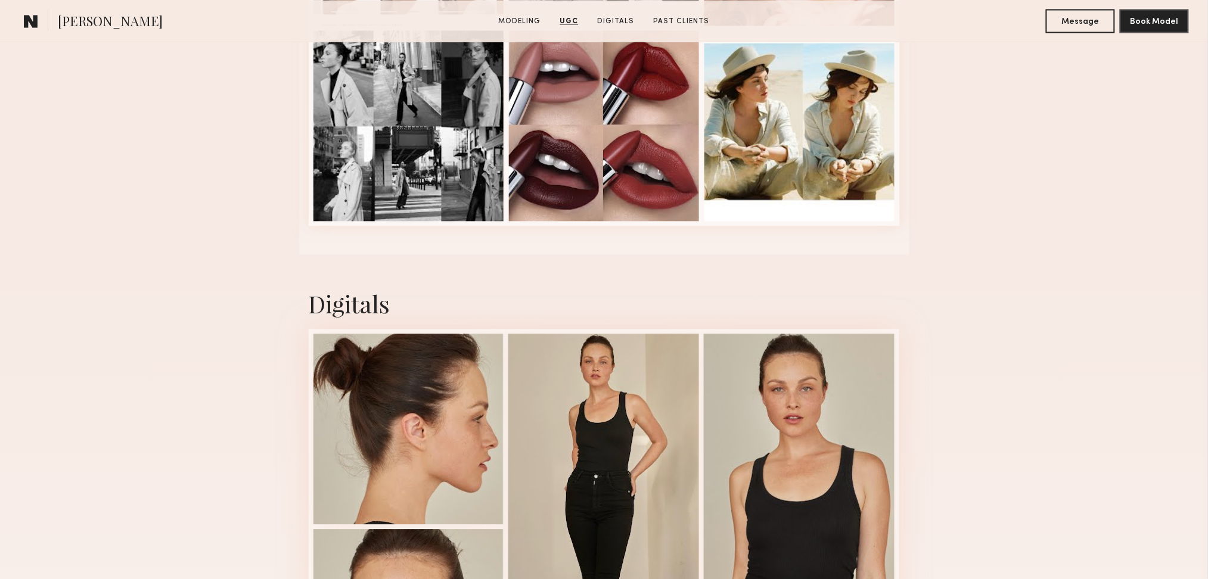
click at [1113, 425] on div "Digitals 4 of 4" at bounding box center [604, 505] width 1208 height 503
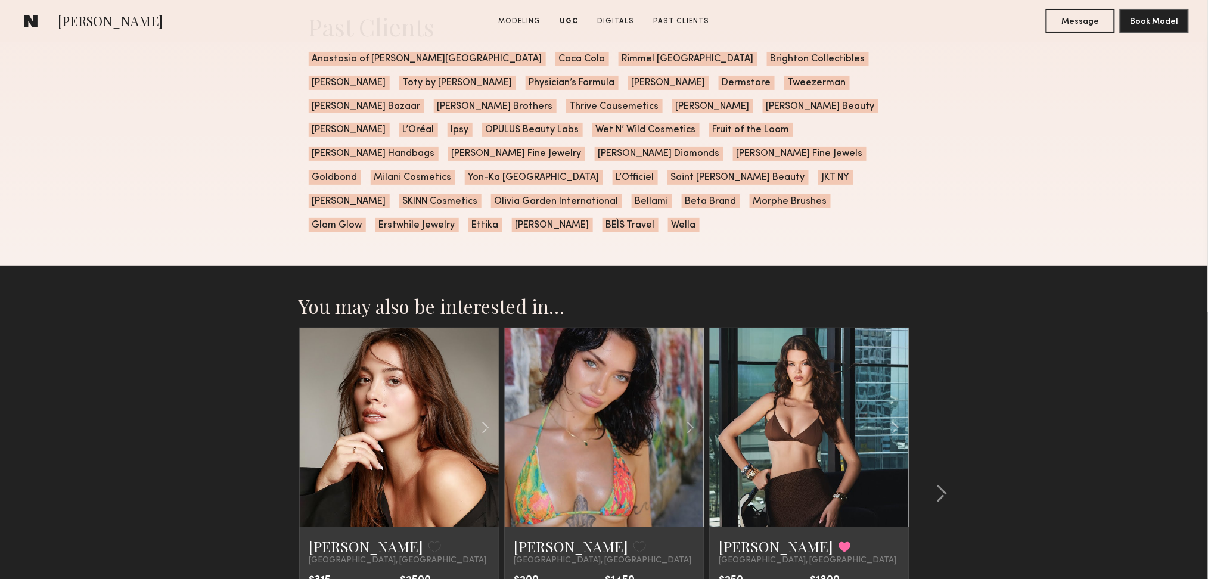
scroll to position [3336, 0]
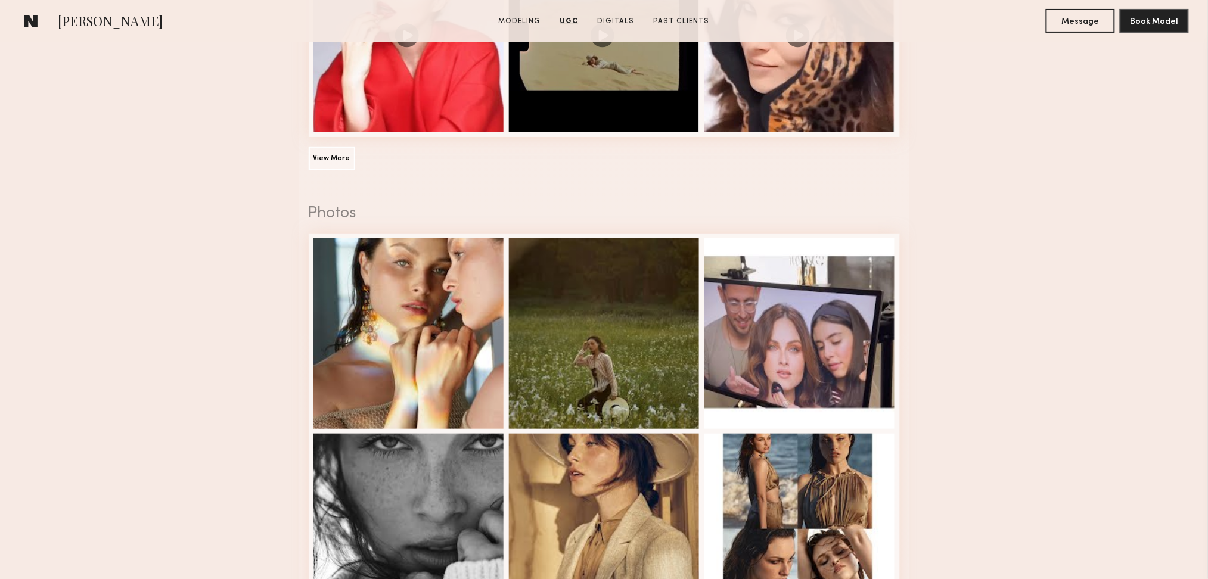
click at [1083, 466] on nb-model-profile-ugc-container "User Generated Content Videos View More 1 of 10 Photos 1 of 12" at bounding box center [604, 250] width 1208 height 1595
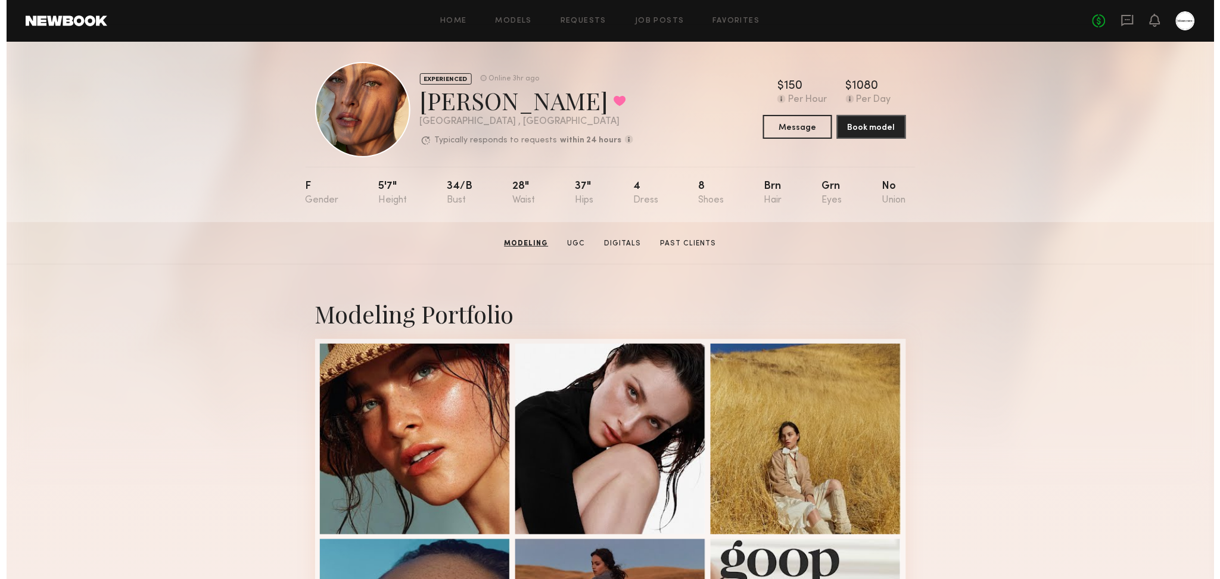
scroll to position [0, 0]
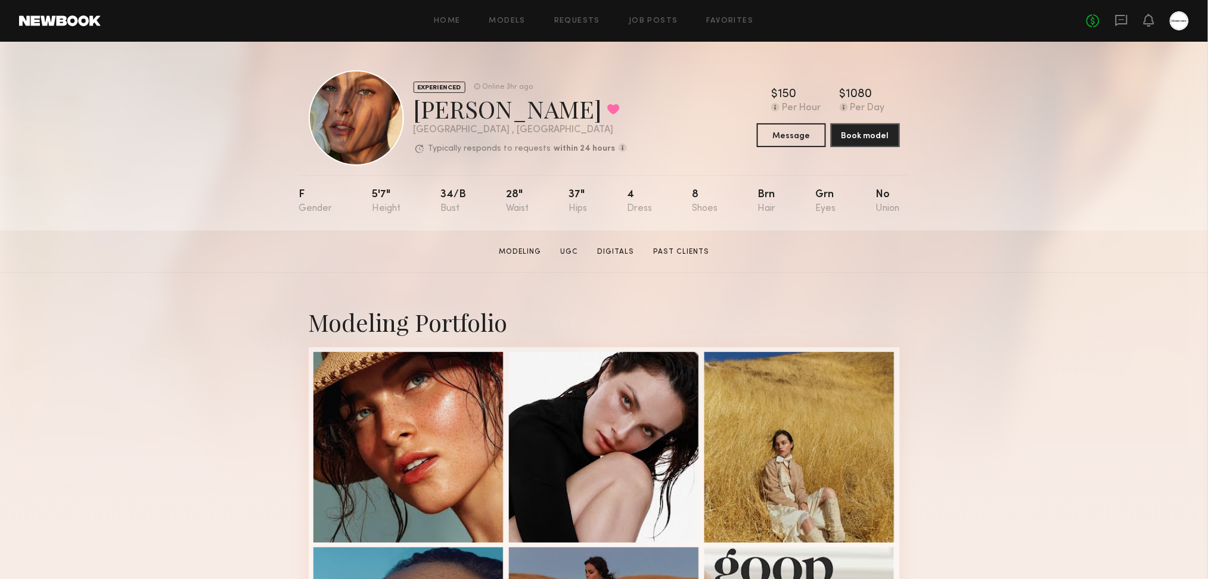
click at [807, 138] on button "Message" at bounding box center [791, 135] width 69 height 24
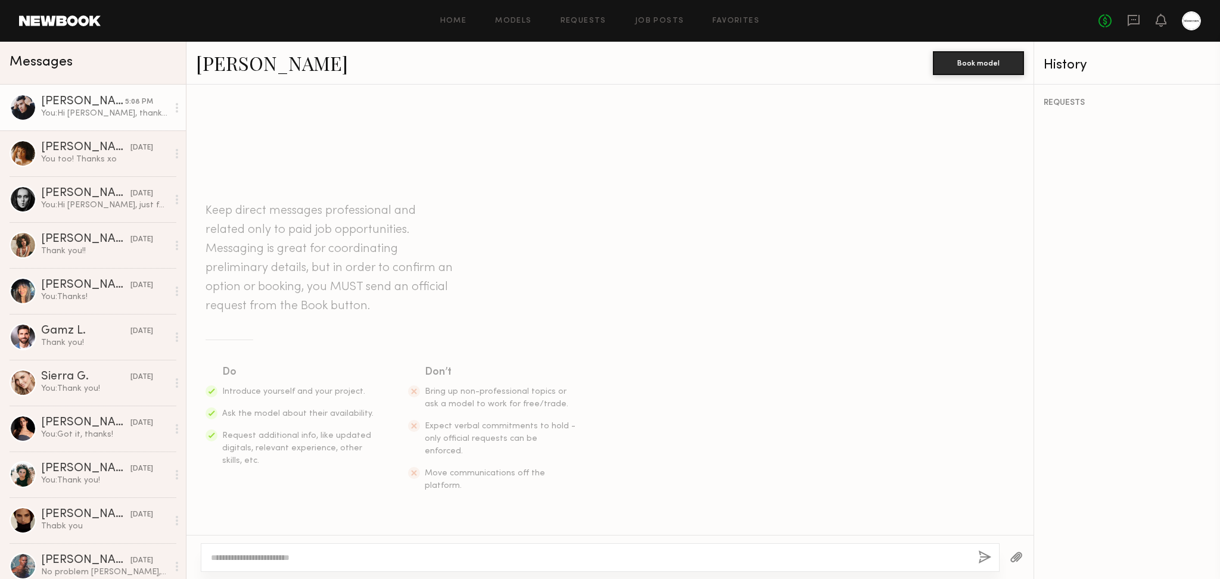
click at [74, 117] on div "You: Hi Keith, thanks for submitting to our casting call for the experiential c…" at bounding box center [104, 113] width 127 height 11
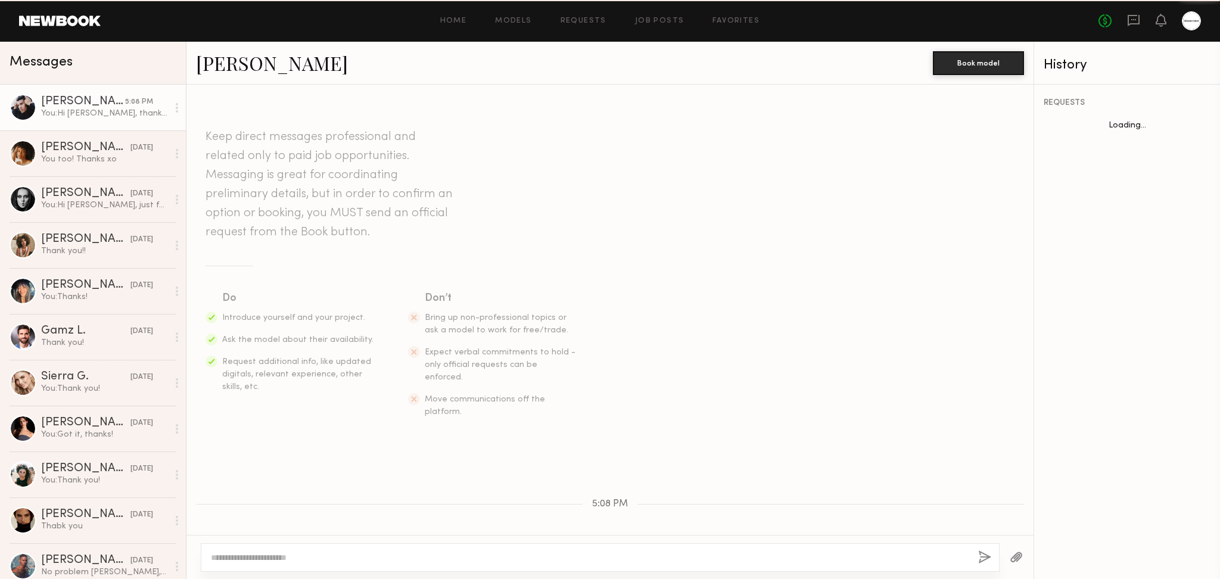
scroll to position [223, 0]
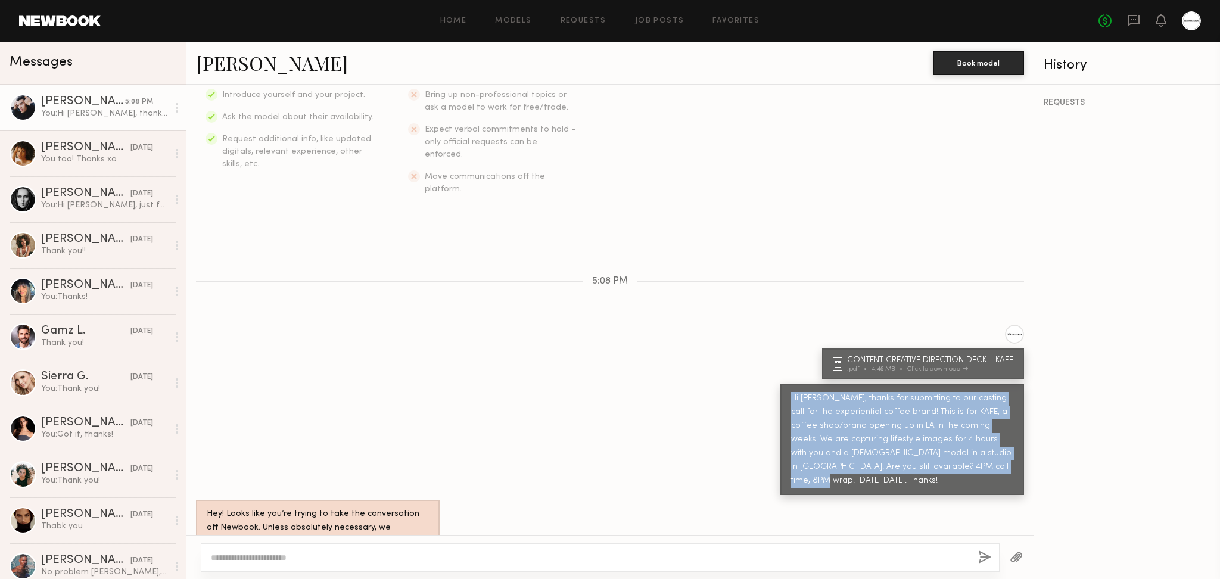
drag, startPoint x: 816, startPoint y: 374, endPoint x: 988, endPoint y: 438, distance: 183.8
click at [988, 438] on div "Hi Keith, thanks for submitting to our casting call for the experiential coffee…" at bounding box center [902, 440] width 222 height 96
copy div "Hi Keith, thanks for submitting to our casting call for the experiential coffee…"
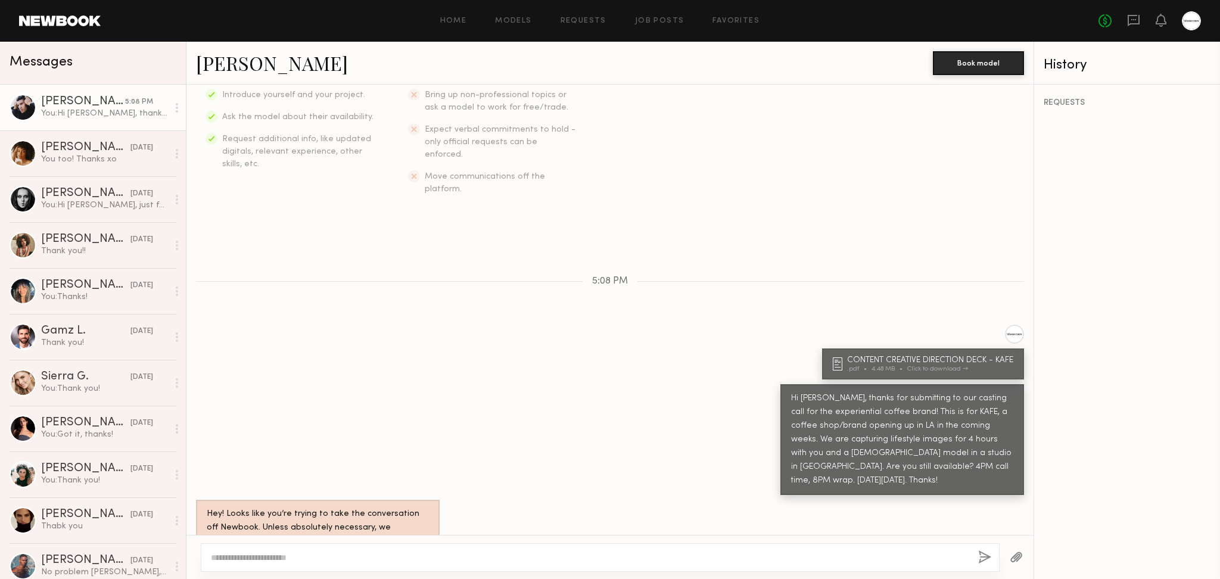
drag, startPoint x: 332, startPoint y: 309, endPoint x: 324, endPoint y: 310, distance: 8.5
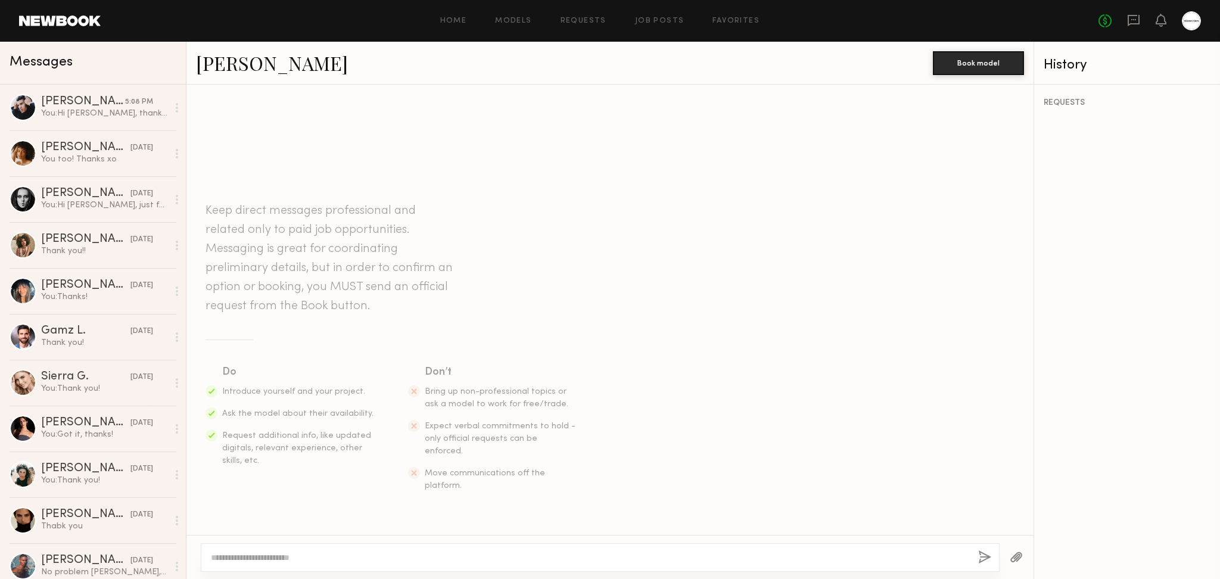
click at [375, 570] on div at bounding box center [600, 557] width 799 height 29
click at [381, 564] on textarea at bounding box center [590, 558] width 758 height 12
paste textarea "**********"
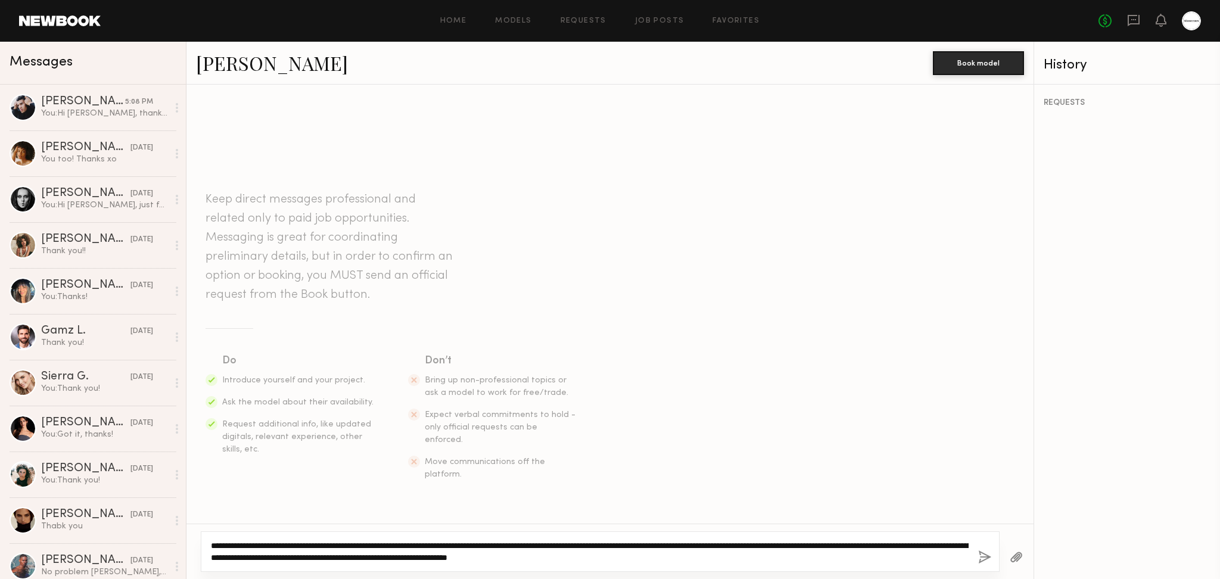
click at [230, 543] on textarea "**********" at bounding box center [590, 552] width 758 height 24
click at [291, 556] on textarea "**********" at bounding box center [590, 552] width 758 height 24
click at [738, 560] on textarea "**********" at bounding box center [590, 552] width 758 height 24
click at [311, 561] on textarea "**********" at bounding box center [590, 552] width 758 height 24
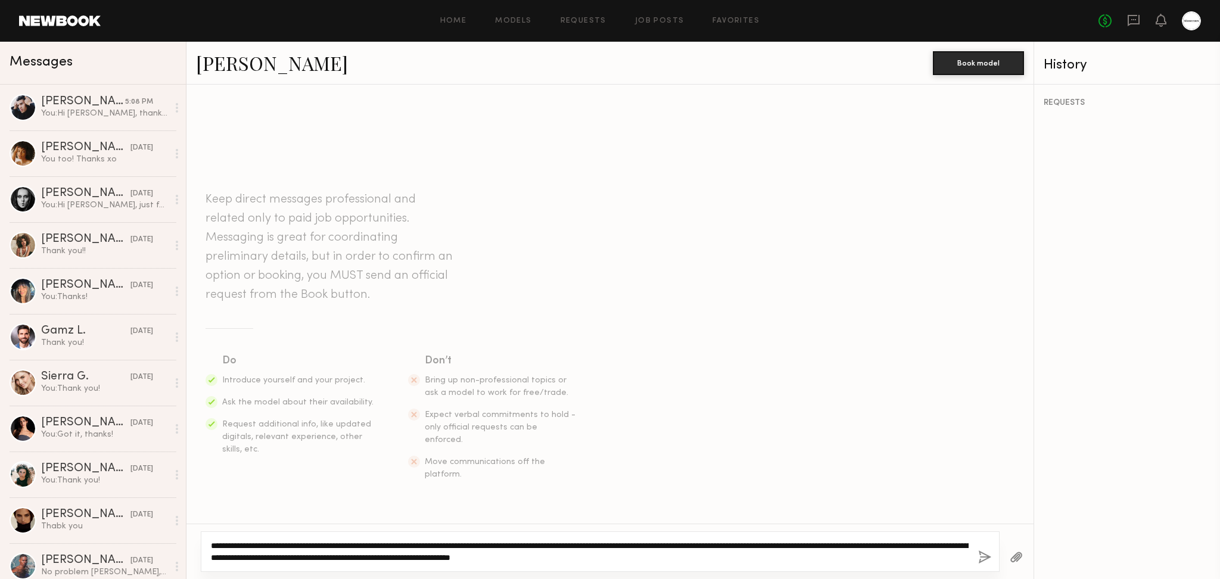
click at [311, 561] on textarea "**********" at bounding box center [590, 552] width 758 height 24
click at [729, 563] on textarea "**********" at bounding box center [590, 552] width 758 height 24
type textarea "**********"
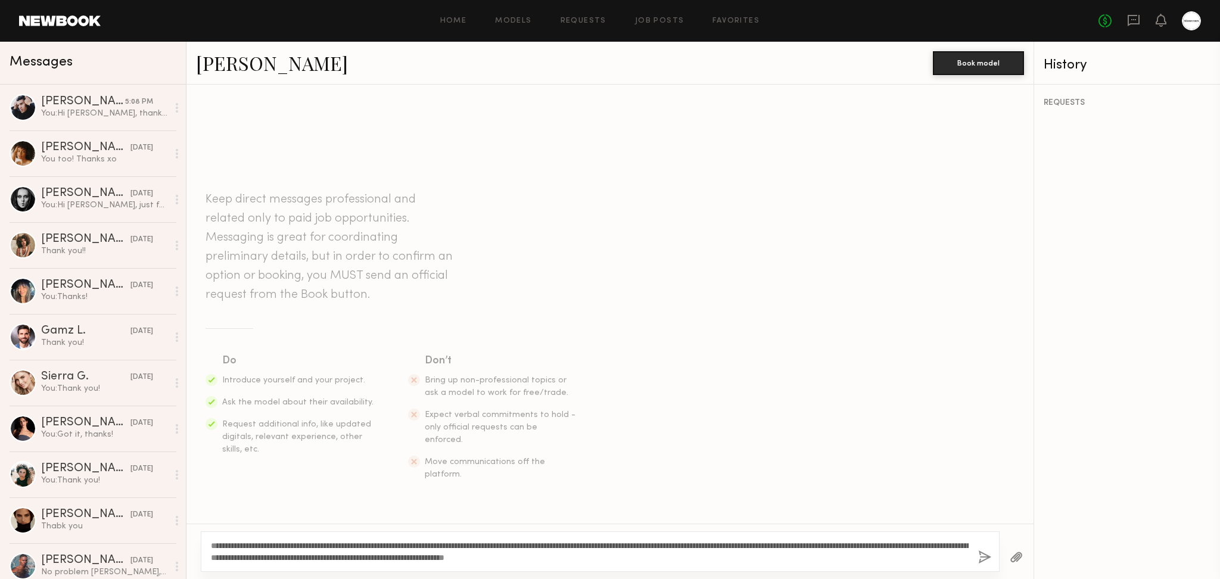
click at [1022, 562] on button "button" at bounding box center [1016, 557] width 13 height 15
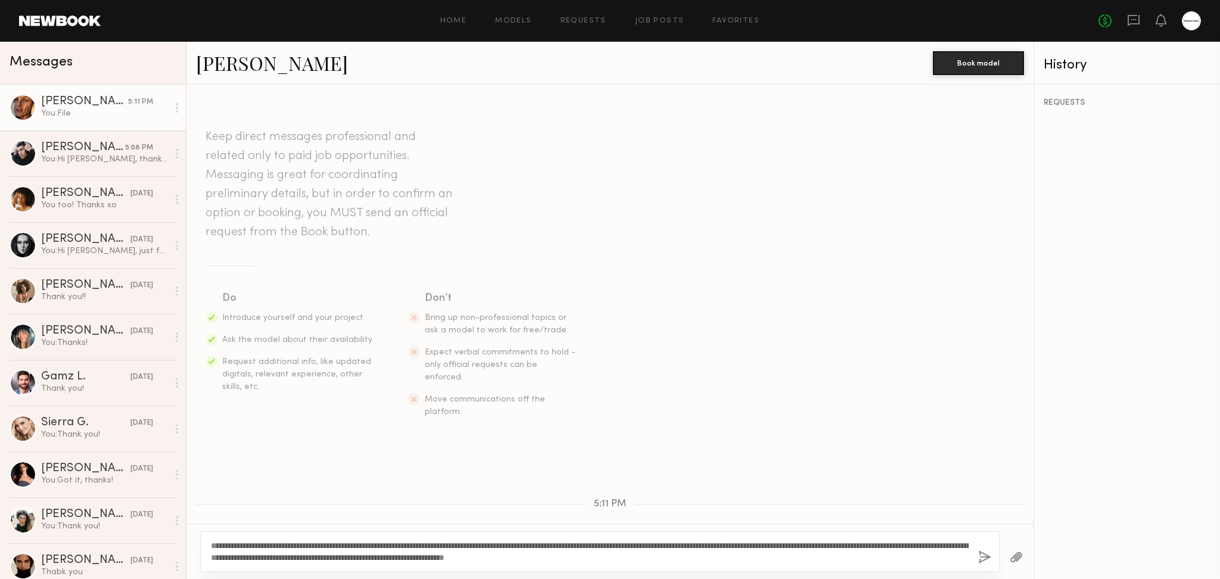
scroll to position [60, 0]
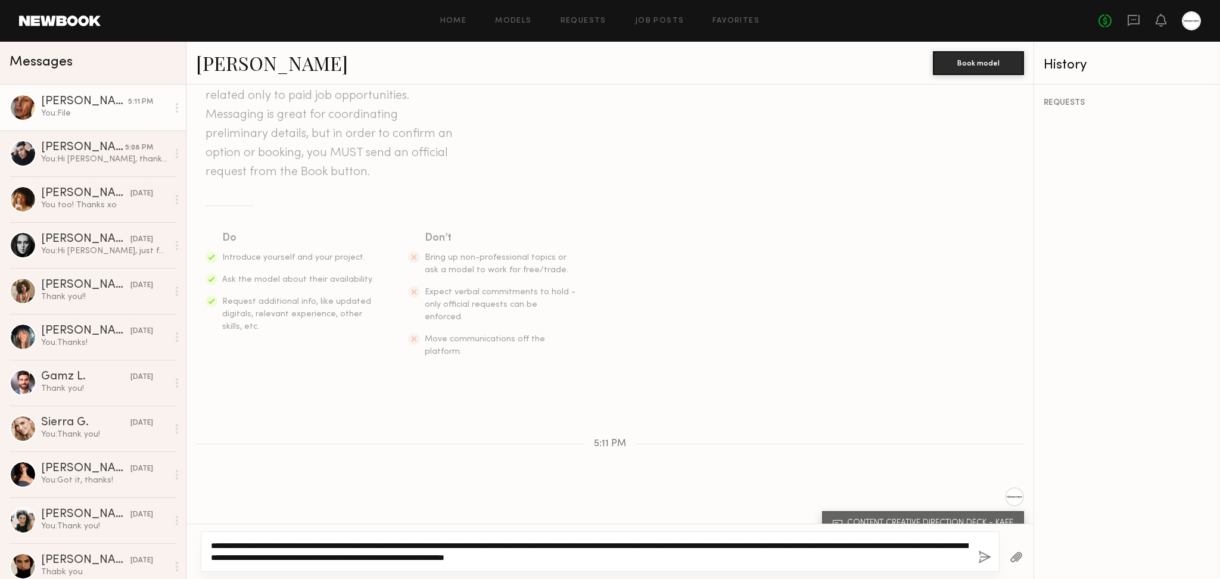
click at [857, 553] on textarea "**********" at bounding box center [590, 552] width 758 height 24
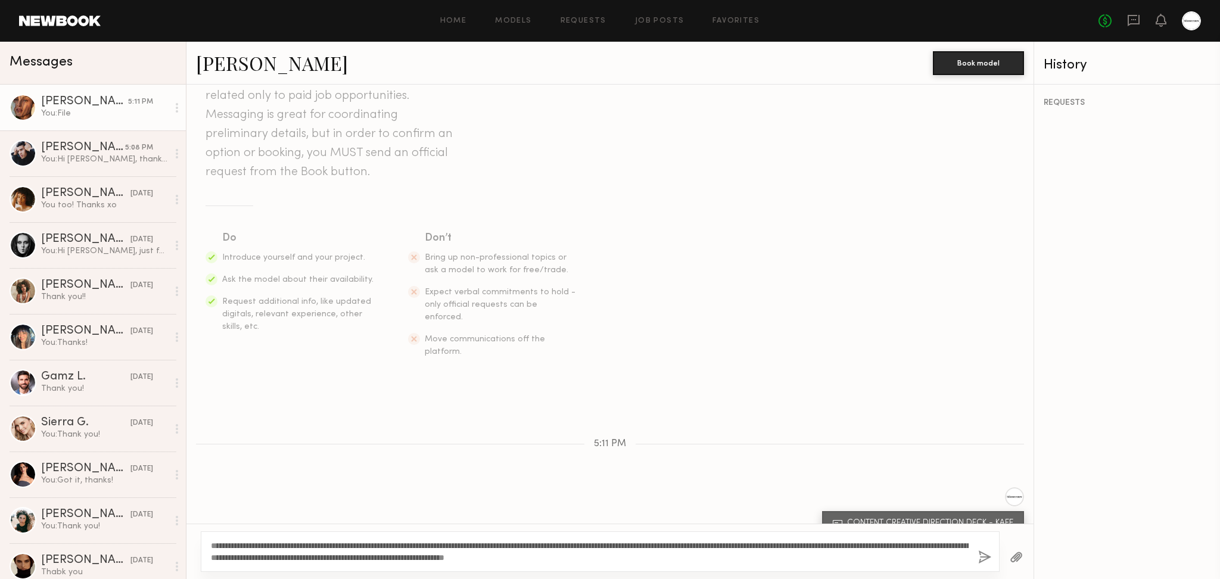
click at [981, 558] on button "button" at bounding box center [984, 557] width 13 height 15
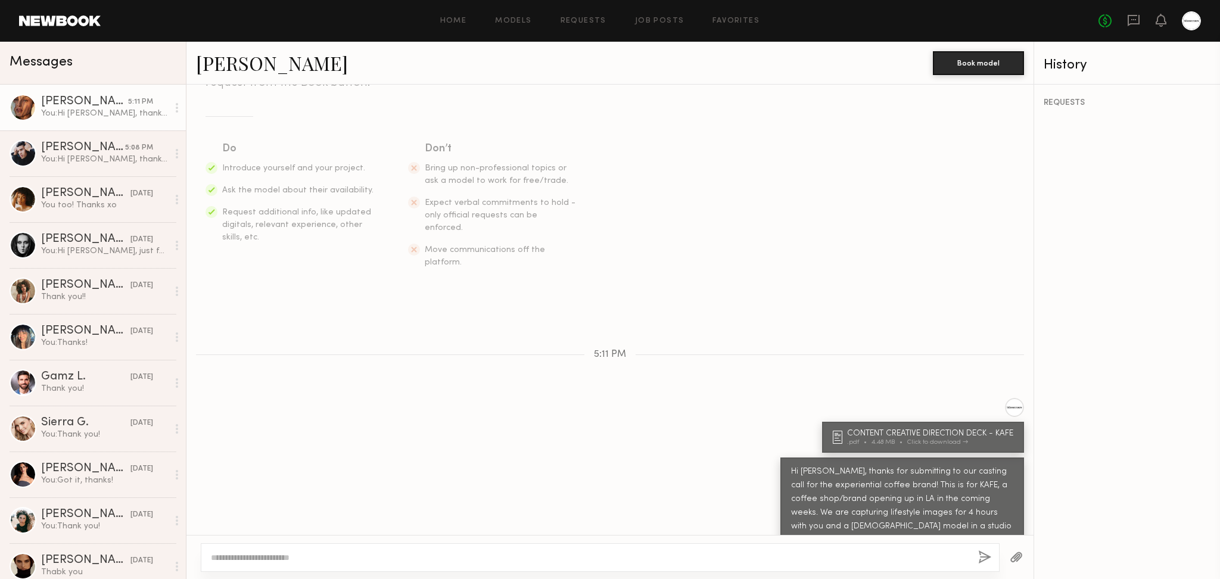
scroll to position [223, 0]
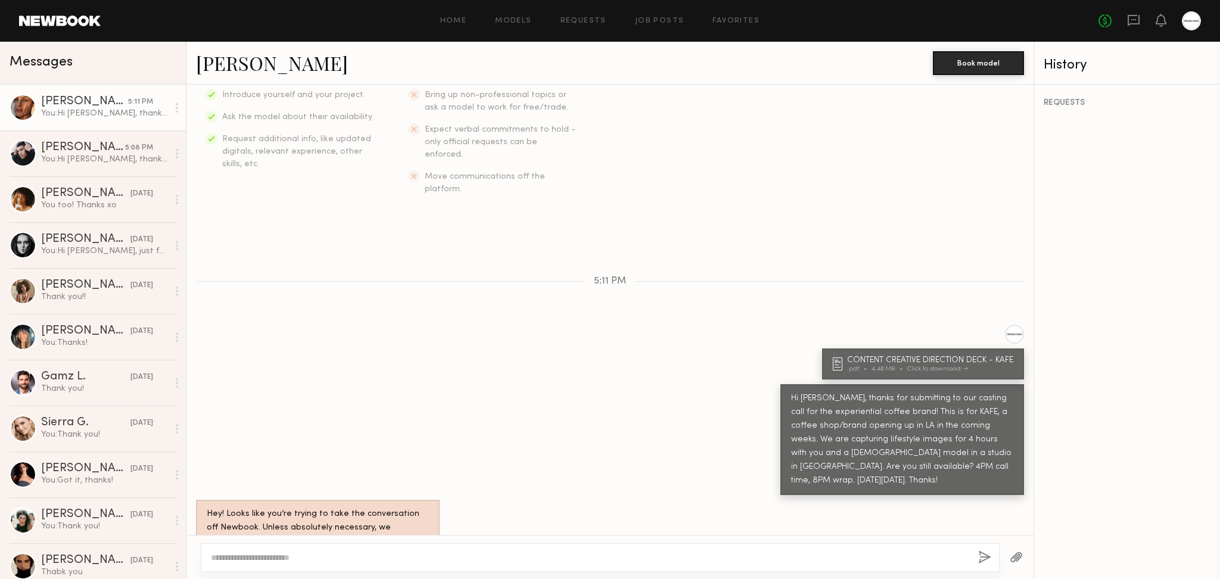
click at [898, 349] on div "CONTENT CREATIVE DIRECTION DECK - KAFE .pdf 4.48 MB Click to download" at bounding box center [923, 364] width 202 height 31
click at [540, 384] on div "Hi [PERSON_NAME], thanks for submitting to our casting call for the experientia…" at bounding box center [609, 439] width 847 height 111
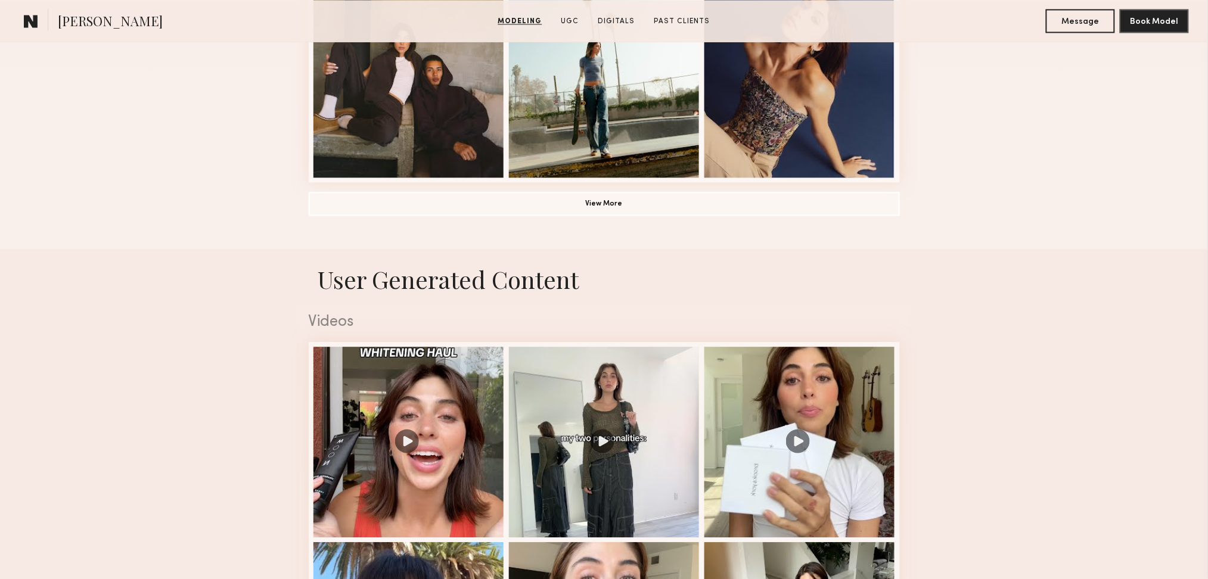
scroll to position [953, 0]
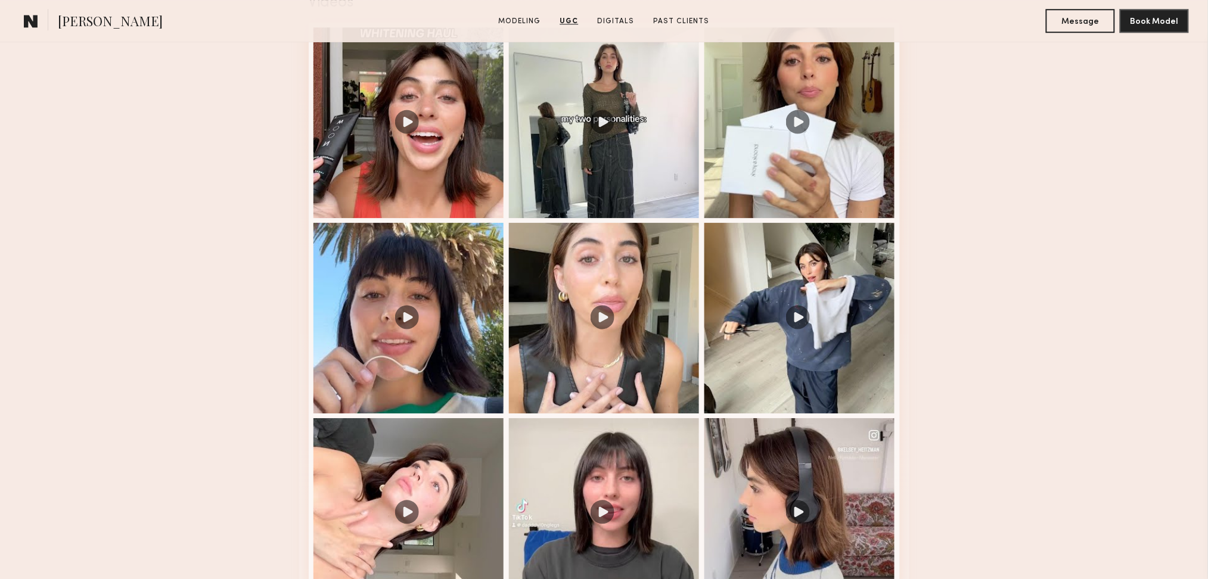
click at [1087, 376] on nb-model-profile-ugc-container "User Generated Content Videos 1 of 9" at bounding box center [604, 296] width 1208 height 733
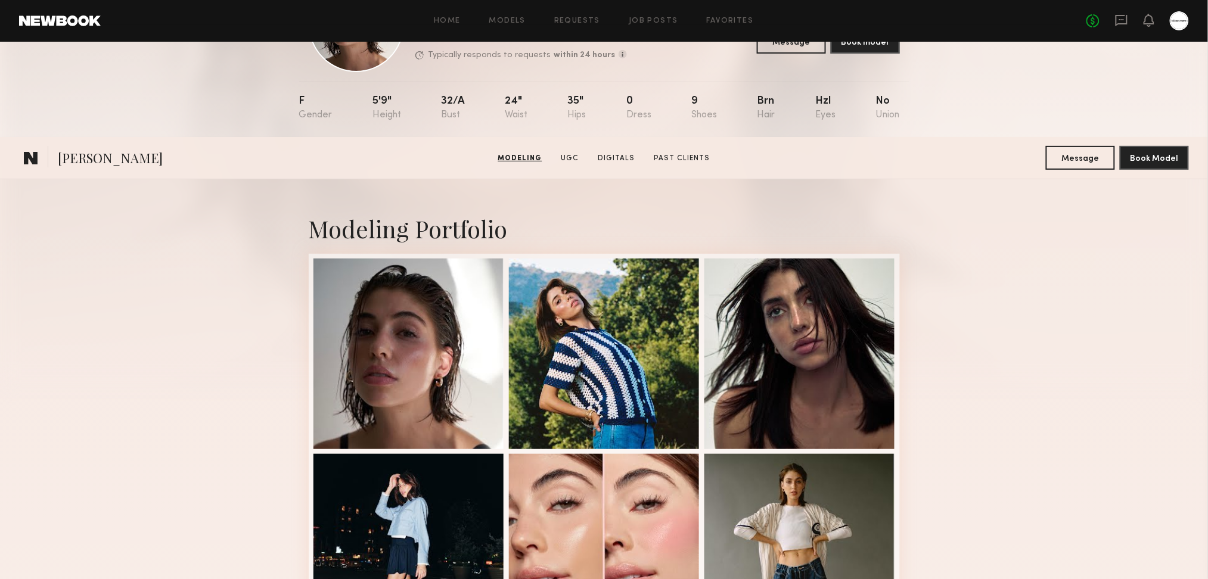
scroll to position [0, 0]
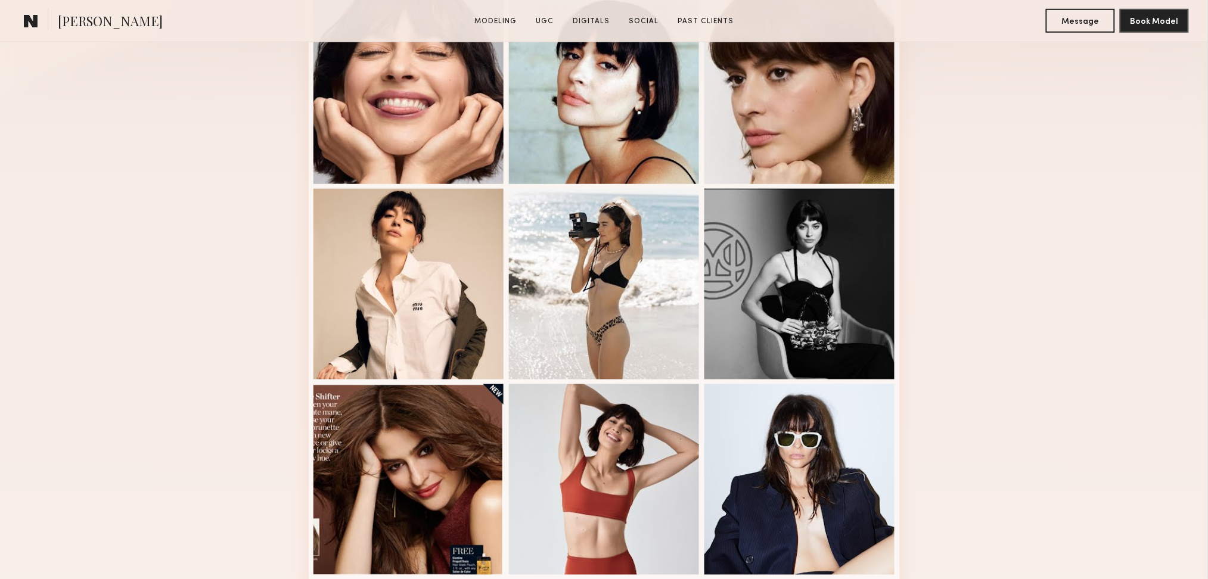
scroll to position [477, 0]
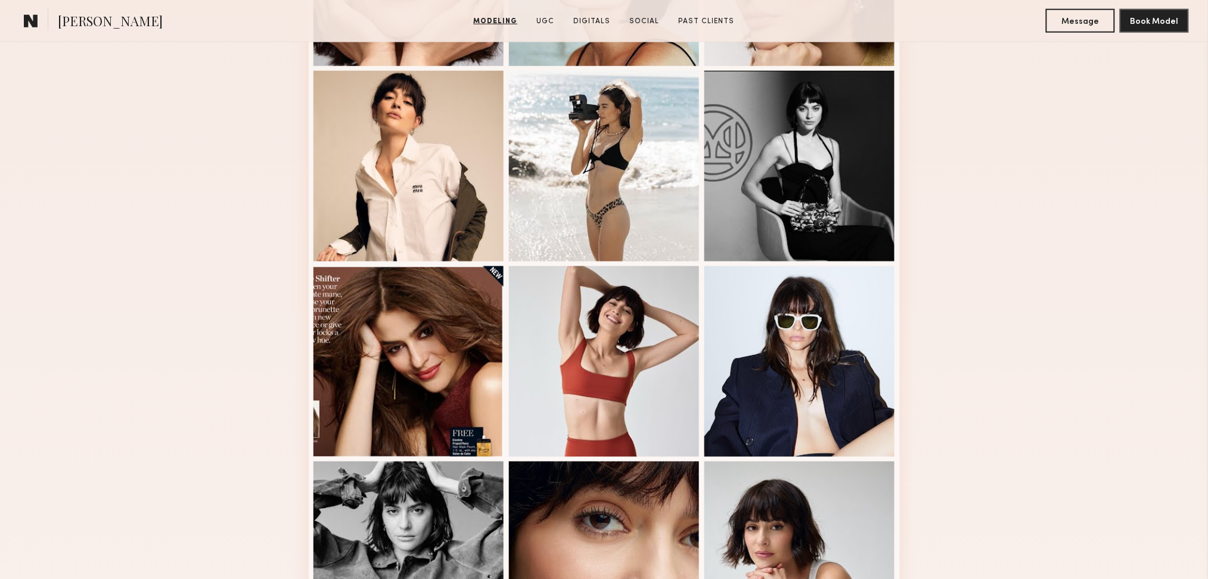
click at [224, 337] on div "Modeling Portfolio View More" at bounding box center [604, 260] width 1208 height 928
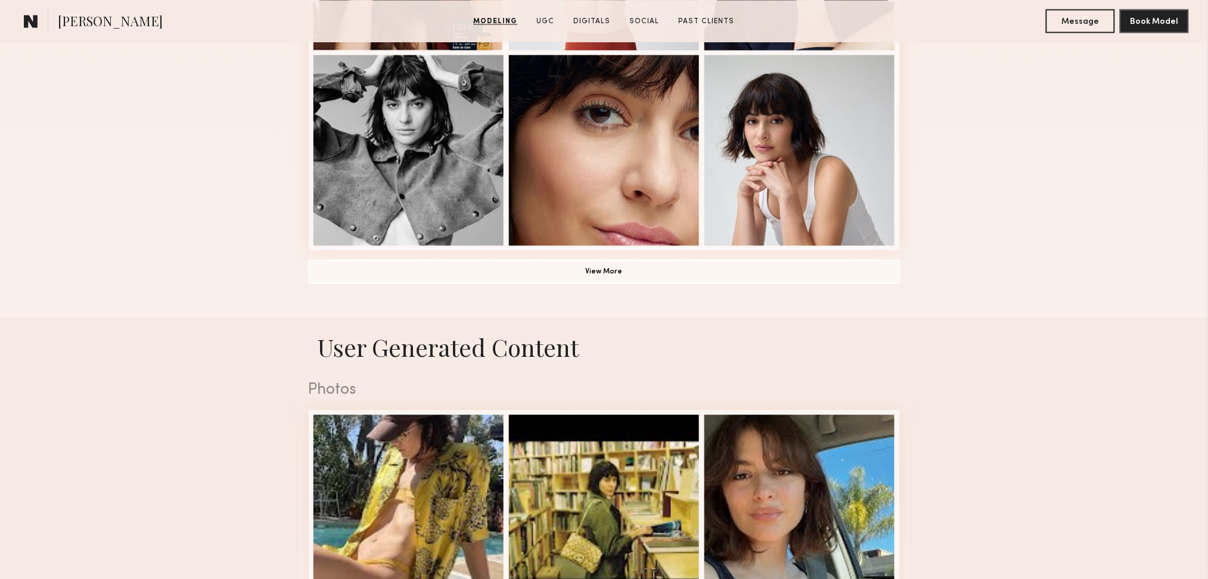
scroll to position [953, 0]
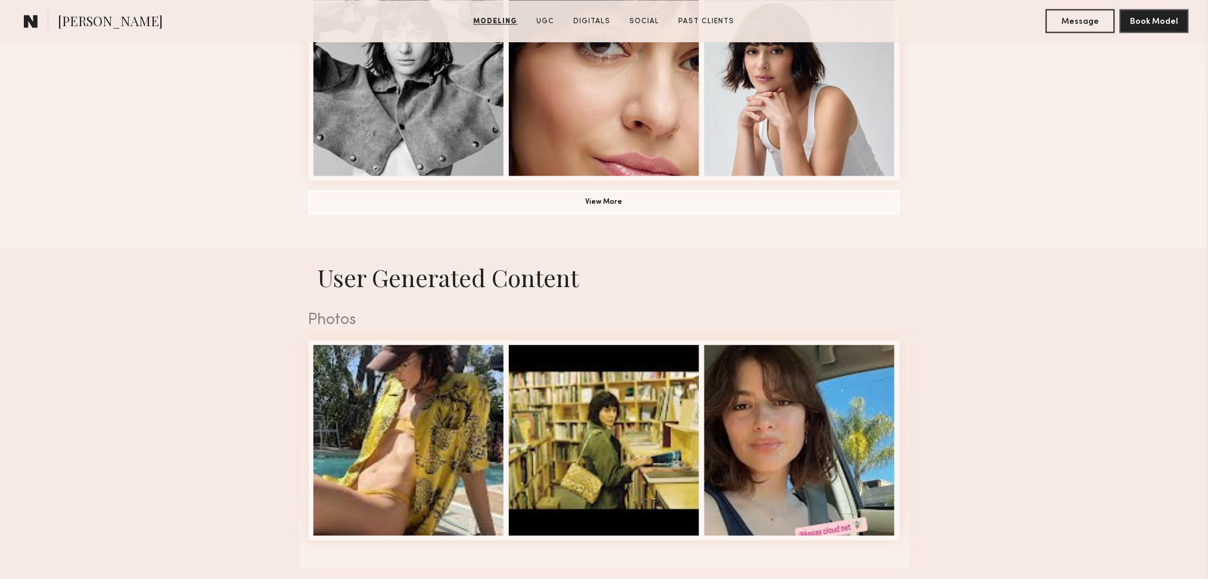
click at [584, 209] on button "View More" at bounding box center [604, 201] width 591 height 24
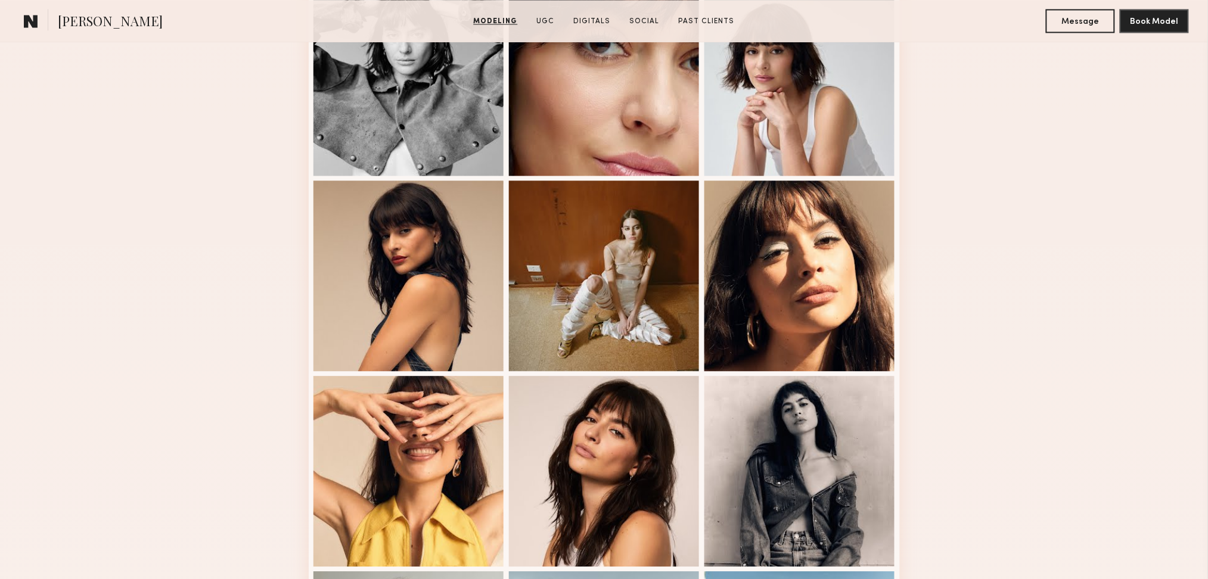
click at [1080, 281] on div "Modeling Portfolio" at bounding box center [604, 158] width 1208 height 1676
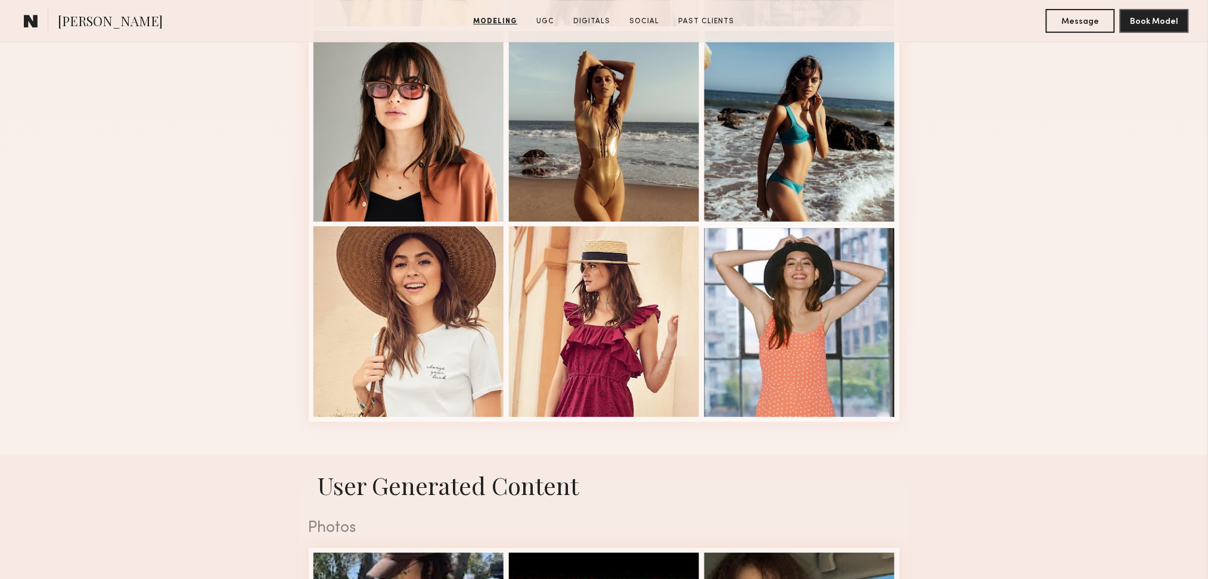
scroll to position [1588, 0]
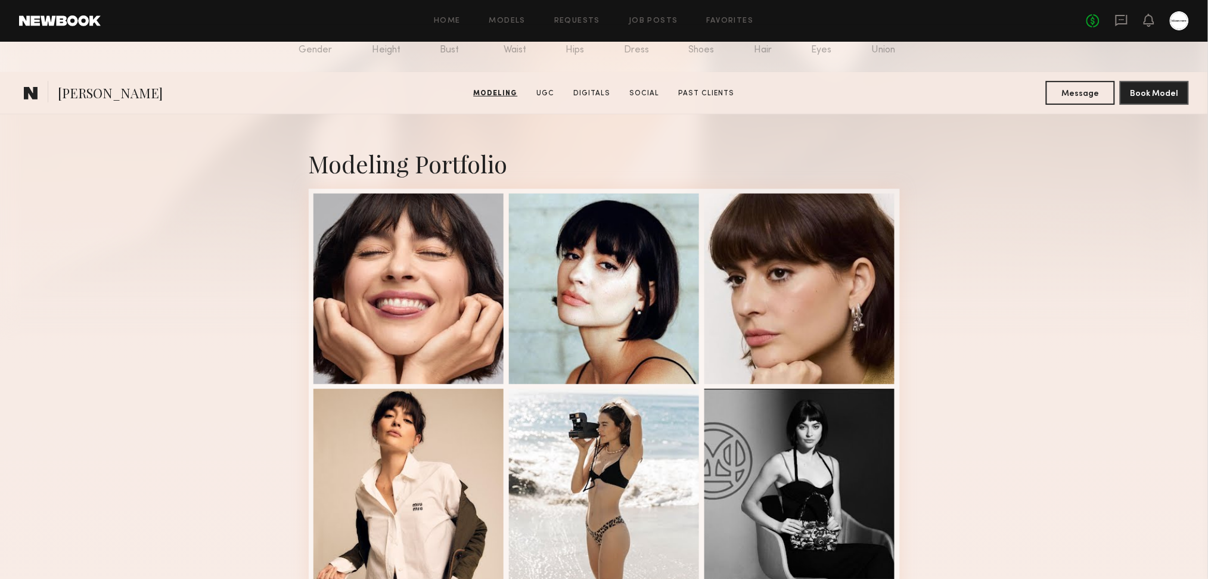
scroll to position [477, 0]
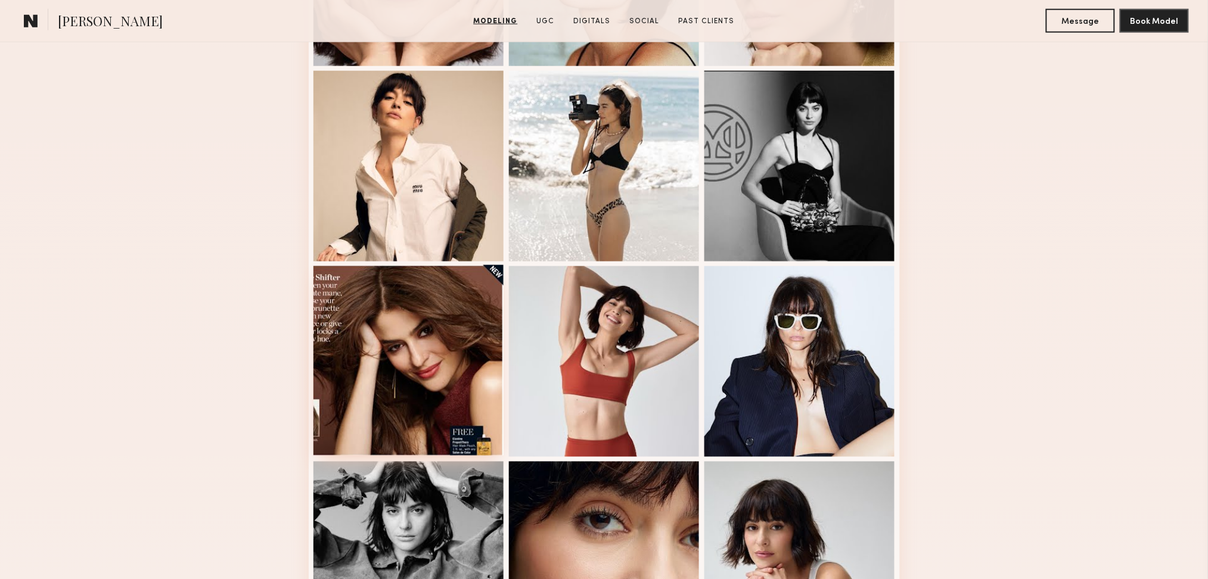
click at [419, 278] on div at bounding box center [408, 360] width 191 height 191
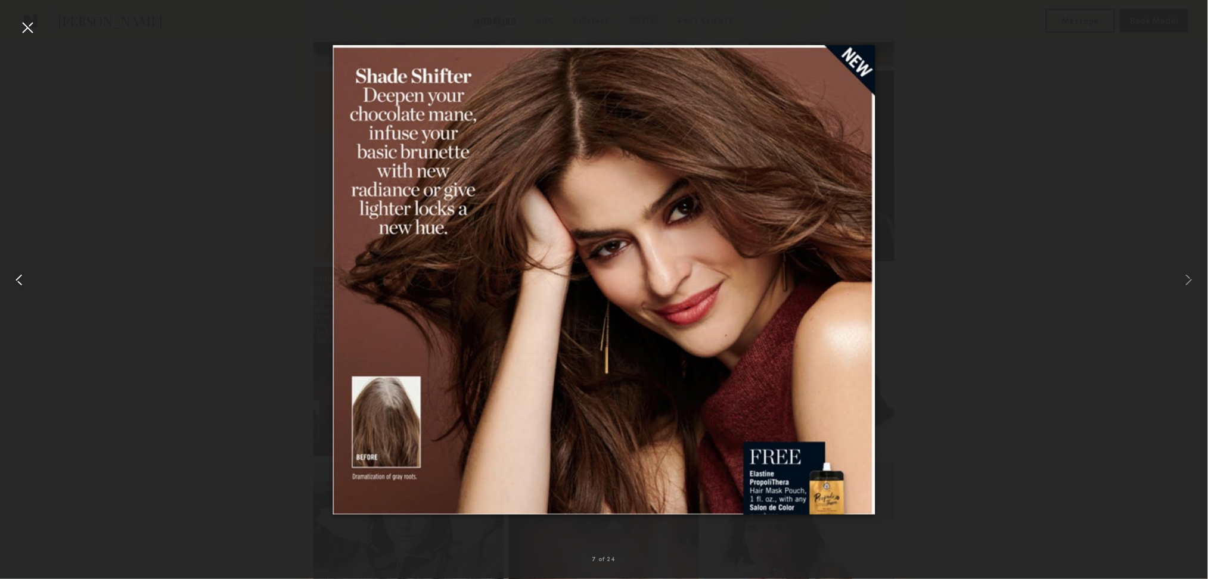
click at [17, 272] on common-icon at bounding box center [19, 279] width 19 height 19
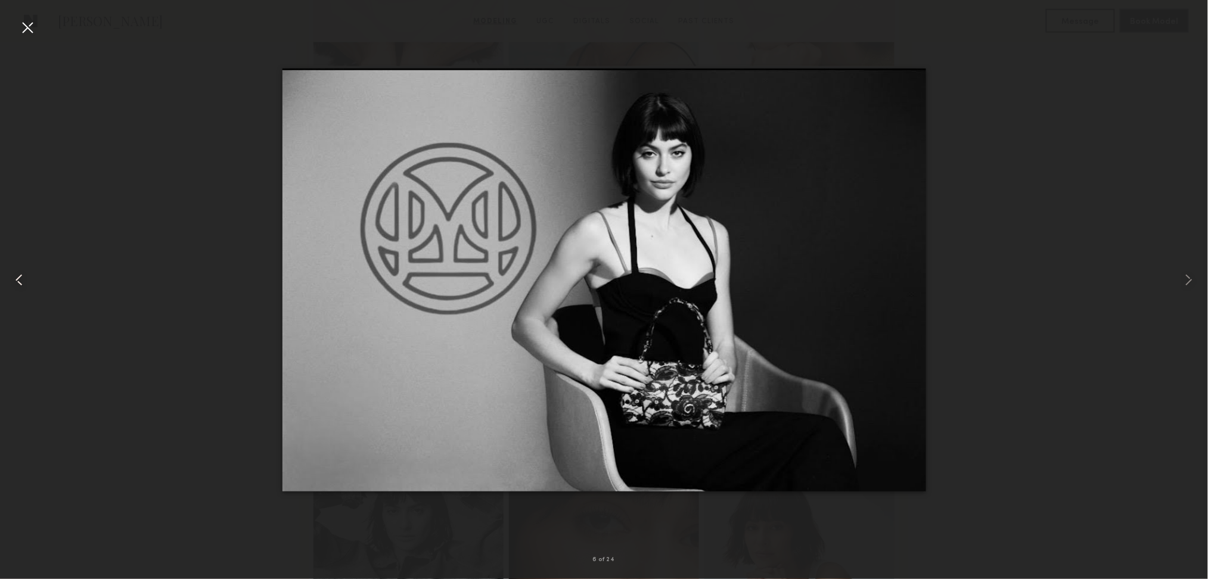
click at [20, 278] on common-icon at bounding box center [19, 279] width 19 height 19
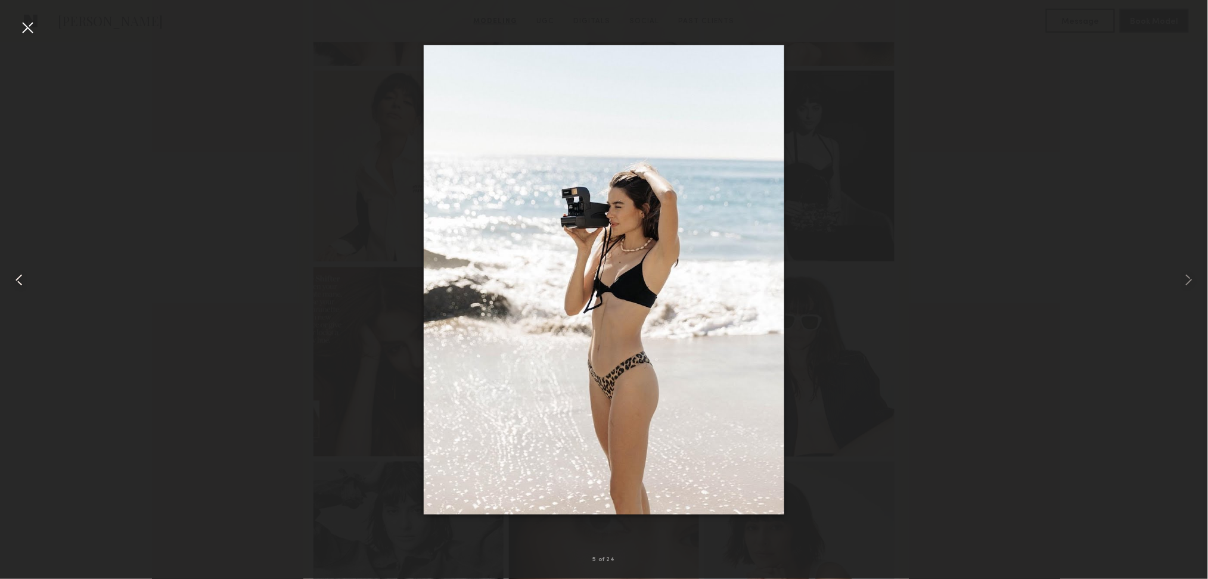
click at [20, 278] on common-icon at bounding box center [19, 279] width 19 height 19
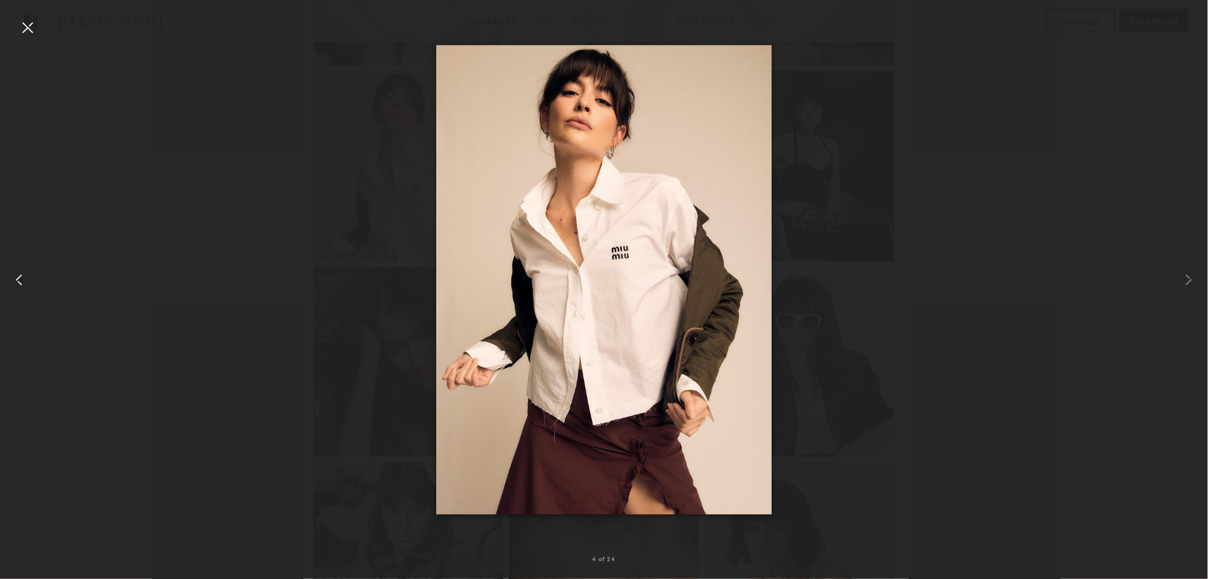
click at [20, 278] on common-icon at bounding box center [19, 279] width 19 height 19
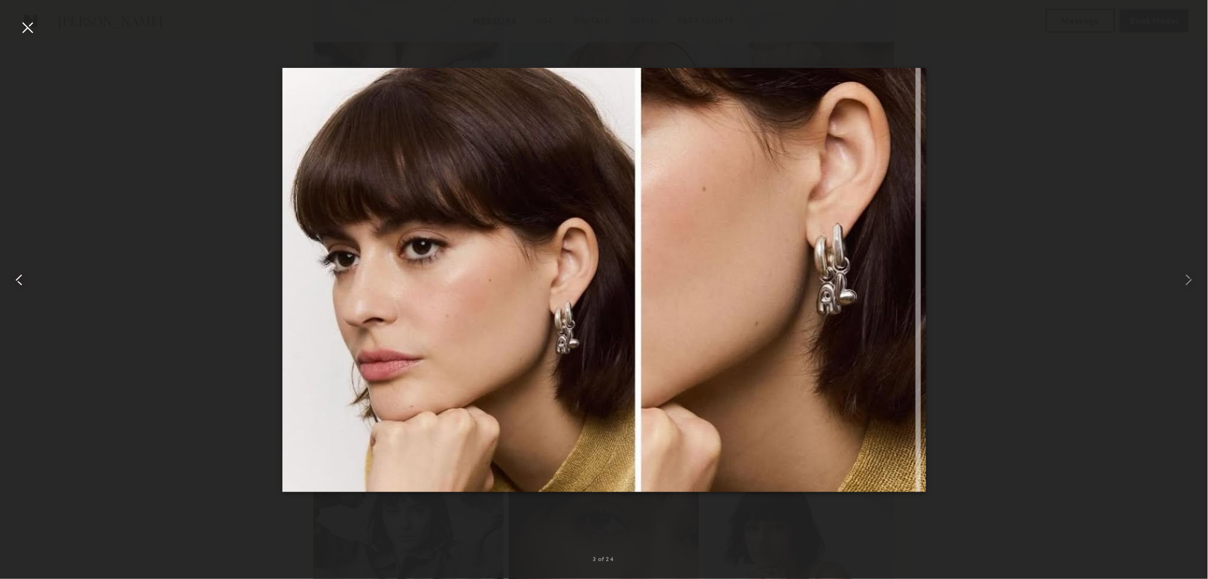
click at [20, 278] on common-icon at bounding box center [19, 279] width 19 height 19
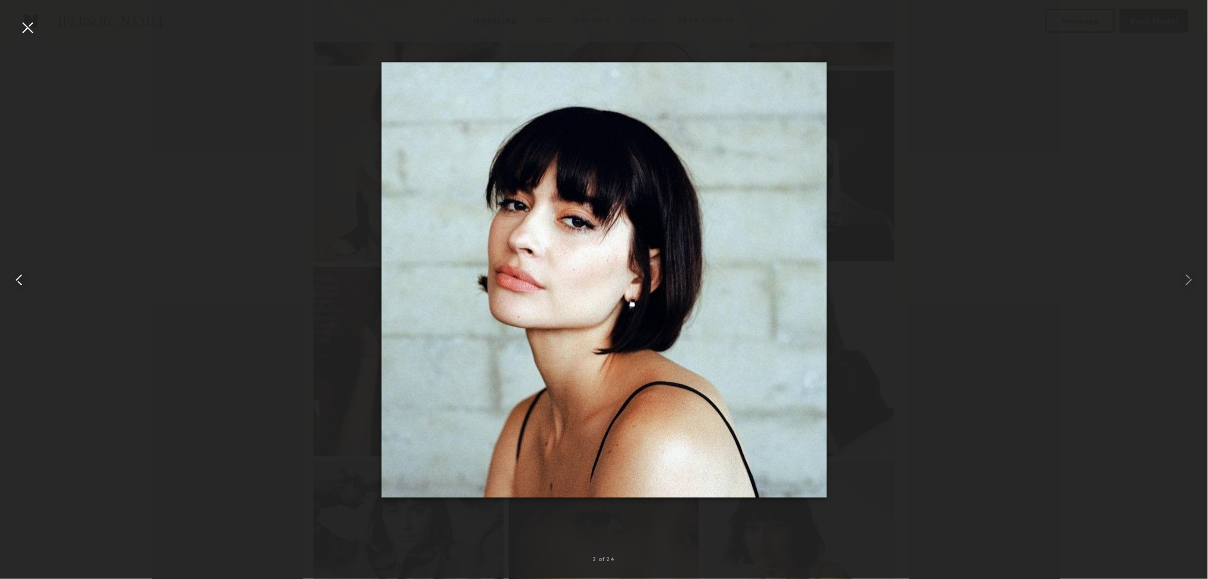
click at [20, 278] on common-icon at bounding box center [19, 279] width 19 height 19
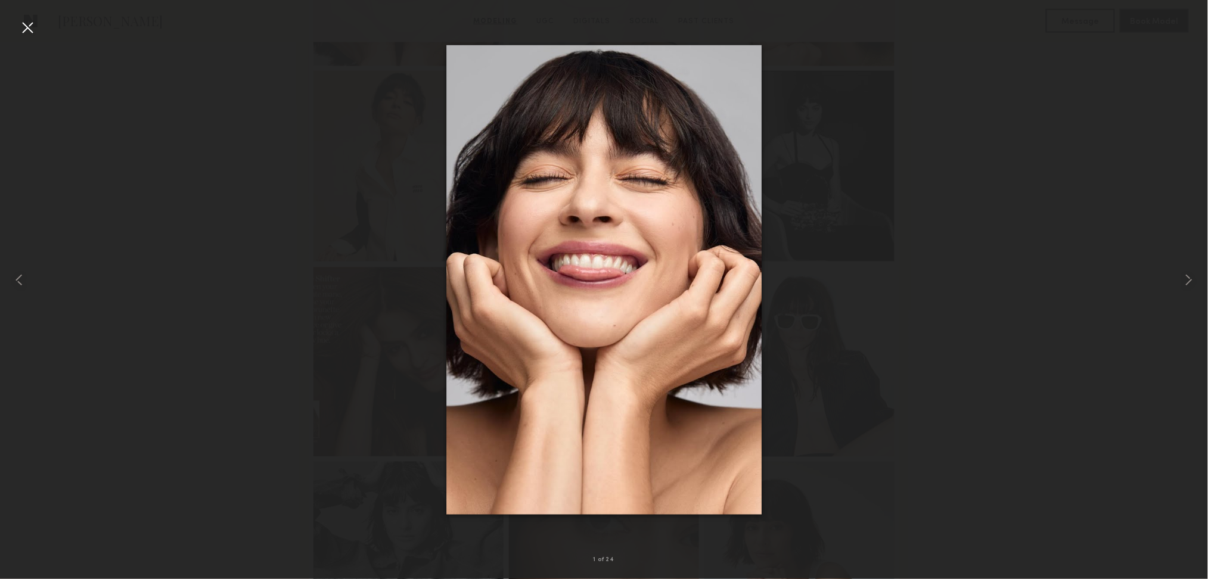
drag, startPoint x: 172, startPoint y: 107, endPoint x: 213, endPoint y: 6, distance: 109.0
click at [183, 89] on div at bounding box center [604, 280] width 1208 height 522
click at [33, 35] on div at bounding box center [27, 27] width 19 height 19
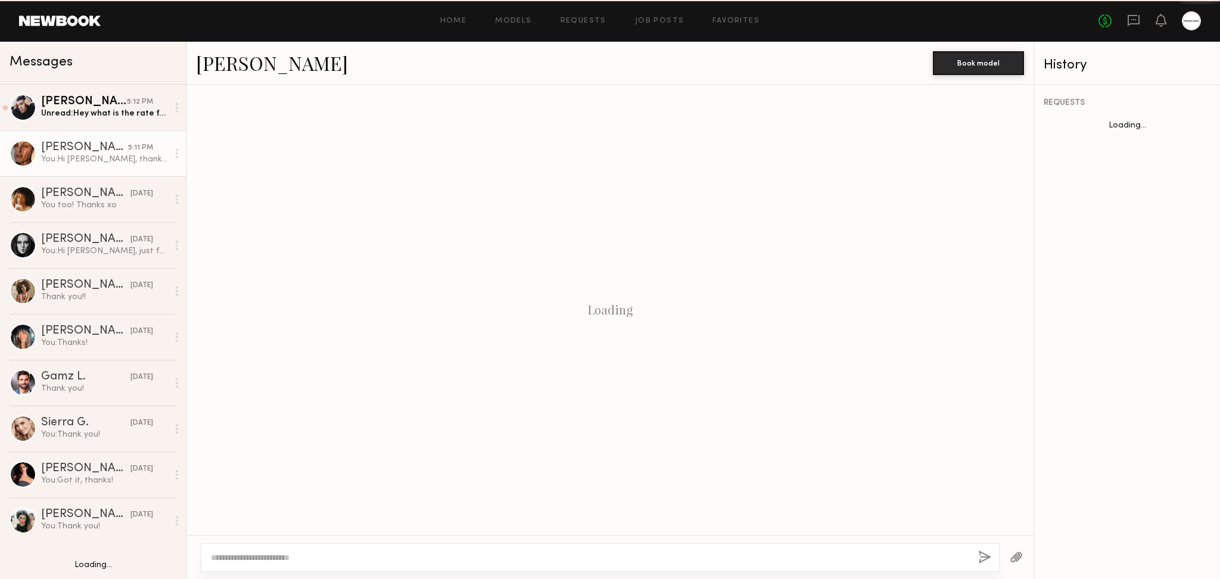
scroll to position [223, 0]
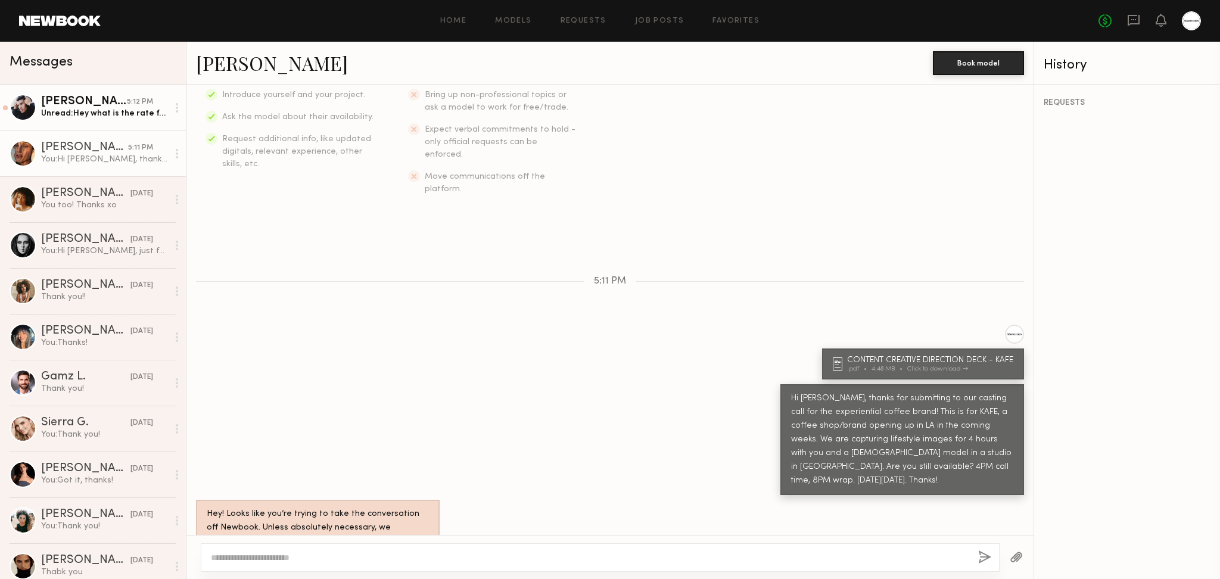
click at [68, 104] on div "Keith C." at bounding box center [84, 102] width 86 height 12
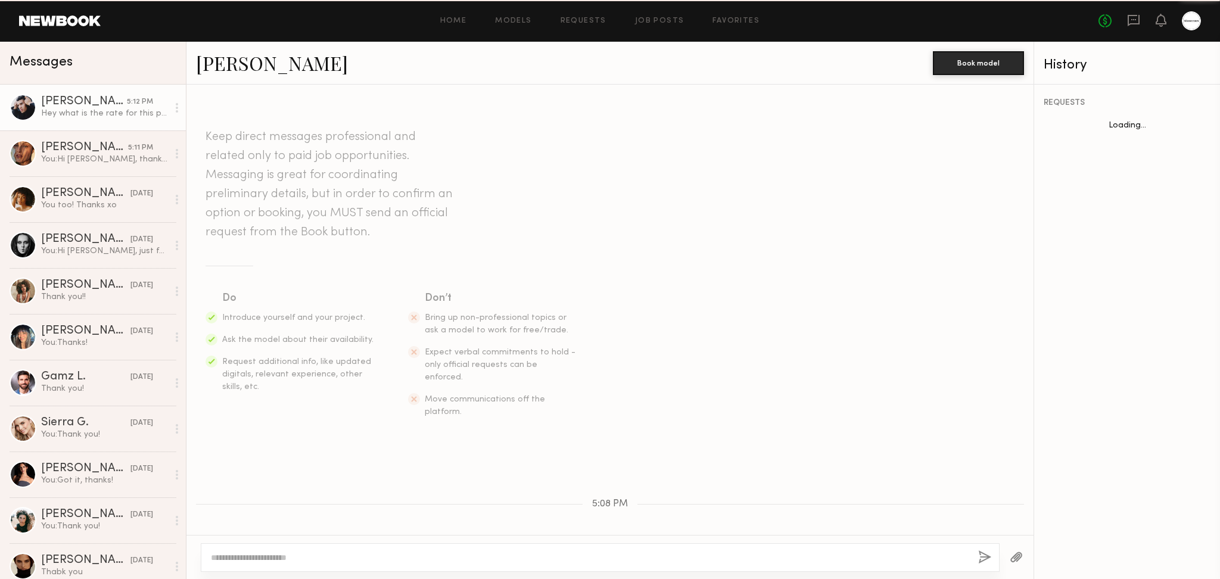
scroll to position [255, 0]
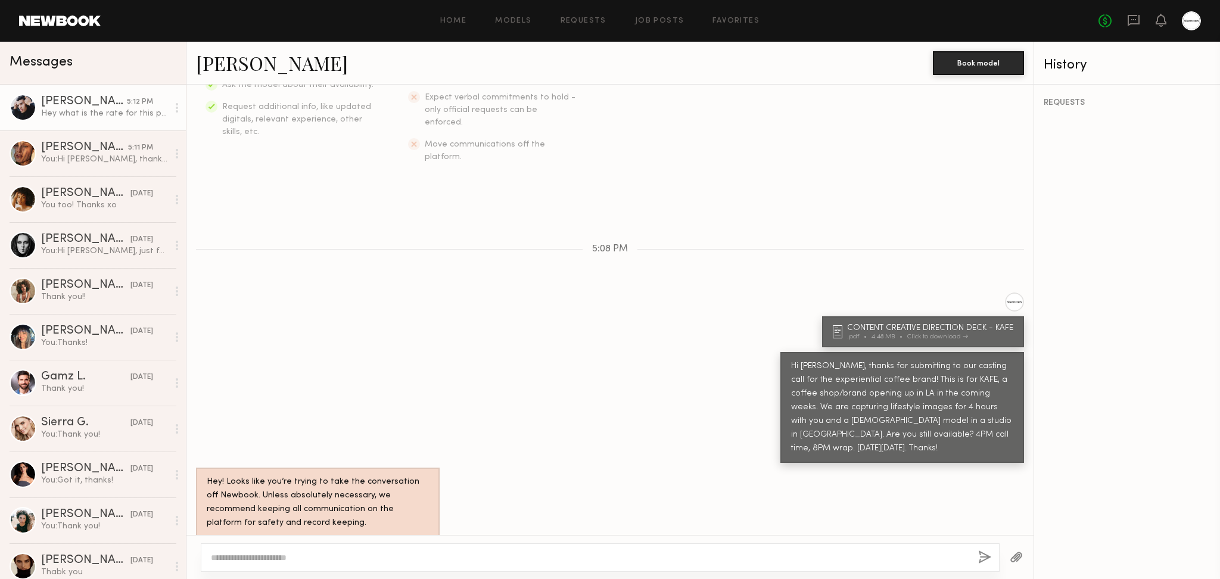
click at [424, 559] on textarea at bounding box center [590, 558] width 758 height 12
type textarea "*"
type textarea "**********"
click at [987, 556] on button "button" at bounding box center [984, 557] width 13 height 15
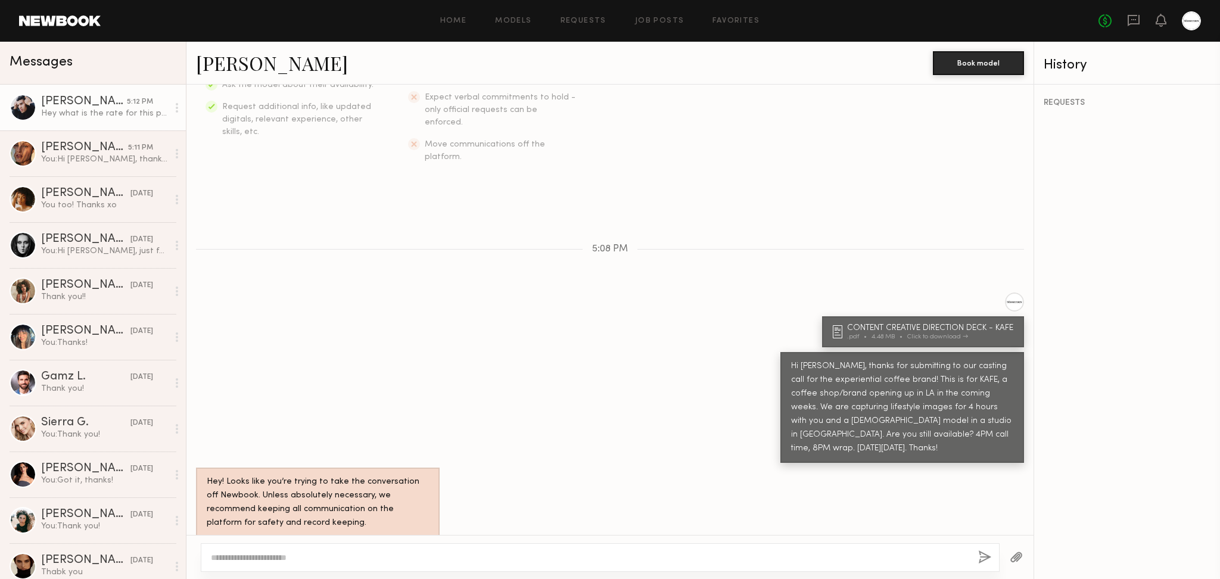
scroll to position [418, 0]
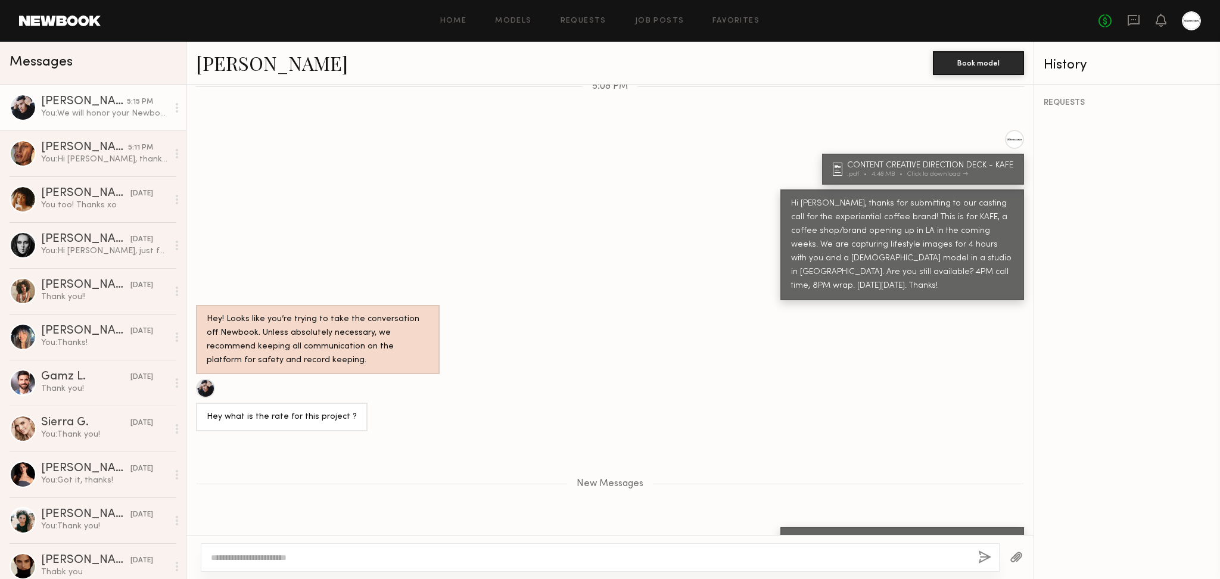
click at [217, 379] on div at bounding box center [282, 388] width 172 height 19
click at [209, 379] on div at bounding box center [205, 388] width 19 height 19
click at [539, 436] on div "New Messages" at bounding box center [609, 481] width 847 height 91
click at [69, 158] on div "You: Hi Nicole, thanks for submitting to our casting call for the experiential …" at bounding box center [104, 159] width 127 height 11
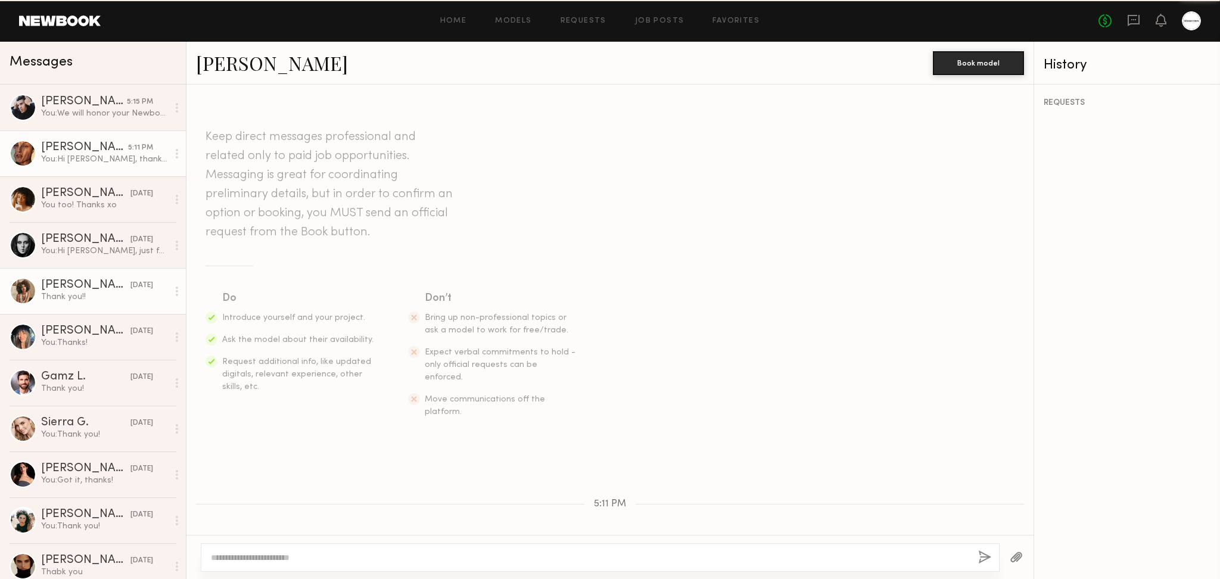
scroll to position [223, 0]
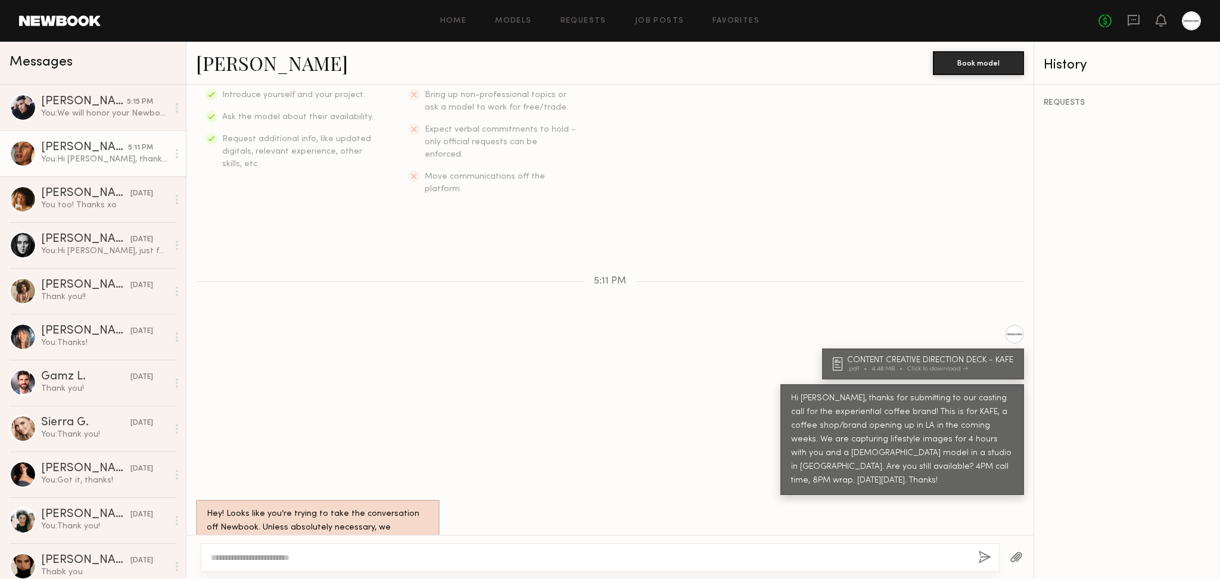
click at [512, 404] on div "Hi [PERSON_NAME], thanks for submitting to our casting call for the experientia…" at bounding box center [609, 439] width 847 height 111
click at [491, 399] on div "Hi [PERSON_NAME], thanks for submitting to our casting call for the experientia…" at bounding box center [609, 439] width 847 height 111
click at [624, 355] on div "Keep direct messages professional and related only to paid job opportunities. M…" at bounding box center [609, 310] width 847 height 450
click at [557, 353] on div "Keep direct messages professional and related only to paid job opportunities. M…" at bounding box center [609, 310] width 847 height 450
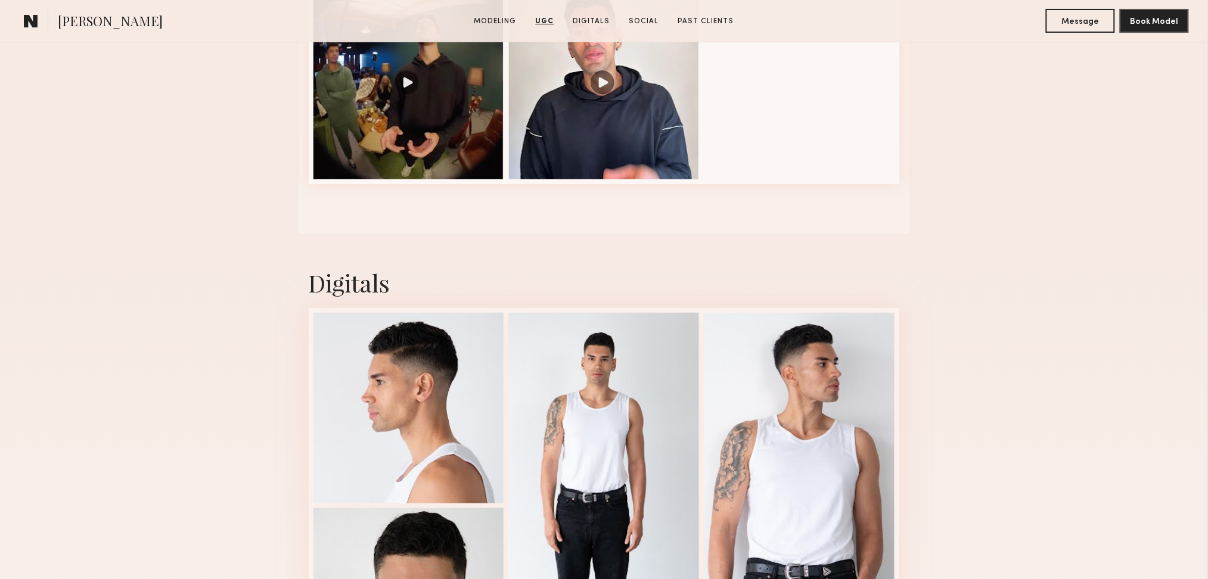
scroll to position [2224, 0]
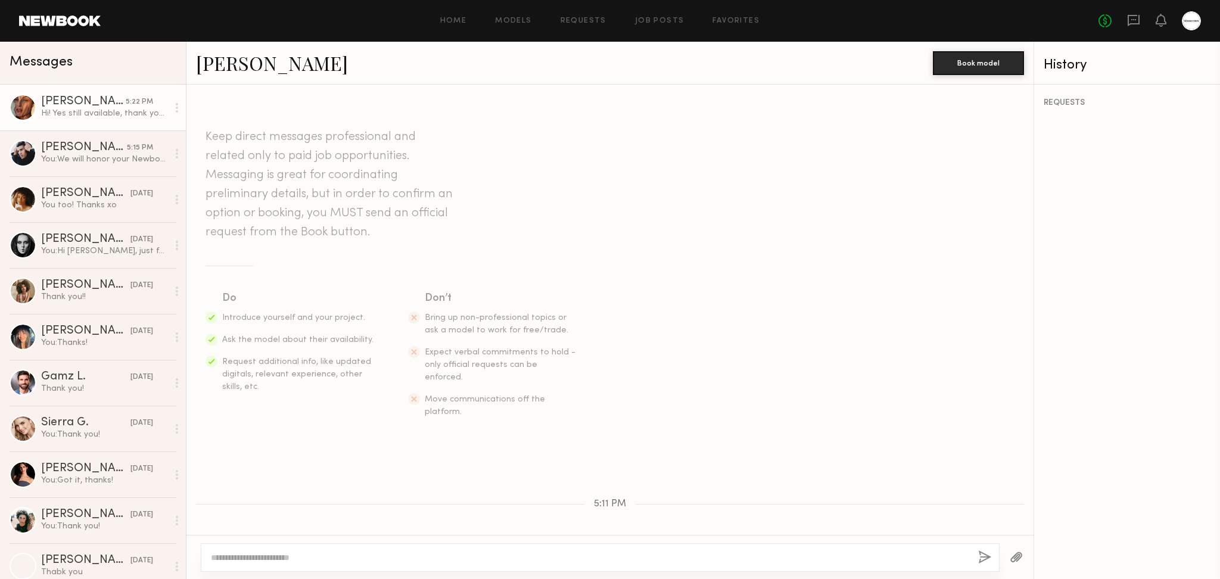
scroll to position [349, 0]
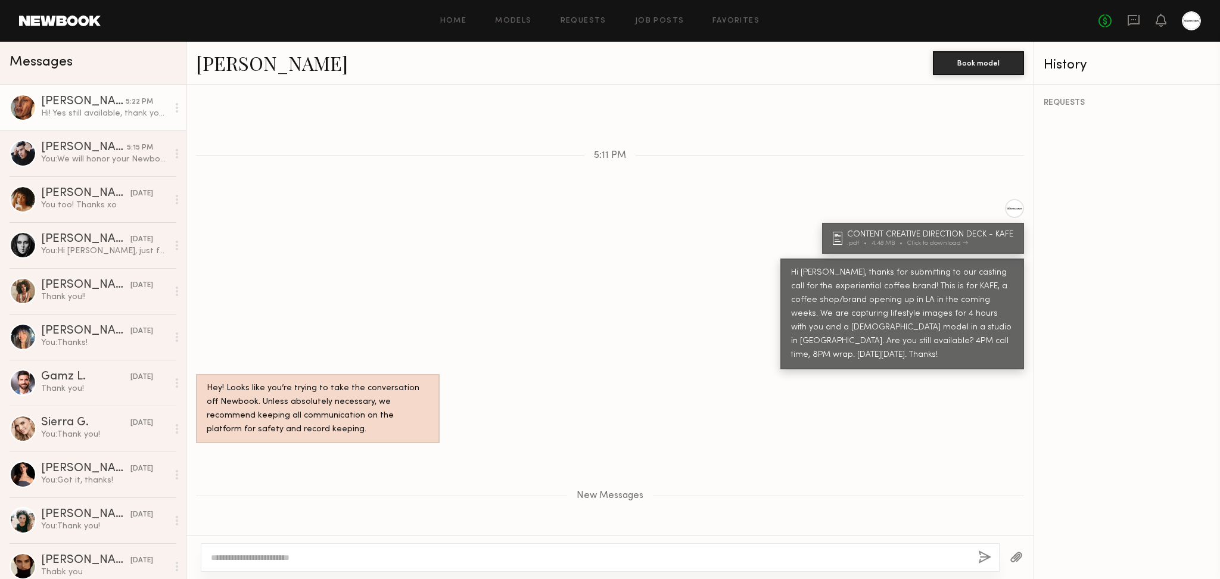
click at [452, 556] on textarea at bounding box center [590, 558] width 758 height 12
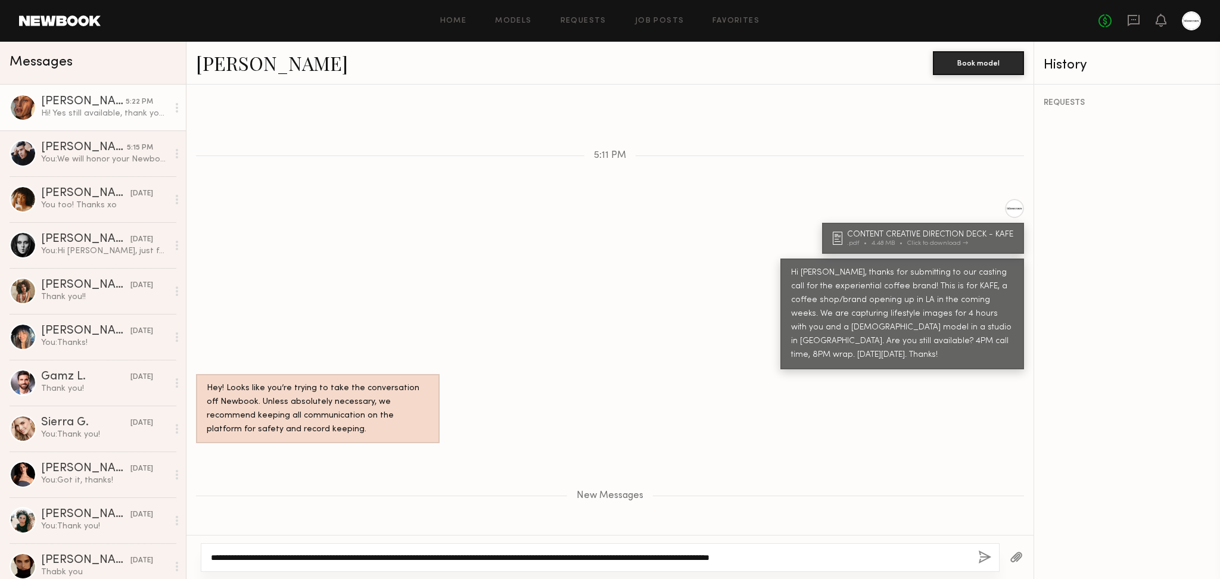
click at [903, 562] on textarea "**********" at bounding box center [590, 558] width 758 height 12
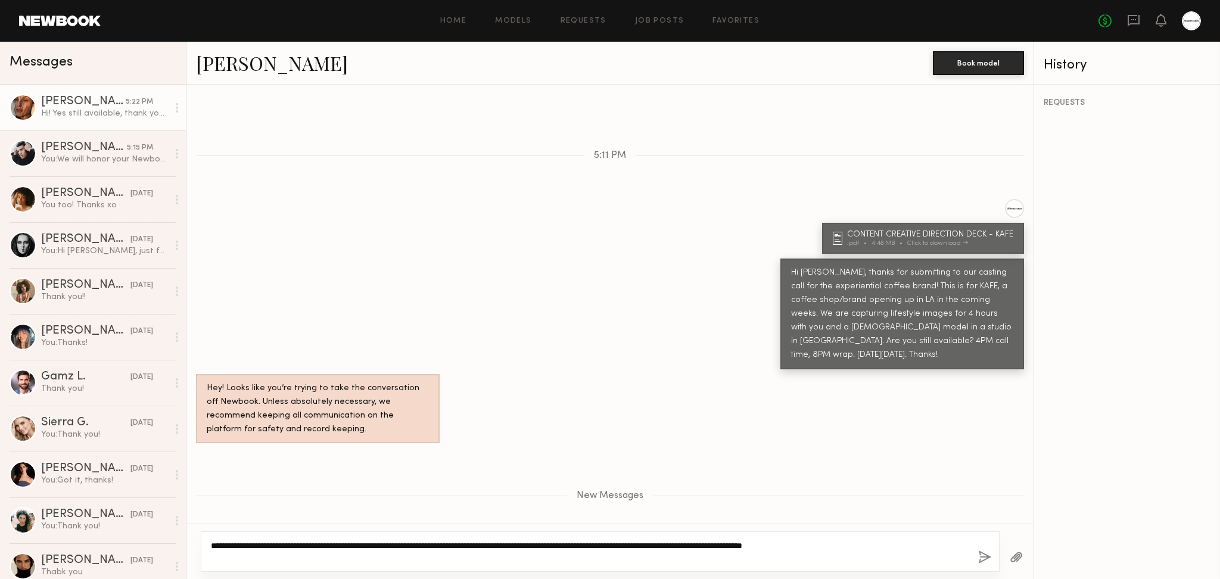
type textarea "**********"
click at [986, 557] on button "button" at bounding box center [984, 557] width 13 height 15
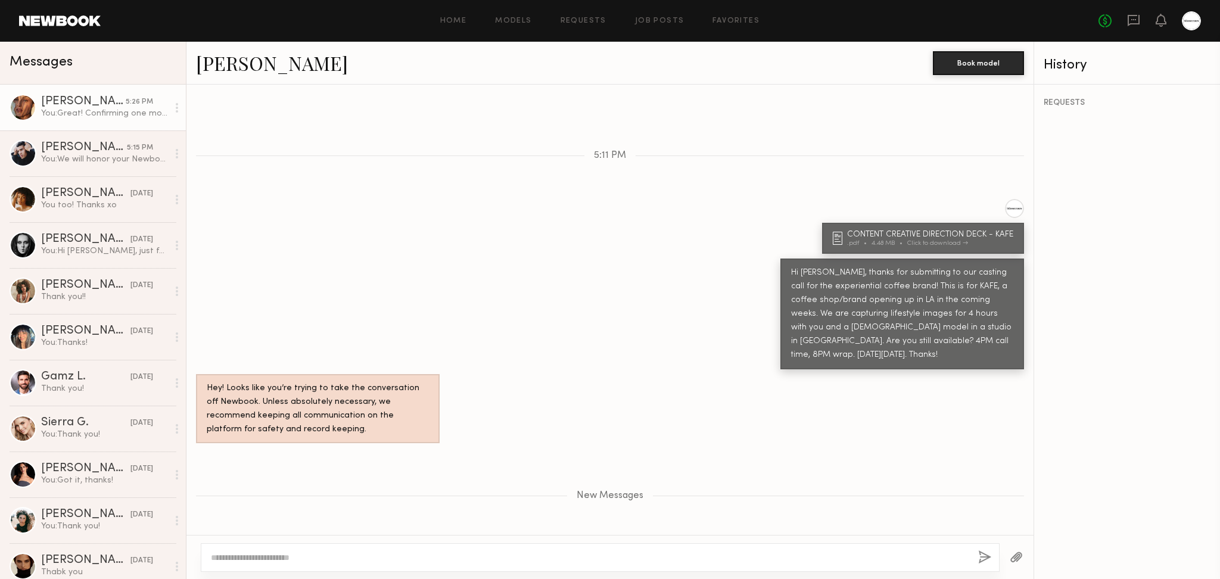
scroll to position [445, 0]
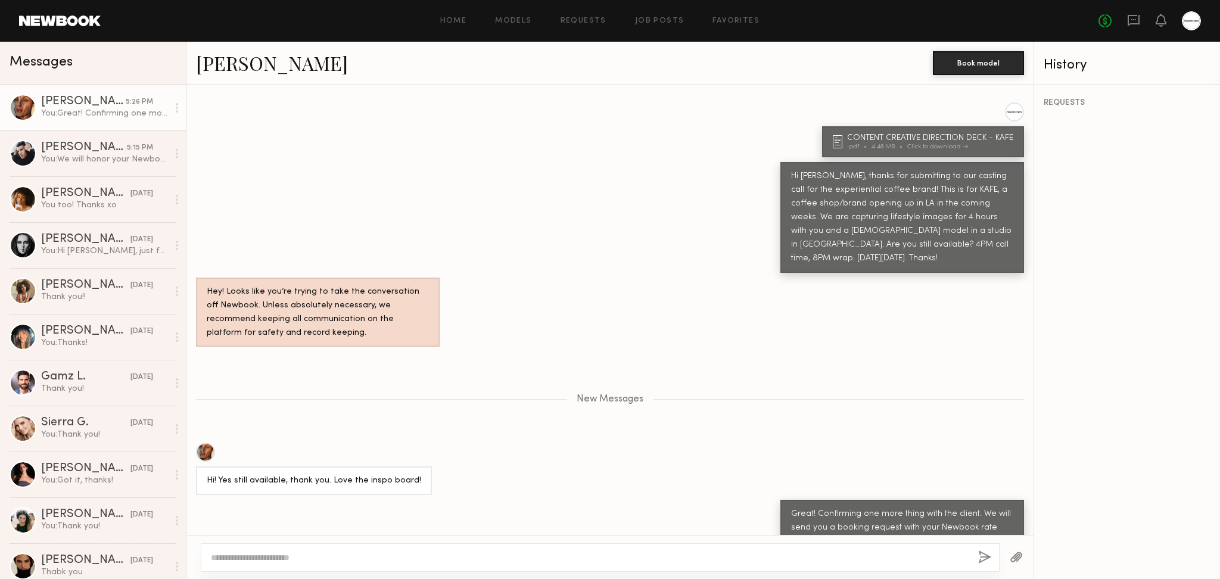
click at [382, 474] on div "Hi! Yes still available, thank you. Love the inspo board!" at bounding box center [314, 481] width 214 height 14
click at [550, 500] on div "Great! Confirming one more thing with the client. We will send you a booking re…" at bounding box center [609, 535] width 847 height 70
click at [655, 500] on div "Great! Confirming one more thing with the client. We will send you a booking re…" at bounding box center [609, 535] width 847 height 70
click at [209, 443] on div at bounding box center [205, 452] width 19 height 19
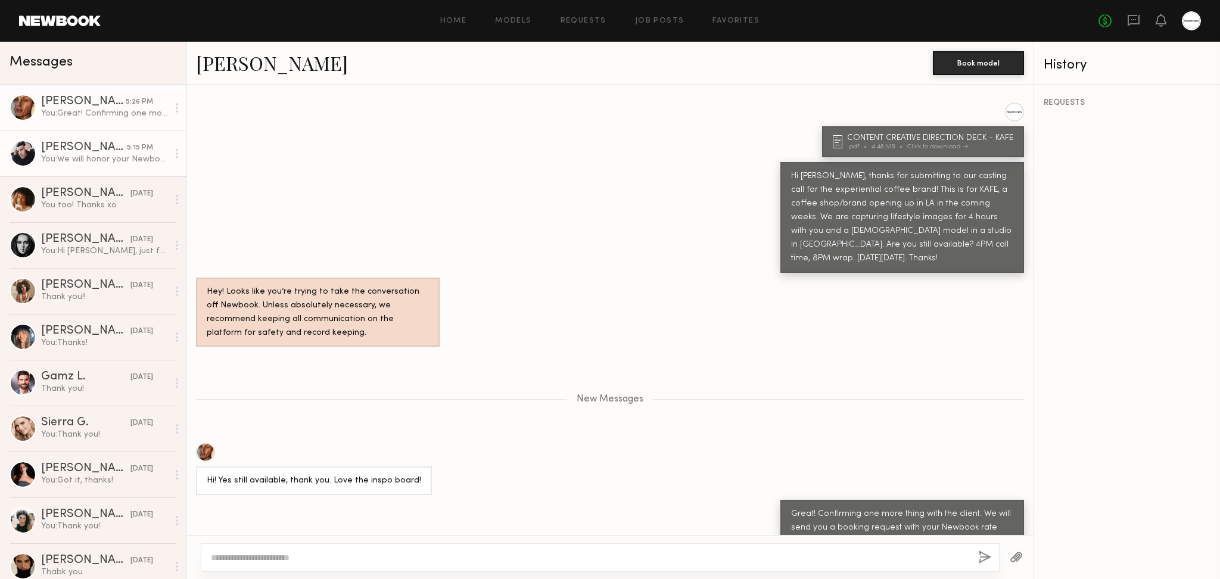
click at [85, 153] on div "Keith C." at bounding box center [84, 148] width 86 height 12
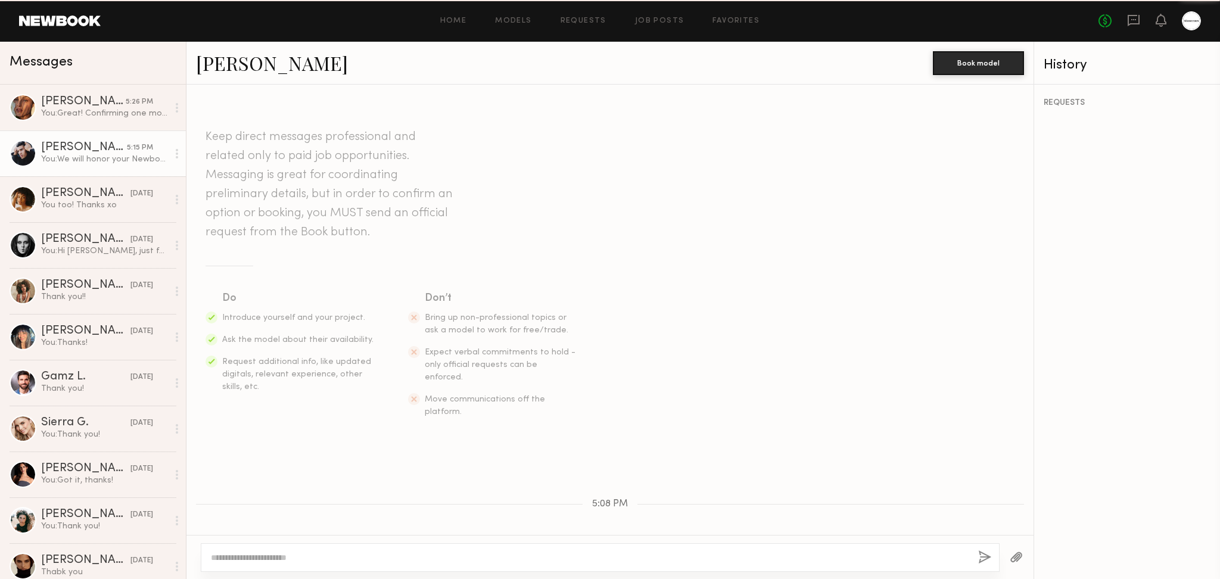
scroll to position [325, 0]
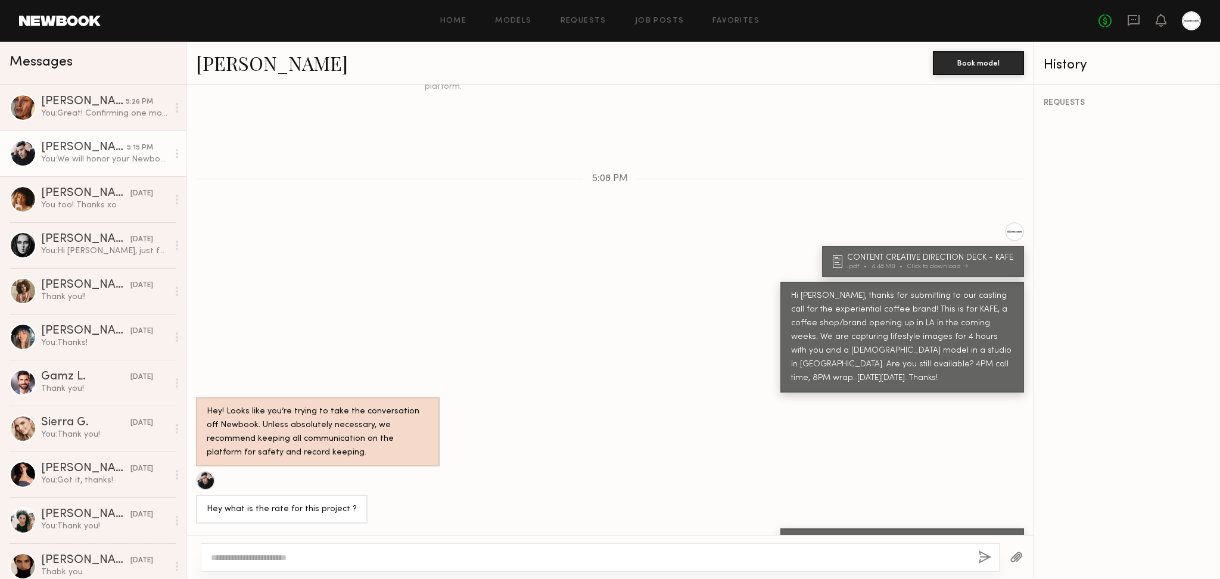
click at [204, 471] on div at bounding box center [205, 480] width 19 height 19
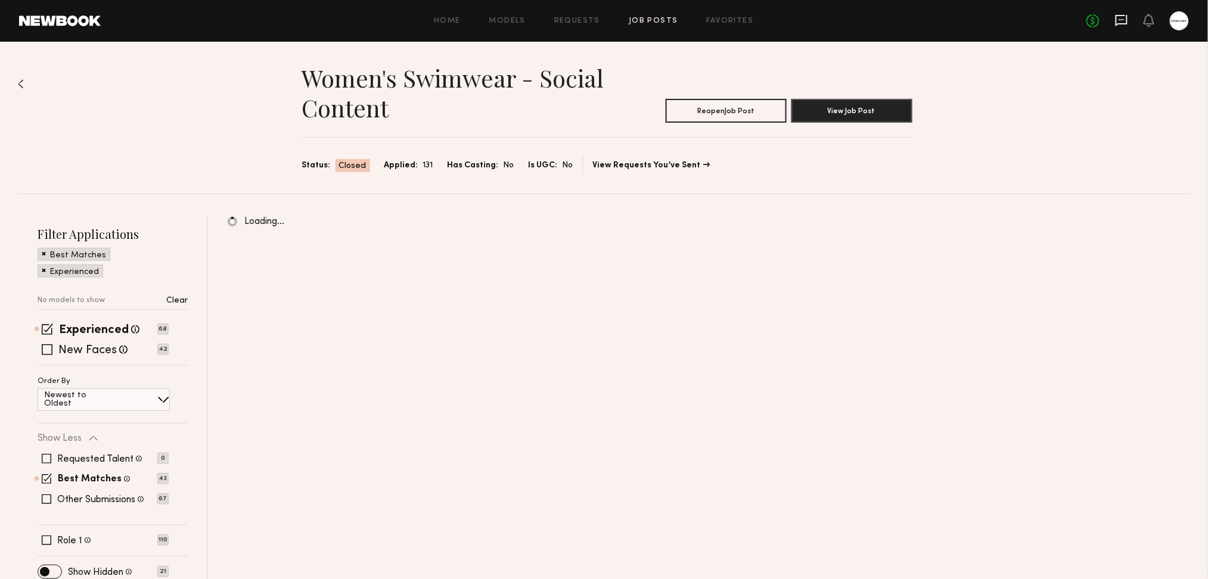
click at [1122, 20] on icon at bounding box center [1121, 19] width 5 height 1
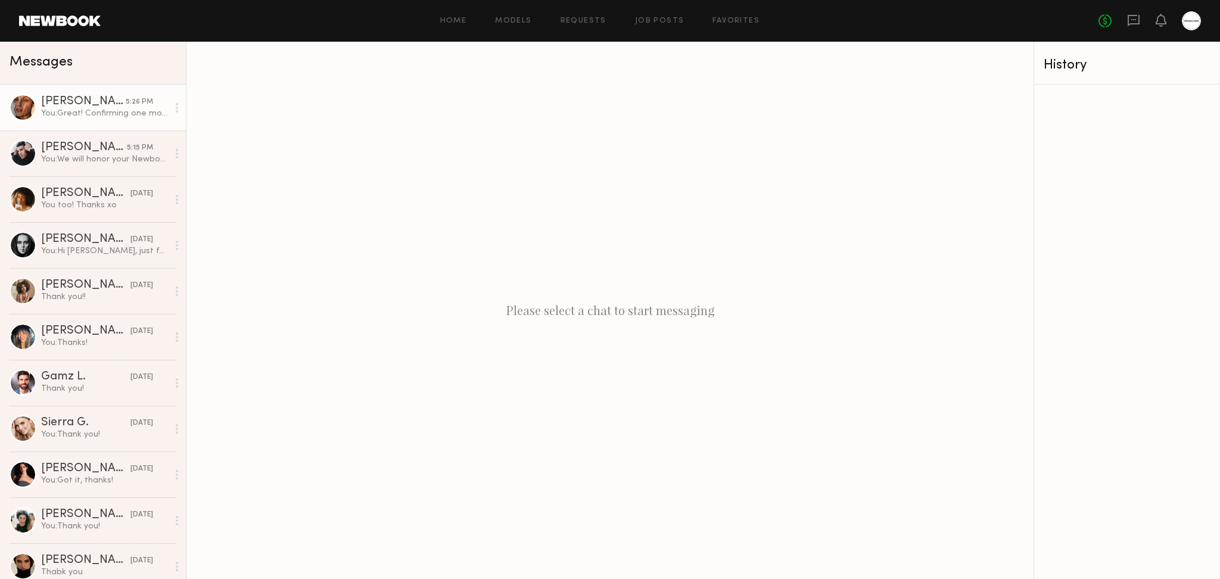
click at [78, 113] on div "You: Great! Confirming one more thing with the client. We will send you a booki…" at bounding box center [104, 113] width 127 height 11
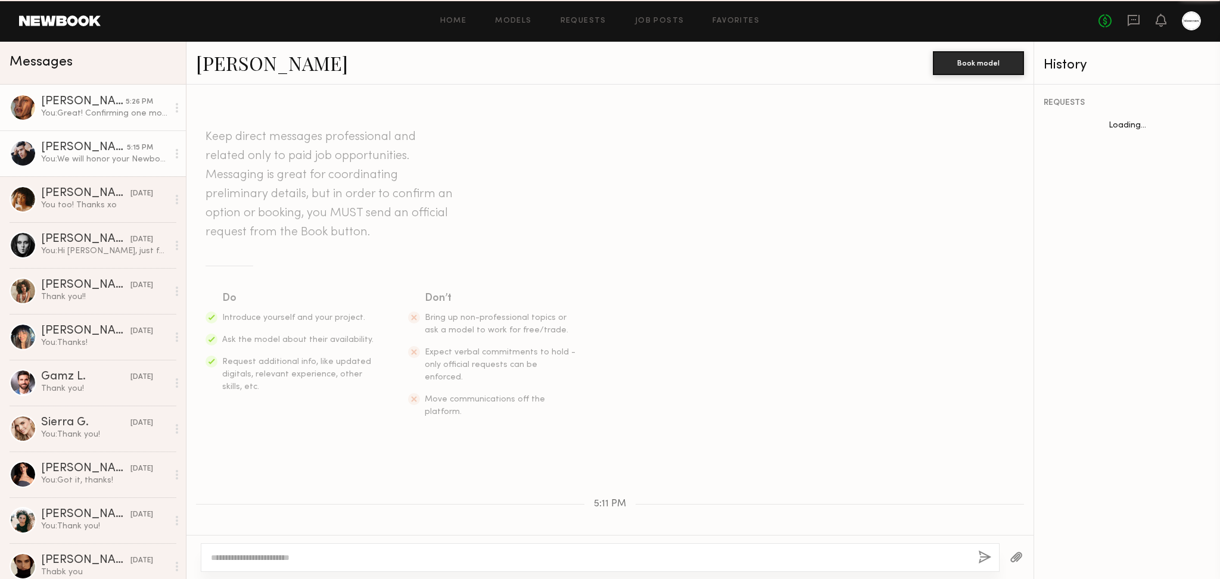
scroll to position [353, 0]
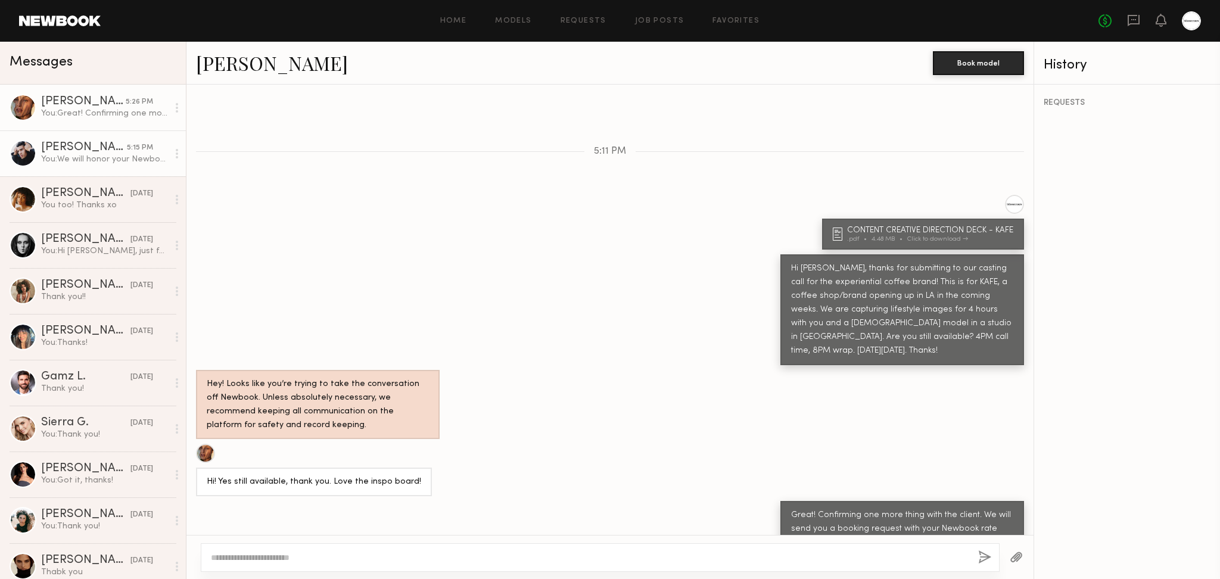
click at [69, 161] on div "You: We will honor your Newbook rate, $150/hr. Wanted to confirm your availabil…" at bounding box center [104, 159] width 127 height 11
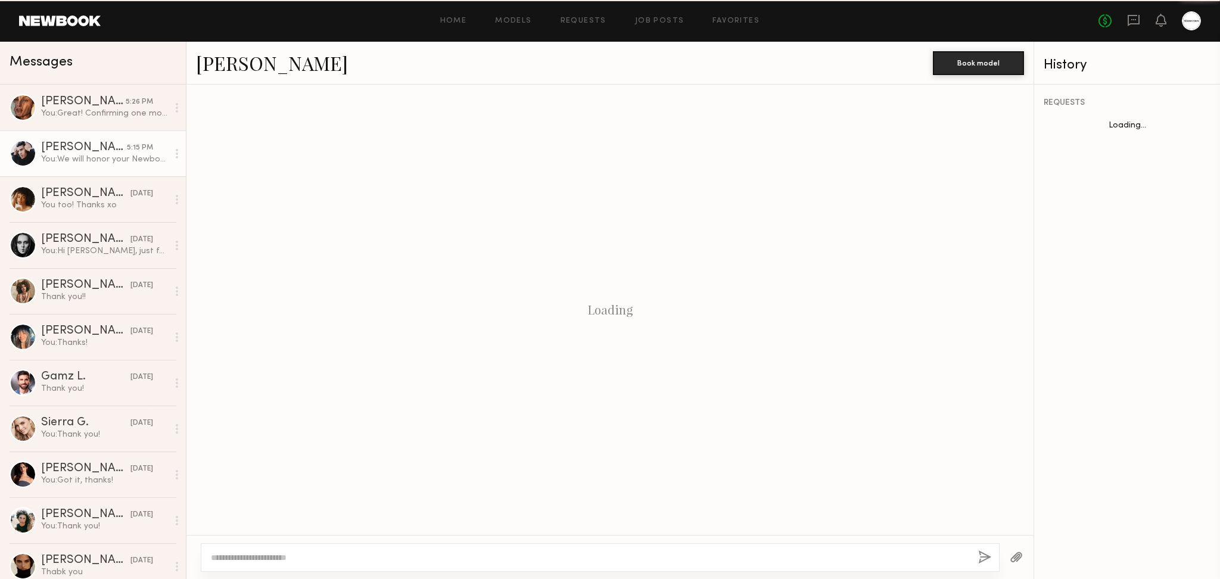
scroll to position [325, 0]
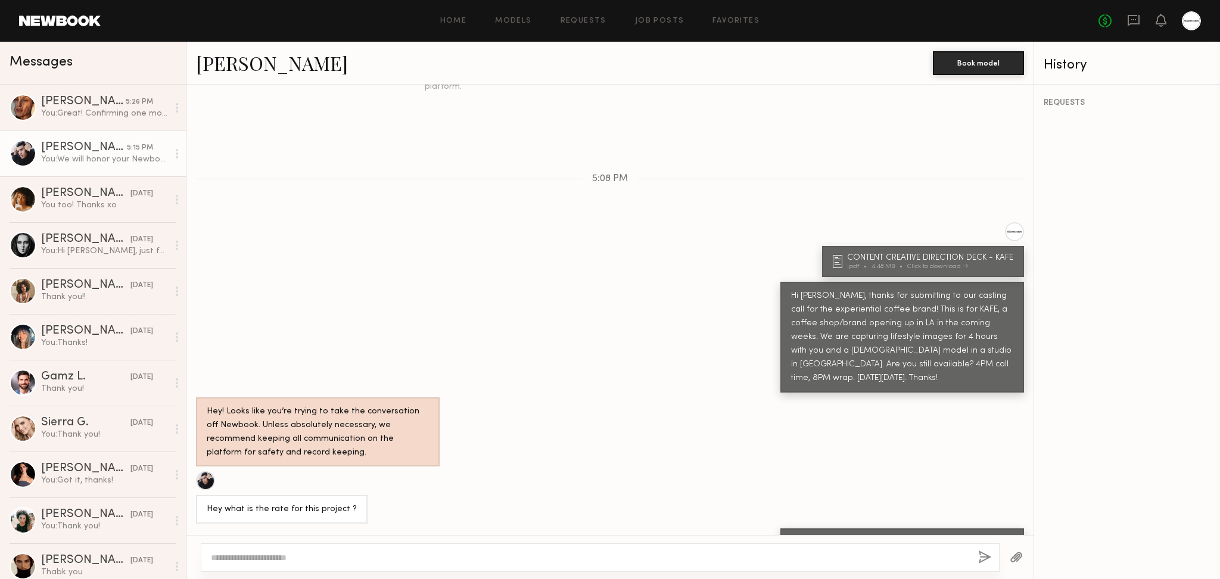
click at [577, 222] on div "CONTENT CREATIVE DIRECTION DECK - KAFE .pdf 4.48 MB Click to download" at bounding box center [609, 249] width 847 height 55
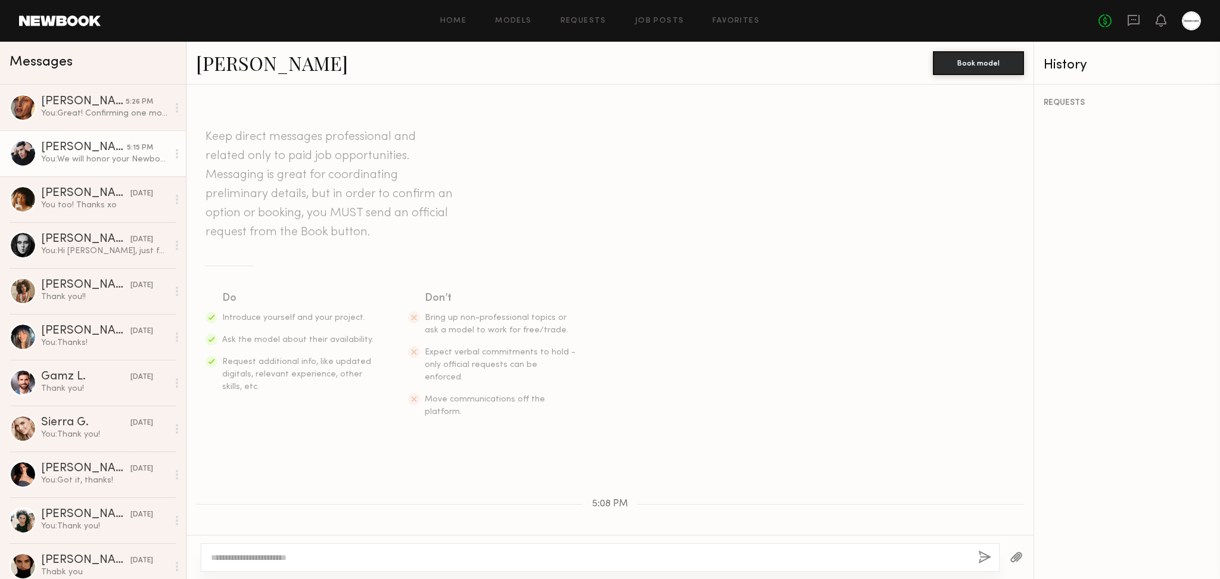
scroll to position [325, 0]
click at [54, 108] on div "You: Great! Confirming one more thing with the client. We will send you a booki…" at bounding box center [104, 113] width 127 height 11
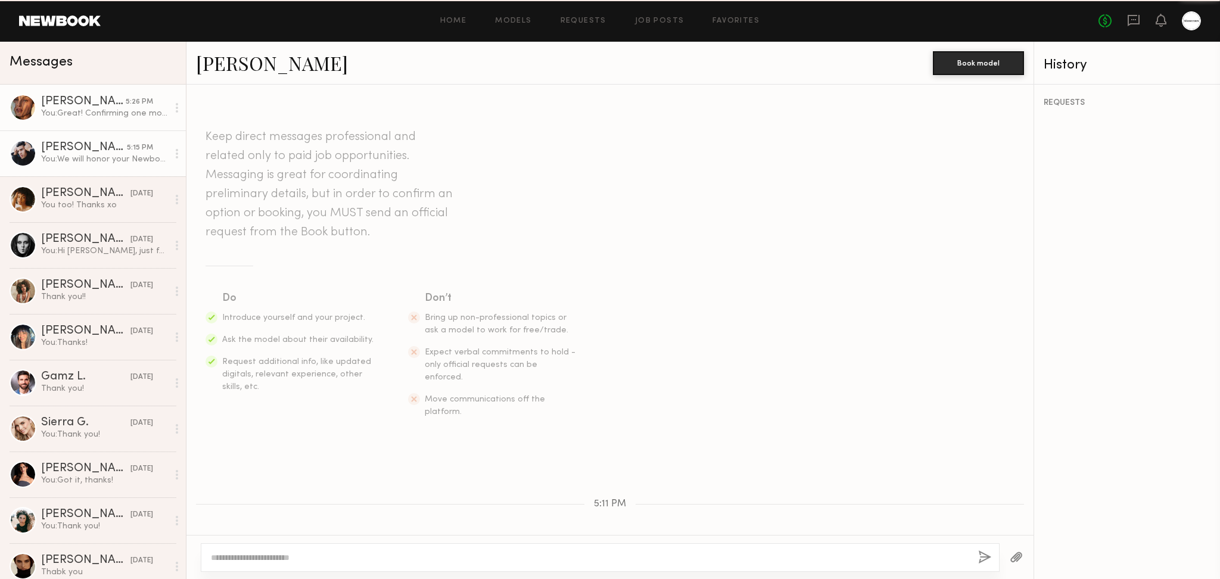
scroll to position [353, 0]
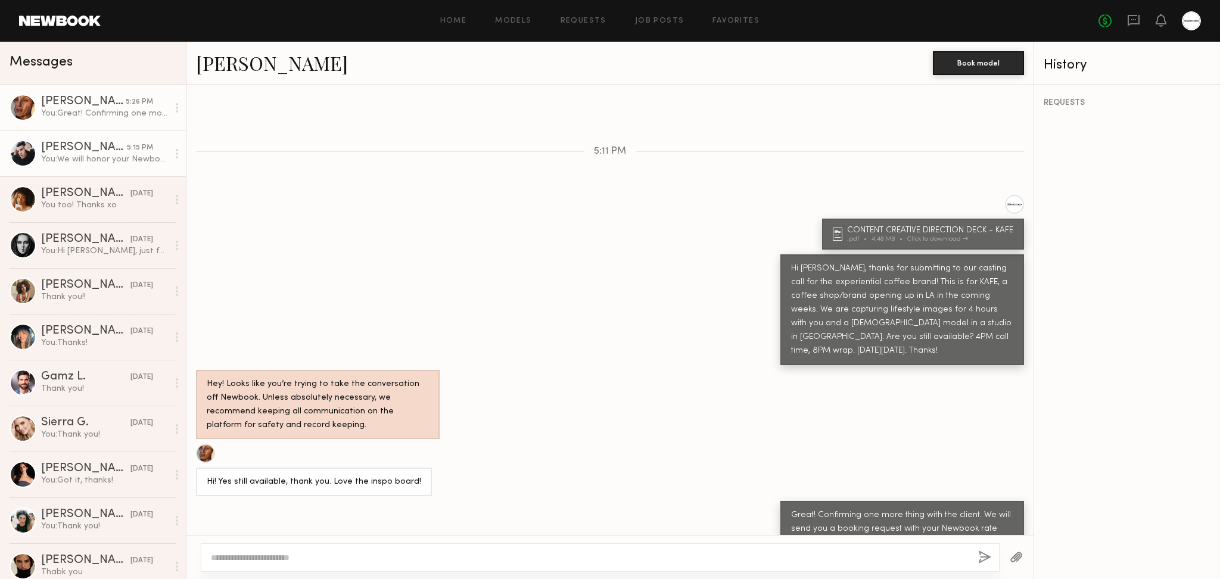
click at [102, 151] on div "[PERSON_NAME]" at bounding box center [84, 148] width 86 height 12
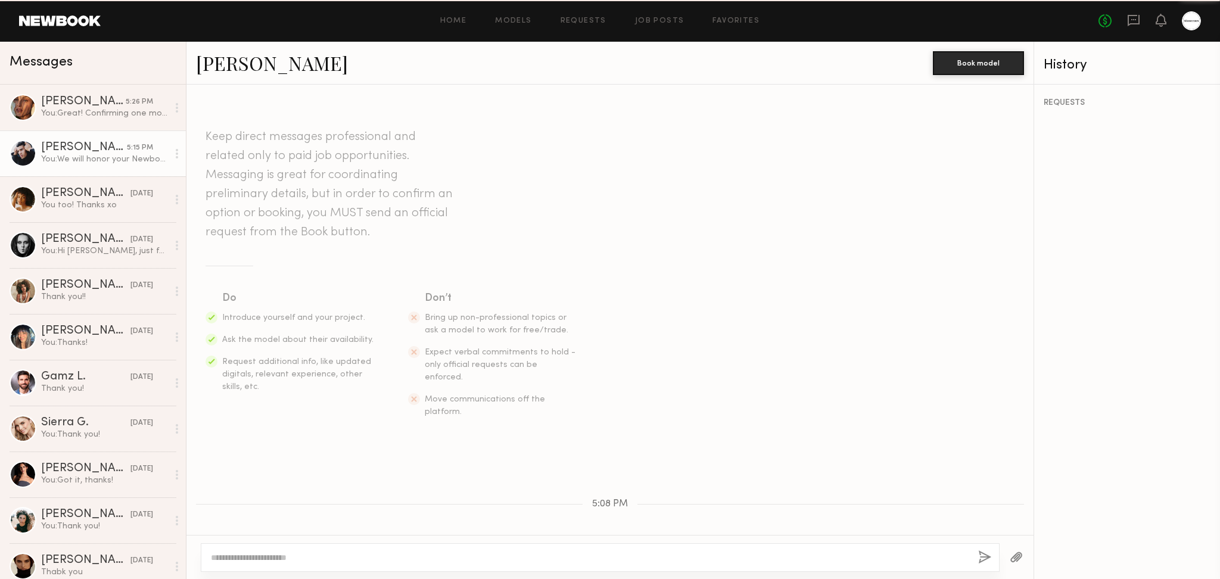
scroll to position [325, 0]
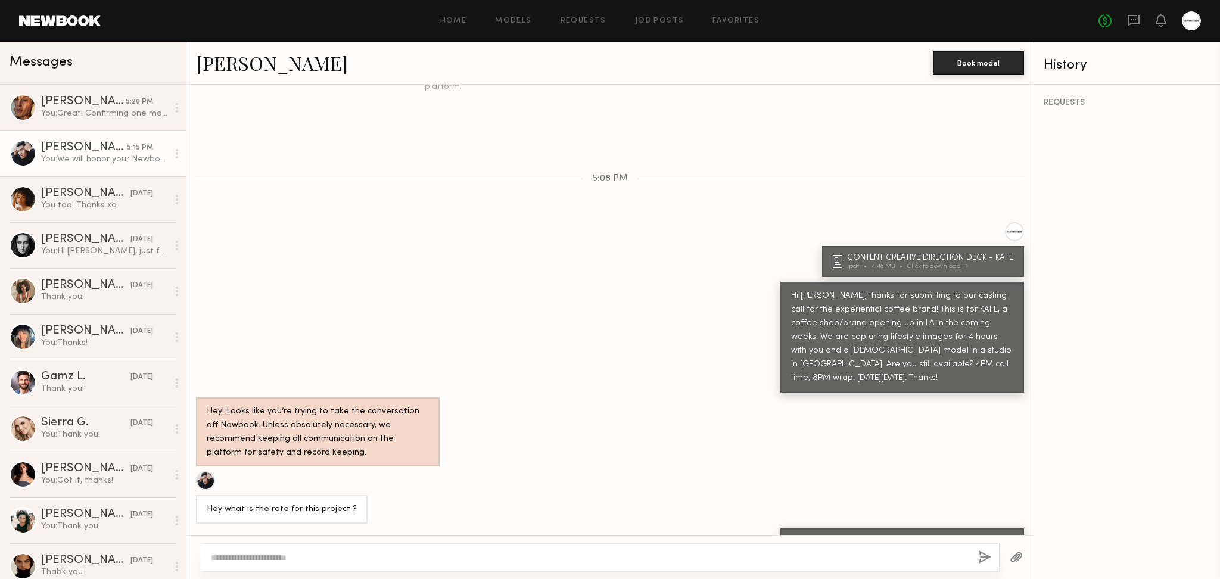
click at [96, 78] on div "Messages" at bounding box center [93, 63] width 186 height 43
click at [105, 108] on div "[PERSON_NAME]" at bounding box center [83, 102] width 85 height 12
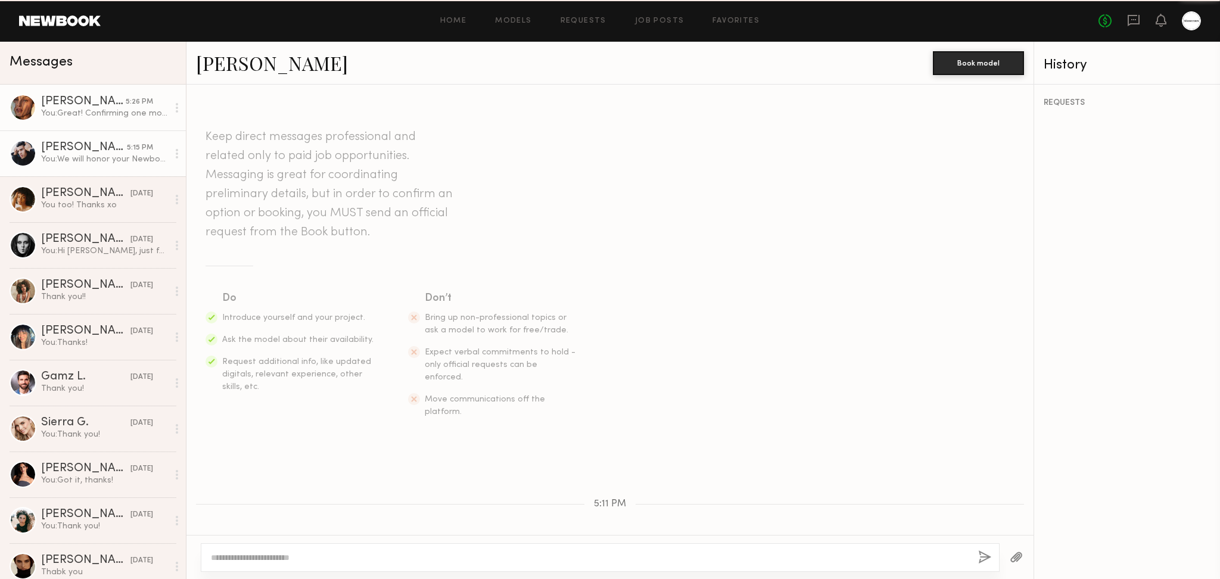
scroll to position [353, 0]
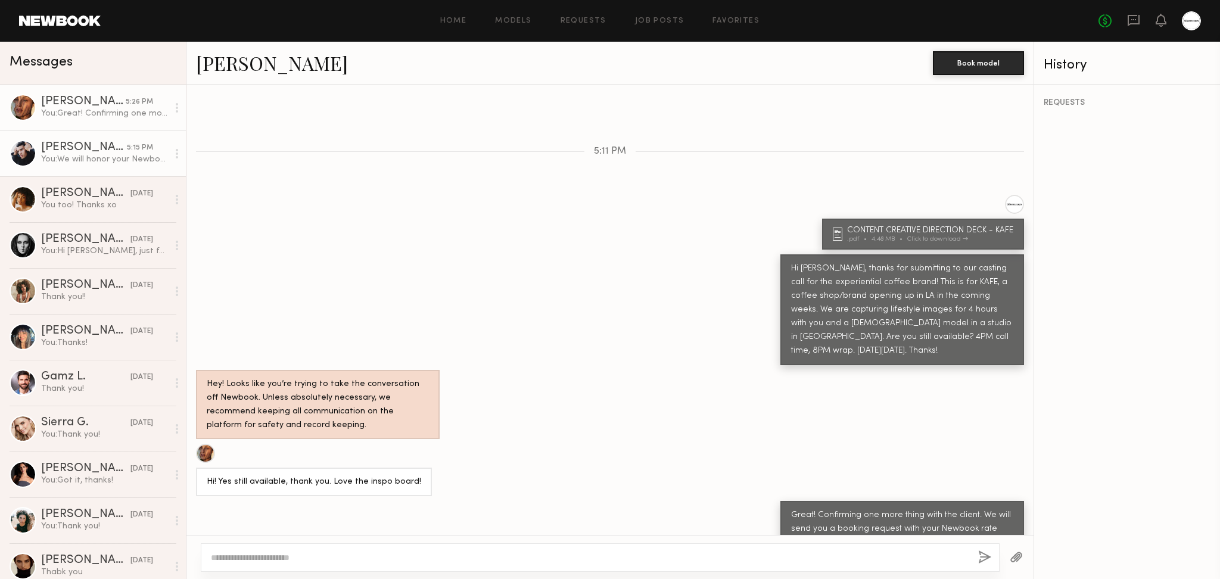
click at [81, 163] on div "You: We will honor your Newbook rate, $150/hr. Wanted to confirm your availabil…" at bounding box center [104, 159] width 127 height 11
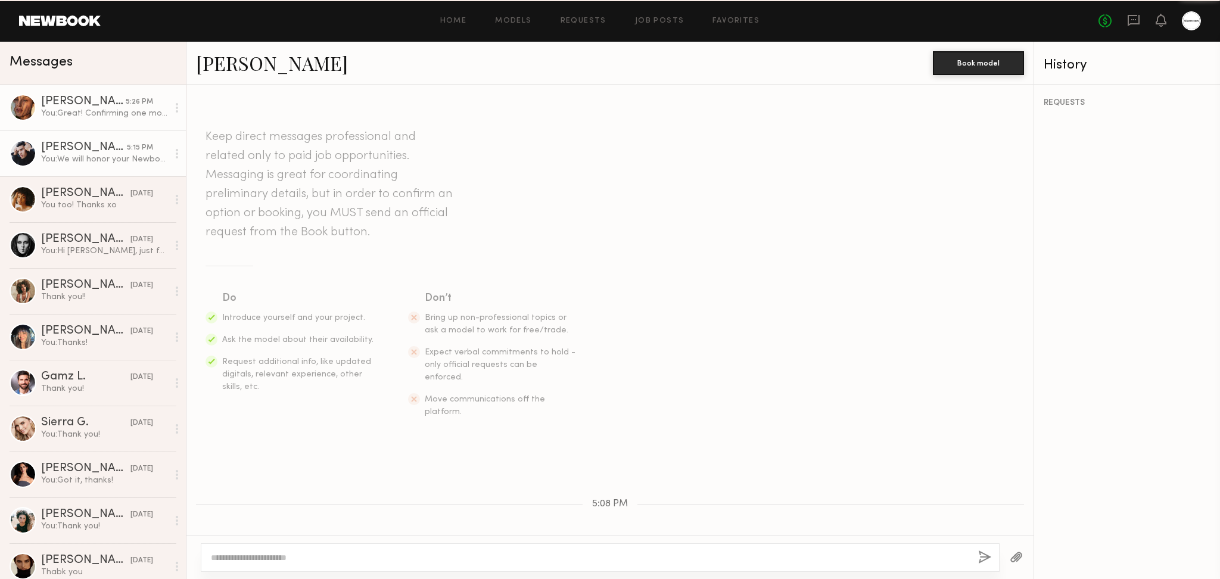
scroll to position [325, 0]
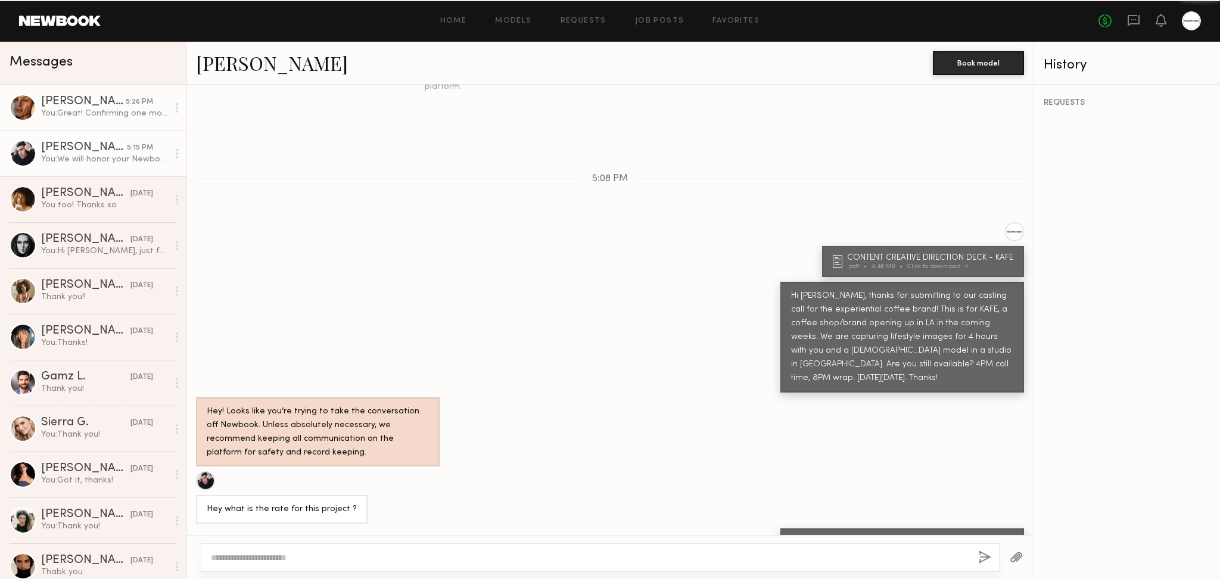
click at [105, 122] on link "[PERSON_NAME] 5:26 PM You: Great! Confirming one more thing with the client. We…" at bounding box center [93, 108] width 186 height 46
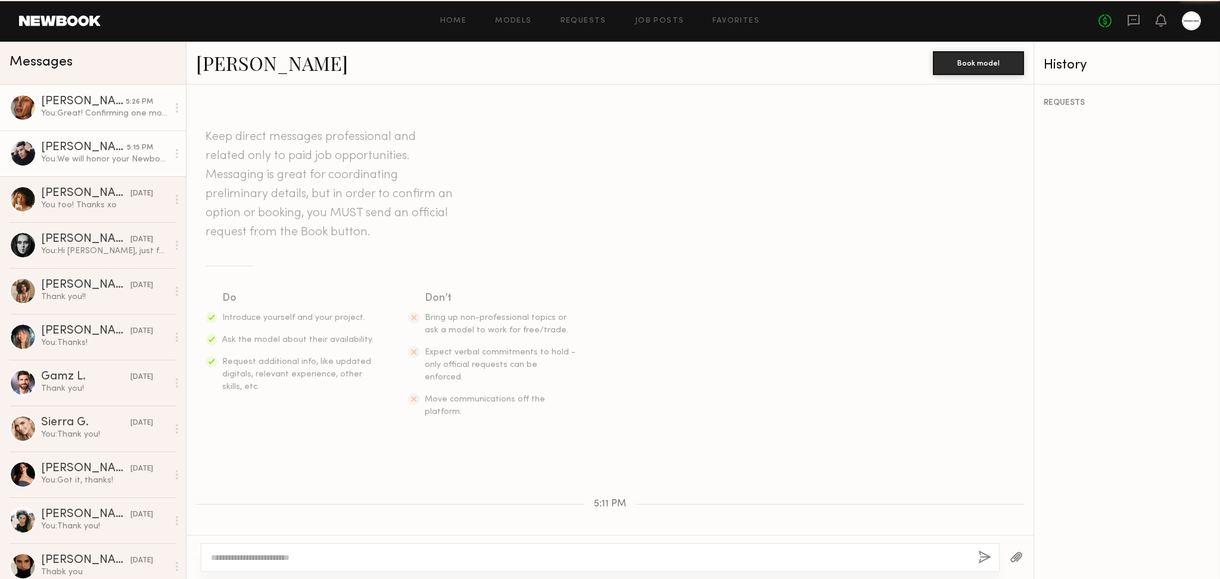
scroll to position [353, 0]
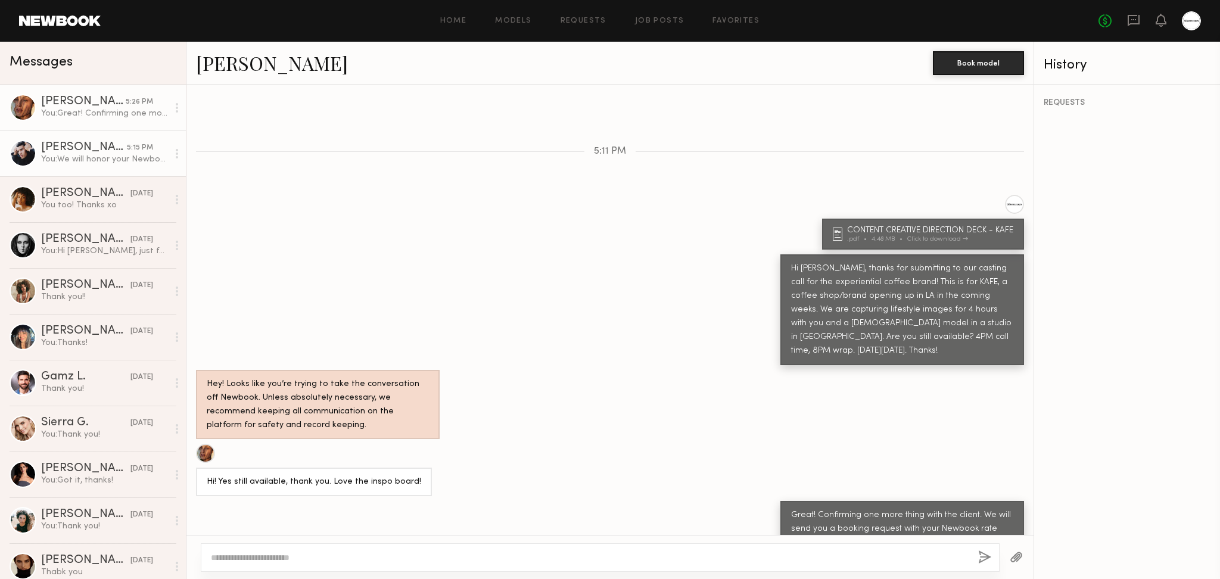
click at [113, 162] on div "You: We will honor your Newbook rate, $150/hr. Wanted to confirm your availabil…" at bounding box center [104, 159] width 127 height 11
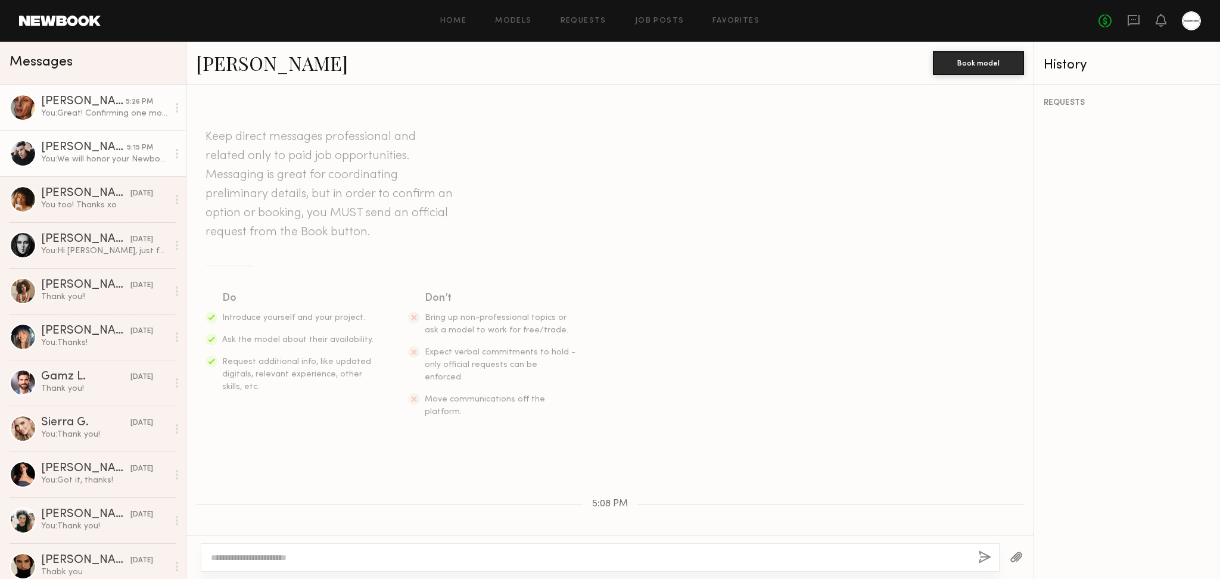
scroll to position [325, 0]
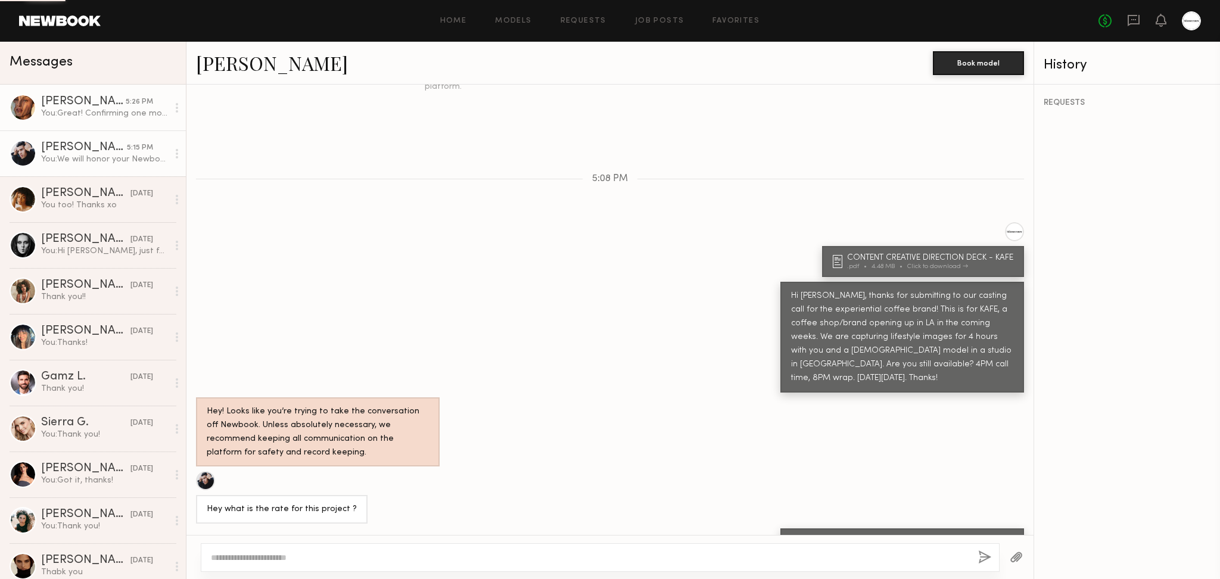
click at [116, 114] on div "You: Great! Confirming one more thing with the client. We will send you a booki…" at bounding box center [104, 113] width 127 height 11
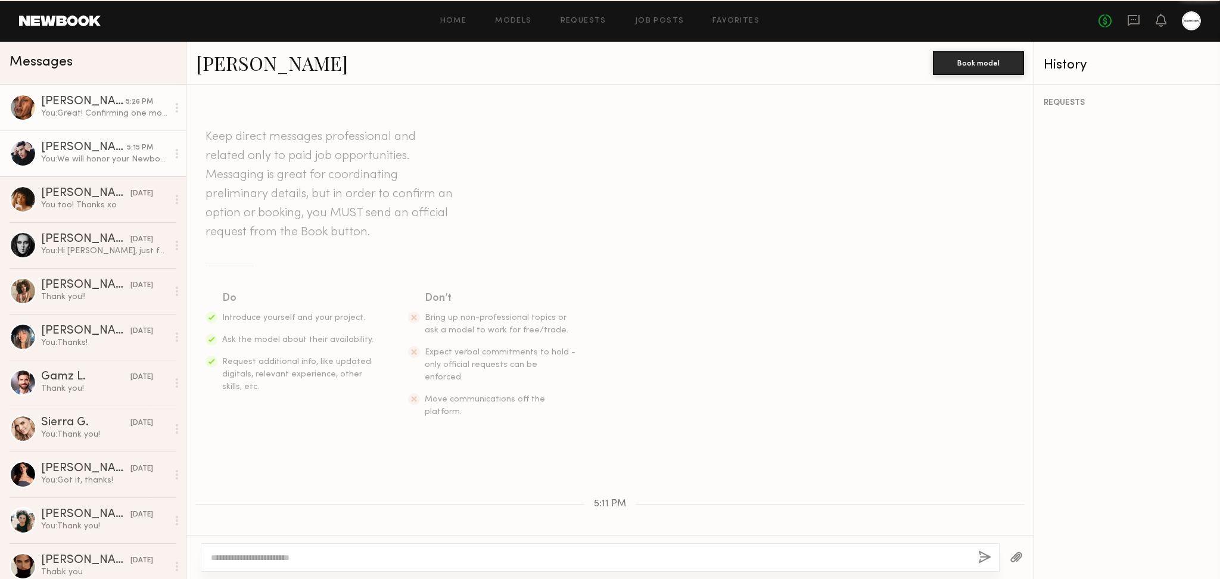
scroll to position [353, 0]
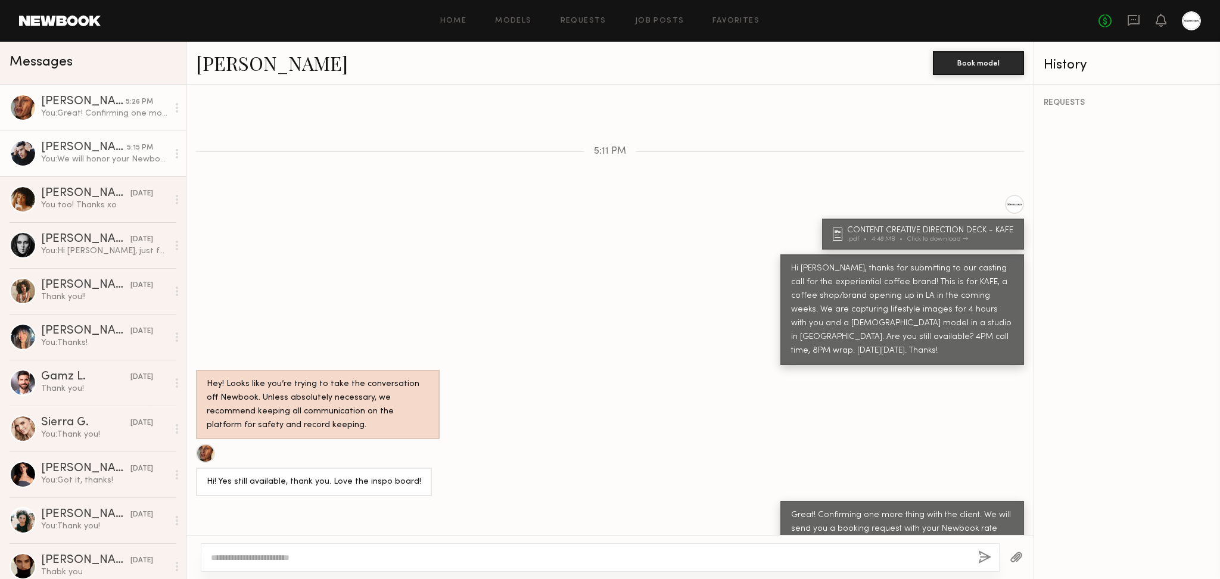
click at [84, 156] on div "You: We will honor your Newbook rate, $150/hr. Wanted to confirm your availabil…" at bounding box center [104, 159] width 127 height 11
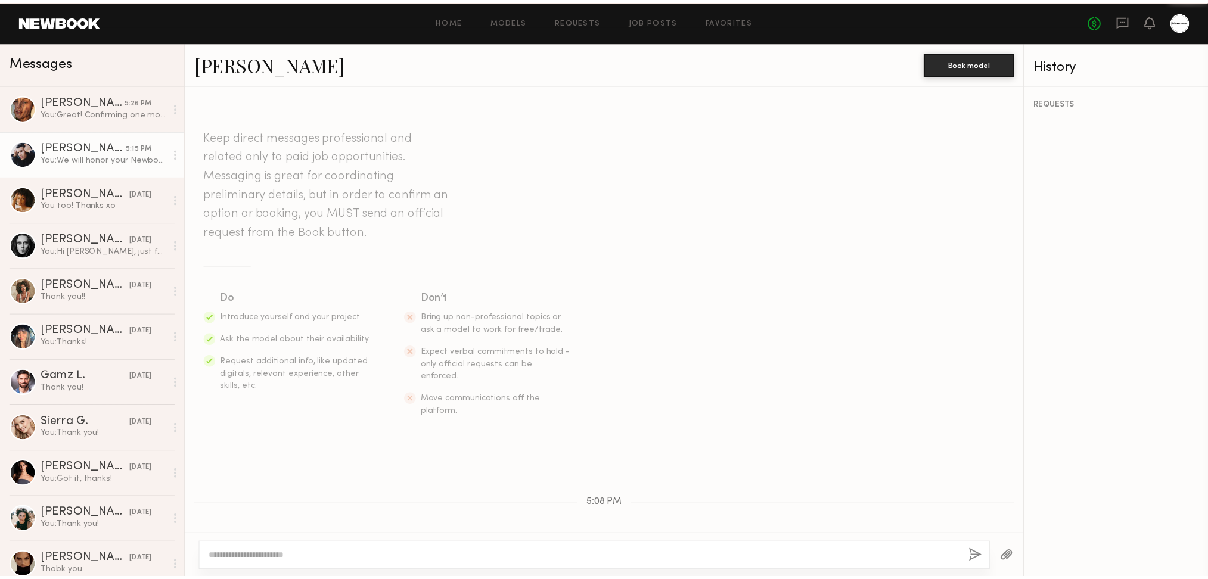
scroll to position [325, 0]
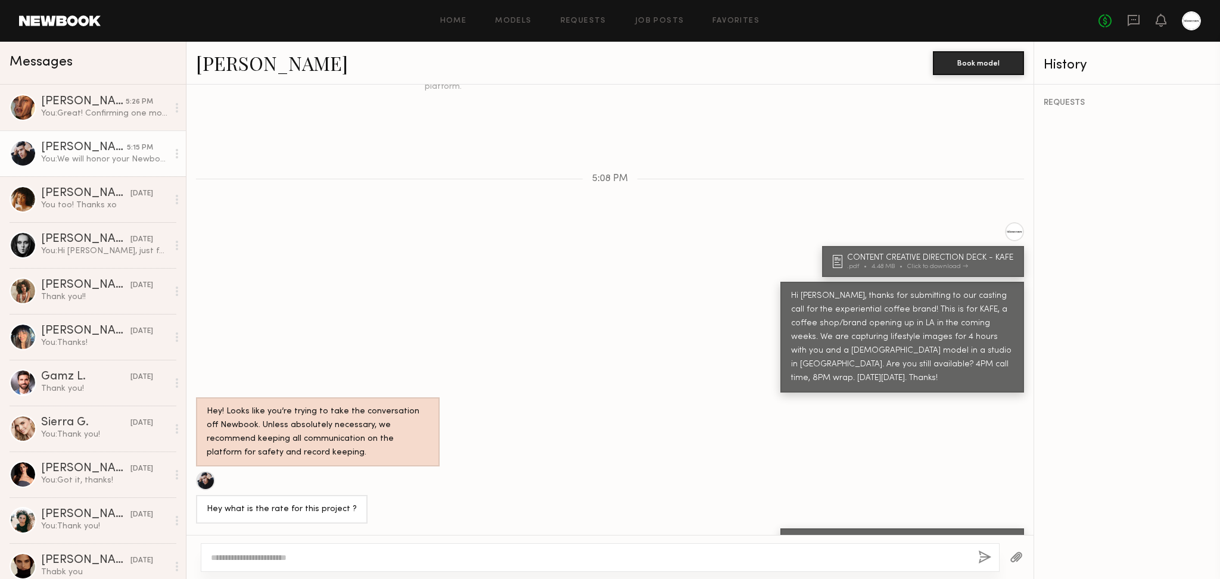
click at [1199, 29] on link at bounding box center [1191, 20] width 19 height 19
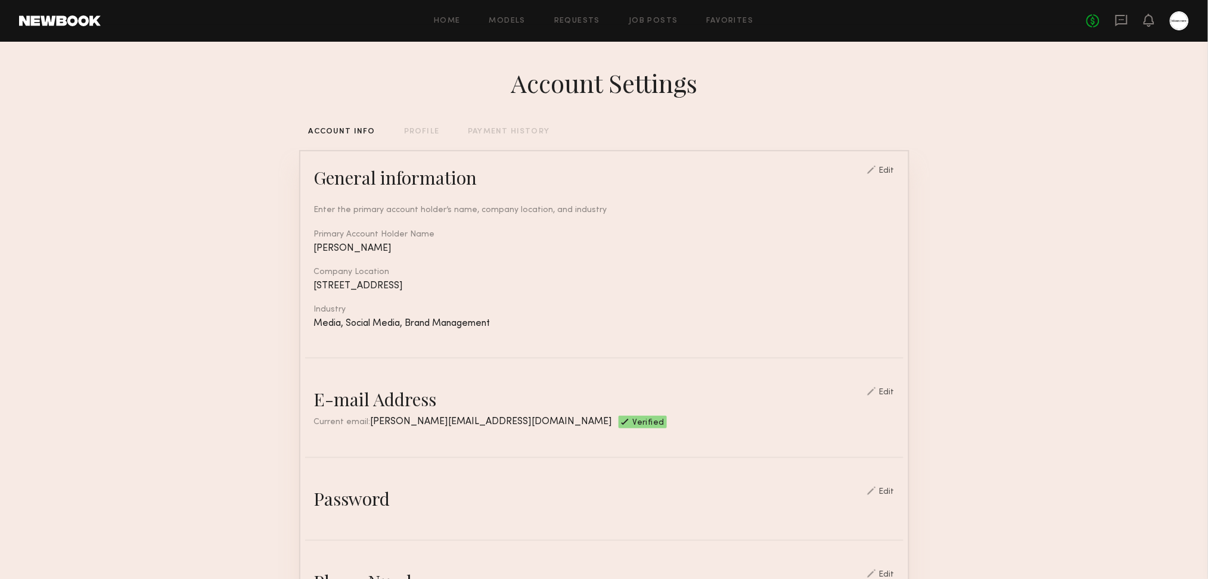
click at [394, 138] on div "Account Settings ACCOUNT INFO PROFILE PAYMENT HISTORY General information Edit …" at bounding box center [604, 579] width 610 height 1074
click at [437, 131] on div "ACCOUNT INFO PROFILE PAYMENT HISTORY" at bounding box center [604, 132] width 610 height 8
click at [431, 131] on div "PROFILE" at bounding box center [421, 132] width 35 height 8
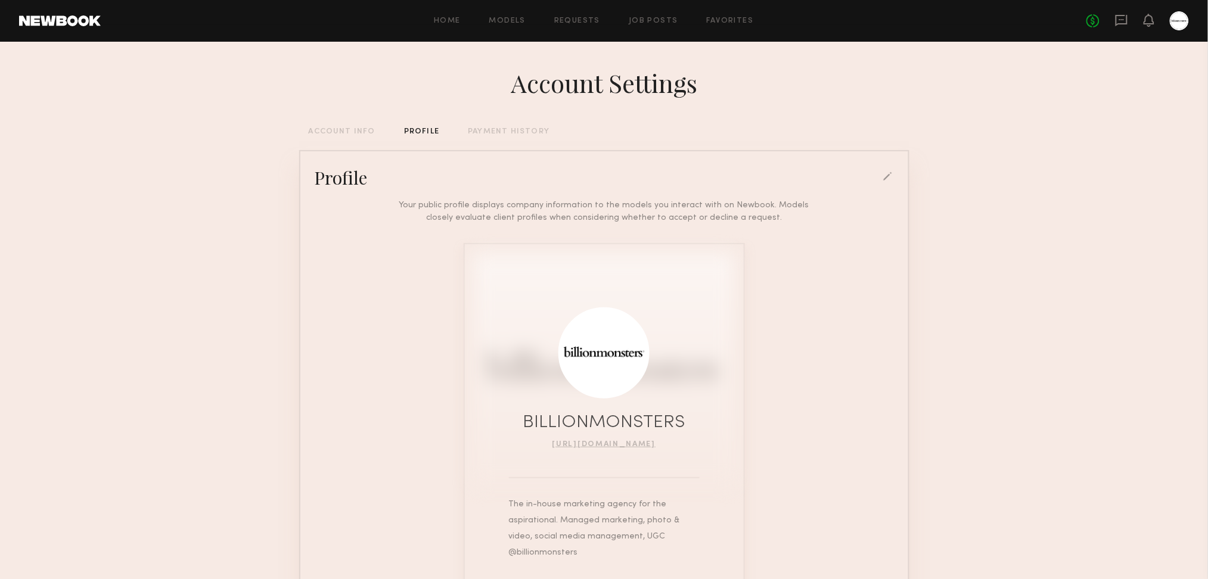
click at [515, 136] on div "PAYMENT HISTORY" at bounding box center [509, 132] width 82 height 8
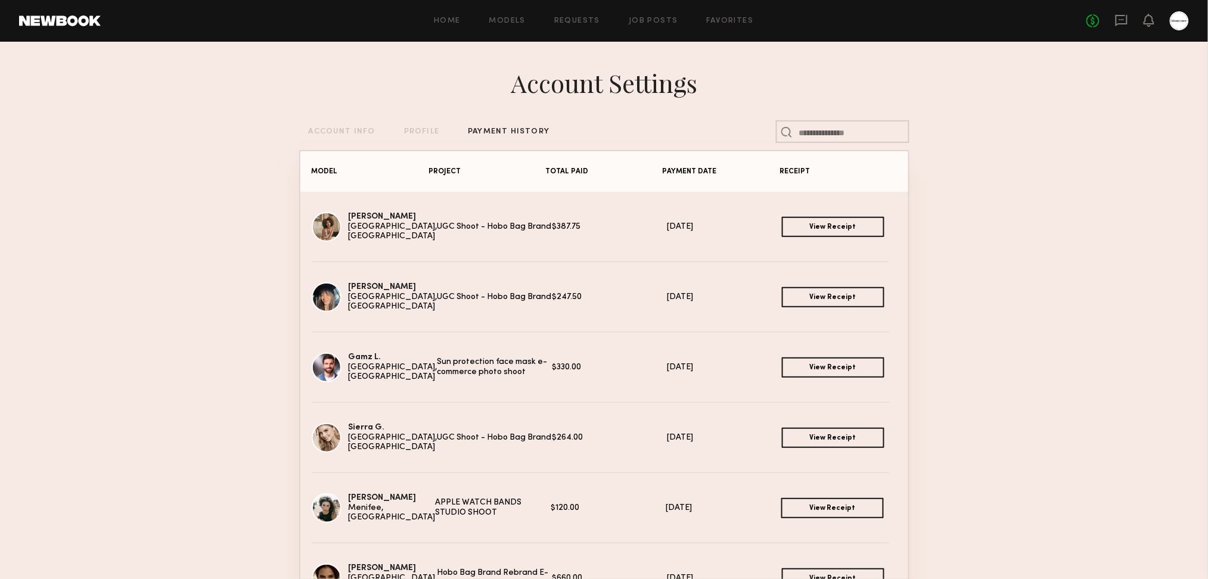
click at [410, 141] on div "Account Settings ACCOUNT INFO PROFILE PAYMENT HISTORY MODEL PROJECT TOTAL PAID …" at bounding box center [604, 341] width 610 height 598
click at [424, 127] on div "Account Settings ACCOUNT INFO PROFILE PAYMENT HISTORY MODEL PROJECT TOTAL PAID …" at bounding box center [604, 341] width 610 height 598
click at [416, 135] on div "PROFILE" at bounding box center [421, 132] width 35 height 8
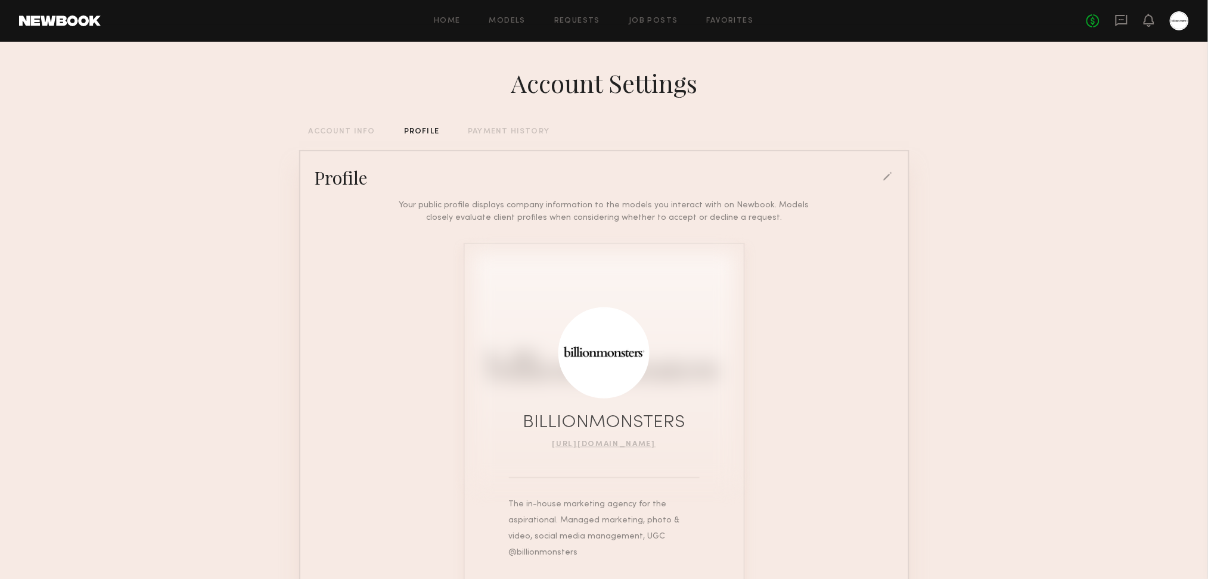
scroll to position [88, 0]
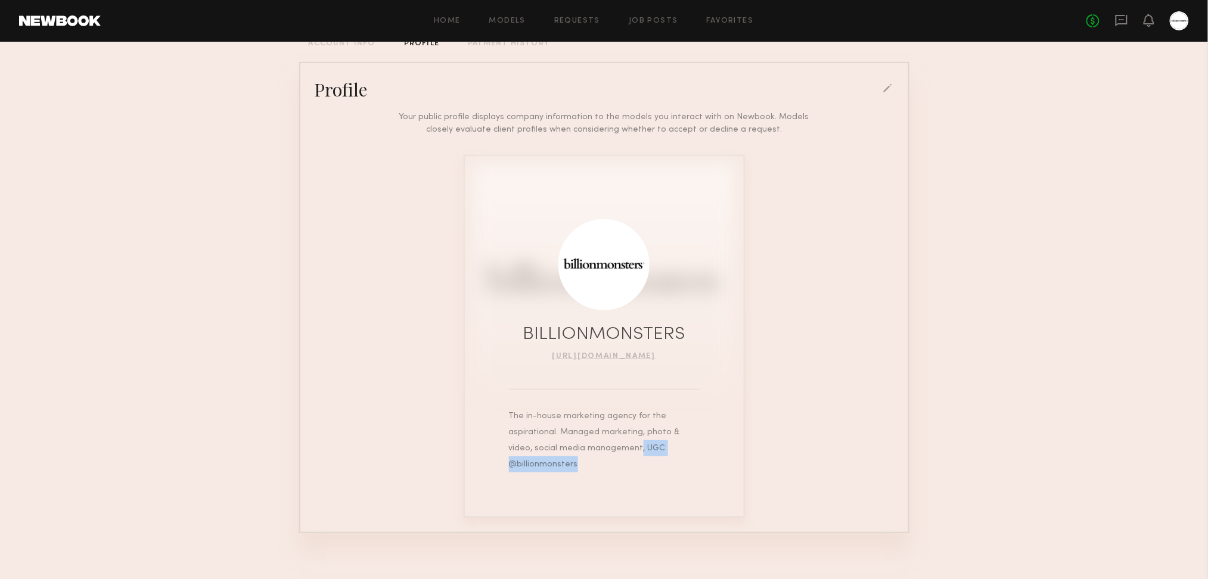
drag, startPoint x: 700, startPoint y: 452, endPoint x: 610, endPoint y: 448, distance: 90.0
click at [610, 448] on div "BILLIONMONSTERS [URL][DOMAIN_NAME] The in-house marketing agency for the aspira…" at bounding box center [604, 336] width 281 height 363
click at [610, 448] on div "The in-house marketing agency for the aspirational. Managed marketing, photo & …" at bounding box center [604, 440] width 191 height 64
click at [890, 89] on div at bounding box center [888, 89] width 11 height 11
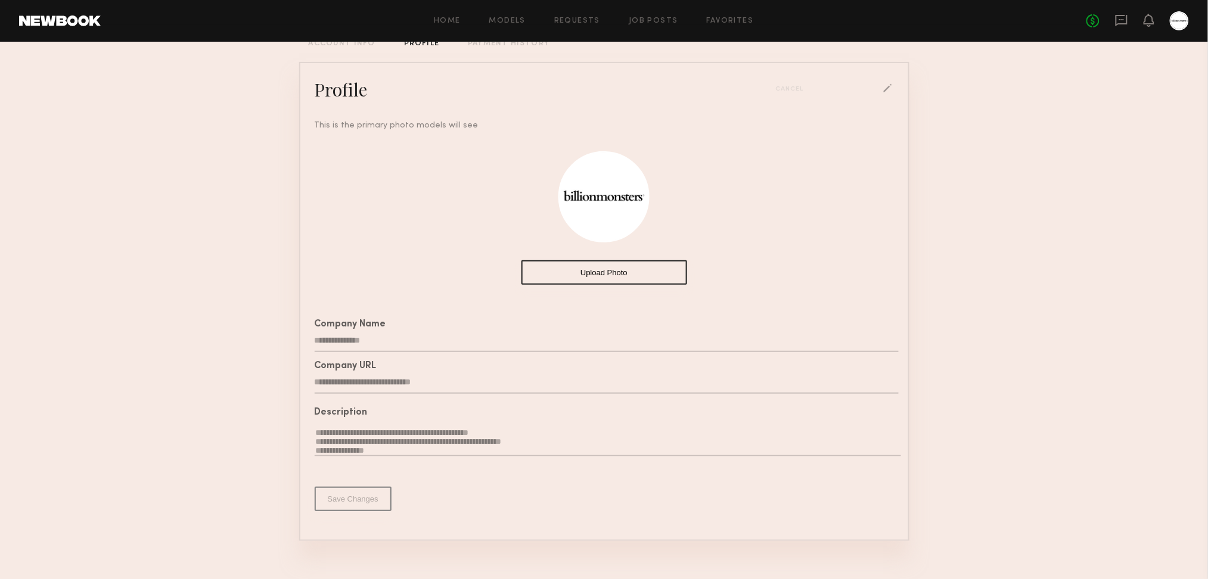
click at [654, 451] on textarea "**********" at bounding box center [608, 441] width 586 height 29
drag, startPoint x: 313, startPoint y: 448, endPoint x: 618, endPoint y: 446, distance: 305.0
click at [618, 446] on textarea "**********" at bounding box center [608, 441] width 586 height 29
type textarea "**********"
click at [368, 519] on button "Save Changes" at bounding box center [353, 509] width 77 height 24
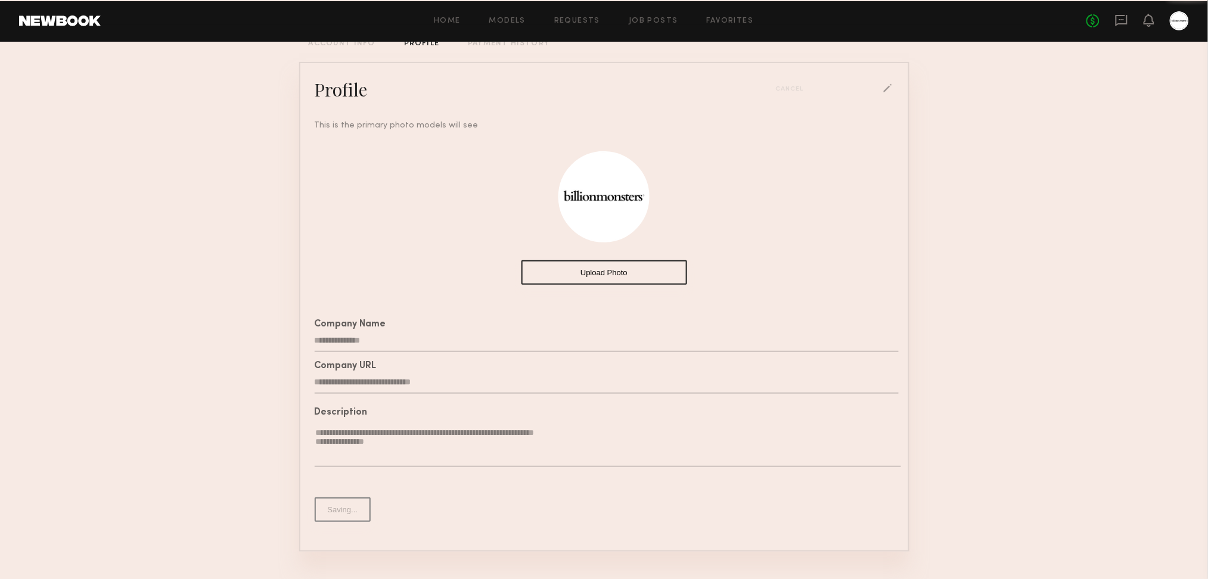
scroll to position [71, 0]
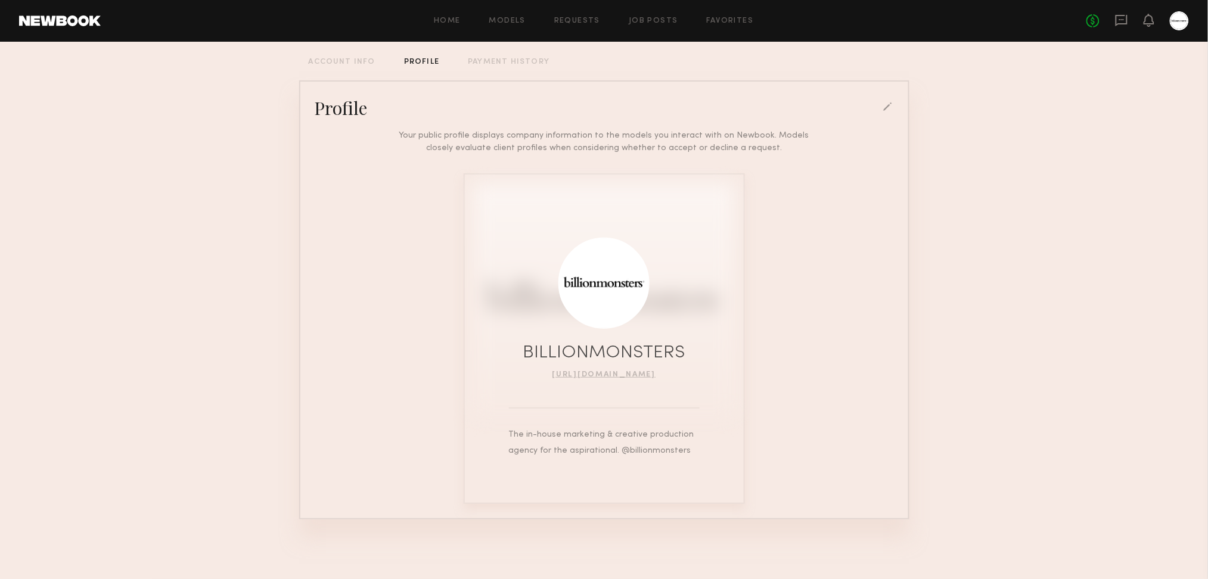
click at [1026, 465] on section "Account Settings ACCOUNT INFO PROFILE PAYMENT HISTORY Profile Your public profi…" at bounding box center [604, 275] width 1208 height 607
drag, startPoint x: 985, startPoint y: 366, endPoint x: 956, endPoint y: 438, distance: 77.5
click at [663, 385] on div at bounding box center [604, 299] width 261 height 232
click at [656, 374] on link "[URL][DOMAIN_NAME]" at bounding box center [604, 374] width 104 height 7
